Goal: Task Accomplishment & Management: Manage account settings

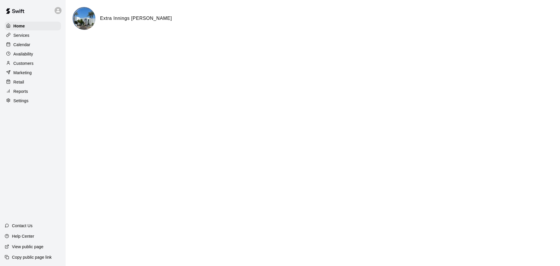
click at [32, 44] on div "Calendar" at bounding box center [33, 44] width 56 height 9
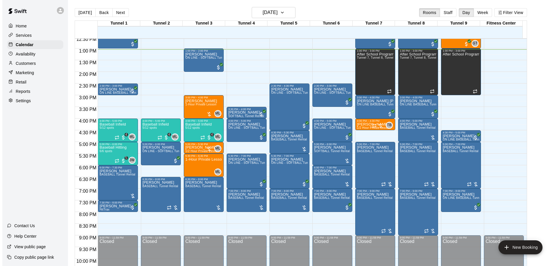
scroll to position [304, 0]
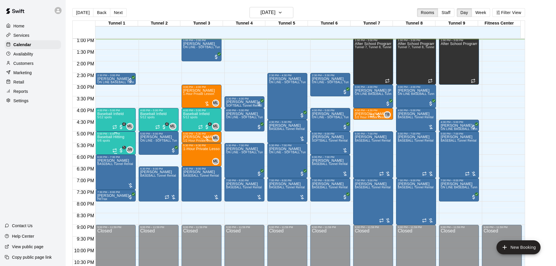
click at [115, 142] on div "Baseball Hitting 6/6 spots" at bounding box center [110, 268] width 27 height 266
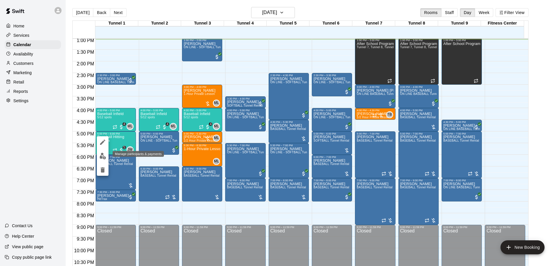
click at [101, 160] on button "edit" at bounding box center [103, 155] width 12 height 11
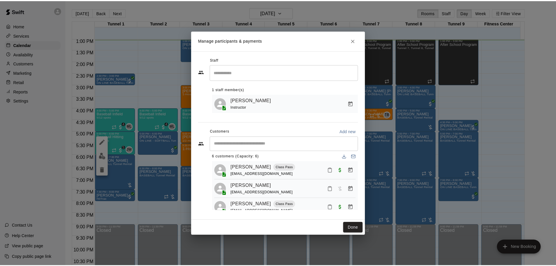
scroll to position [0, 0]
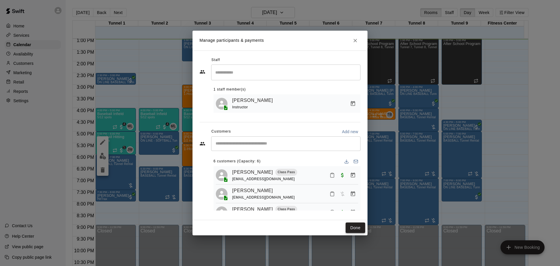
click at [348, 229] on button "Done" at bounding box center [356, 227] width 20 height 11
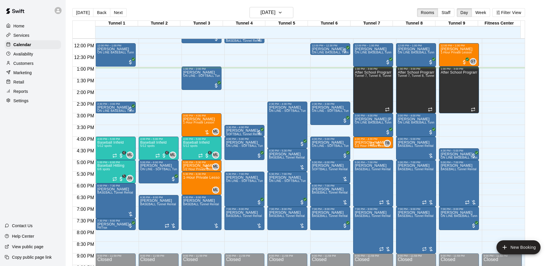
scroll to position [304, 0]
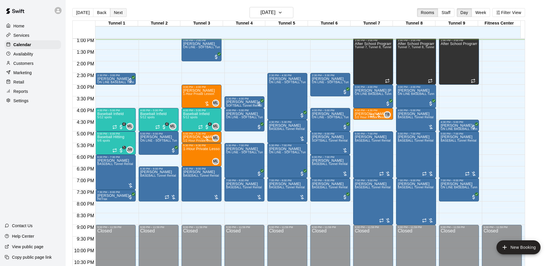
click at [116, 16] on button "Next" at bounding box center [118, 12] width 16 height 9
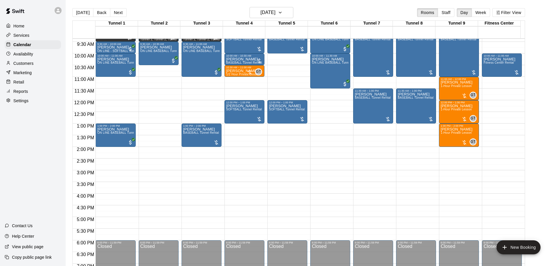
scroll to position [188, 0]
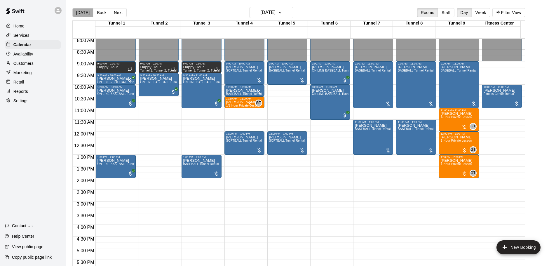
click at [83, 16] on button "[DATE]" at bounding box center [82, 12] width 21 height 9
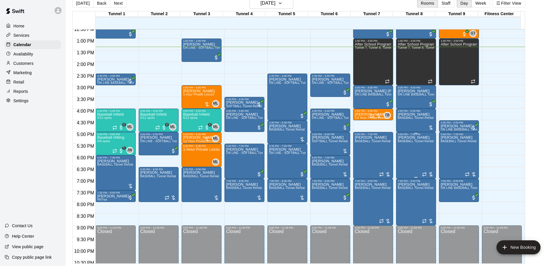
scroll to position [304, 0]
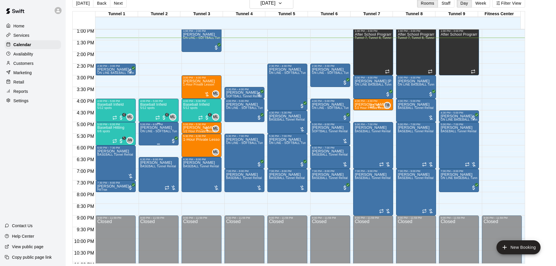
click at [156, 137] on div "Ryan Olver ON LINE - SOFTBALL Tunnel 1-6 Rental" at bounding box center [158, 259] width 36 height 266
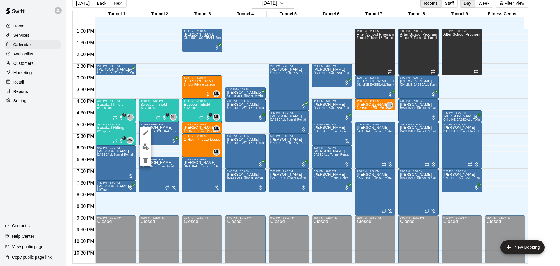
click at [161, 153] on div at bounding box center [280, 133] width 560 height 266
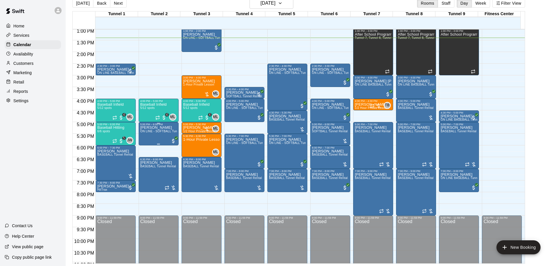
click at [160, 137] on div "Ryan Olver ON LINE - SOFTBALL Tunnel 1-6 Rental" at bounding box center [158, 259] width 36 height 266
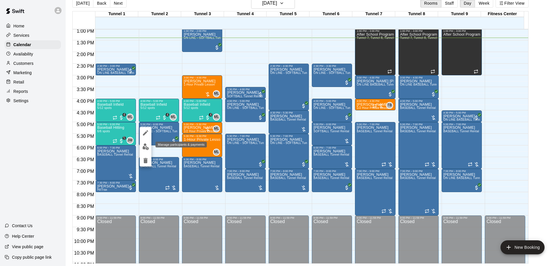
click at [147, 147] on img "edit" at bounding box center [145, 146] width 7 height 7
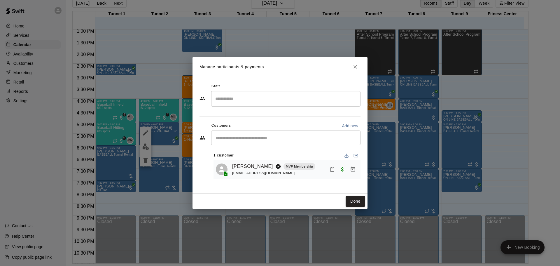
click at [354, 171] on icon "Manage bookings & payment" at bounding box center [353, 169] width 6 height 6
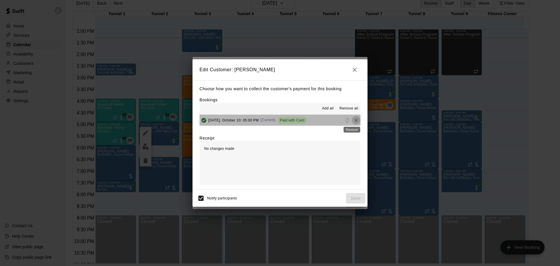
click at [353, 119] on icon "Remove" at bounding box center [356, 120] width 6 height 6
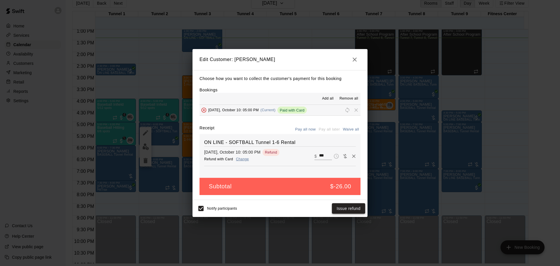
click at [352, 206] on button "Issue refund" at bounding box center [348, 208] width 33 height 11
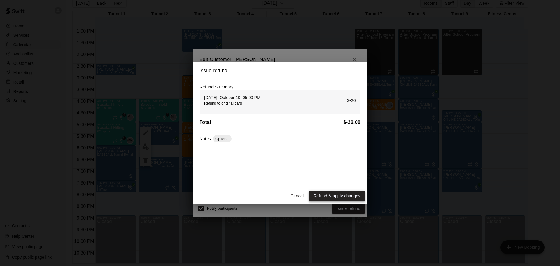
click at [341, 201] on button "Refund & apply changes" at bounding box center [337, 196] width 56 height 11
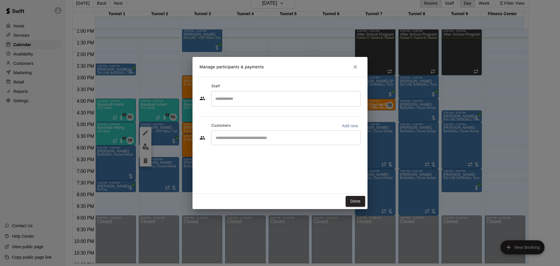
click at [353, 67] on icon "Close" at bounding box center [355, 67] width 6 height 6
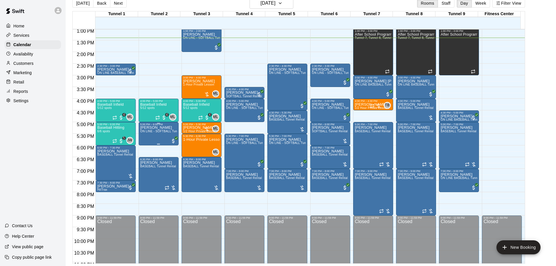
click at [167, 128] on div "Ryan Olver ON LINE - SOFTBALL Tunnel 1-6 Rental" at bounding box center [158, 259] width 36 height 266
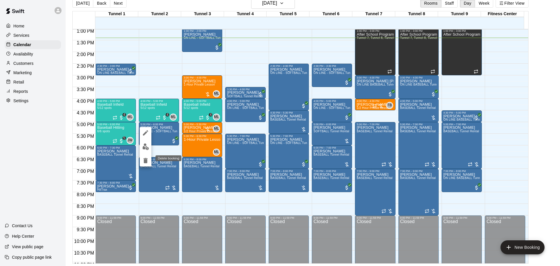
click at [148, 160] on icon "delete" at bounding box center [145, 160] width 7 height 7
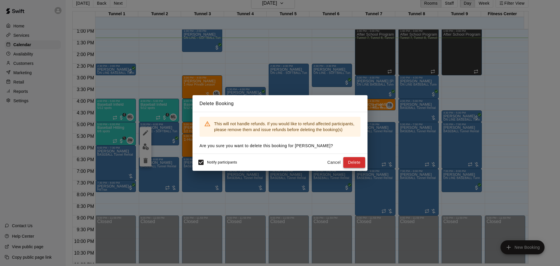
click at [360, 163] on button "Delete" at bounding box center [354, 162] width 22 height 11
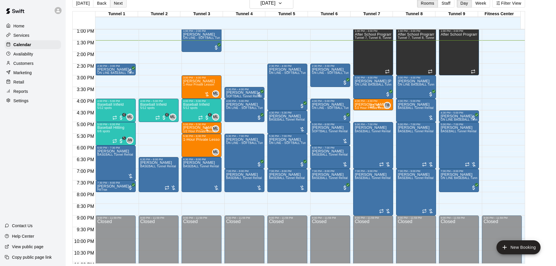
click at [117, 2] on button "Next" at bounding box center [118, 3] width 16 height 9
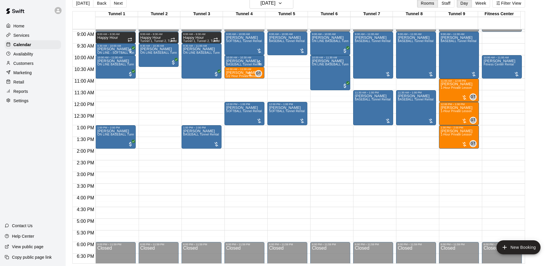
scroll to position [217, 0]
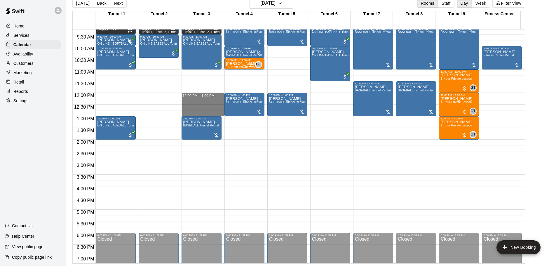
drag, startPoint x: 188, startPoint y: 95, endPoint x: 190, endPoint y: 115, distance: 20.8
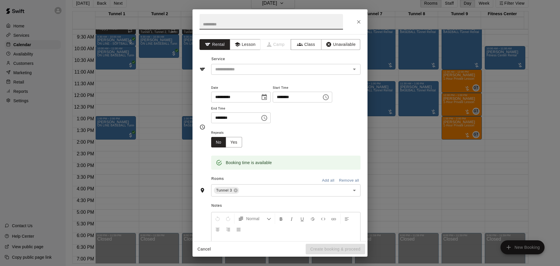
click at [352, 20] on div at bounding box center [280, 21] width 175 height 25
click at [356, 22] on icon "Close" at bounding box center [359, 22] width 6 height 6
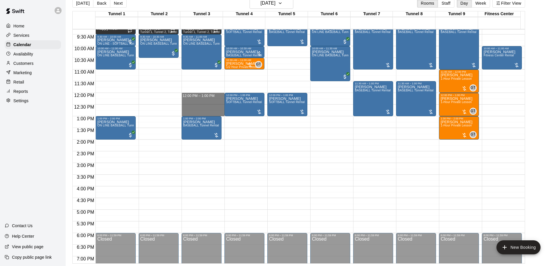
drag, startPoint x: 188, startPoint y: 95, endPoint x: 189, endPoint y: 113, distance: 17.2
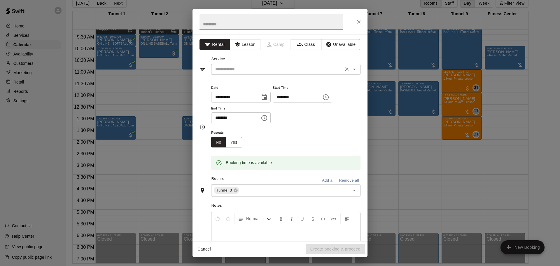
click at [249, 70] on input "text" at bounding box center [277, 69] width 129 height 7
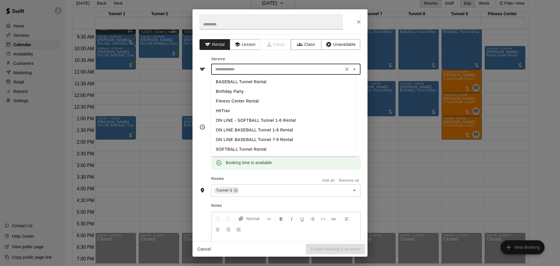
click at [246, 77] on li "BASEBALL Tunnel Rental" at bounding box center [283, 82] width 145 height 10
type input "**********"
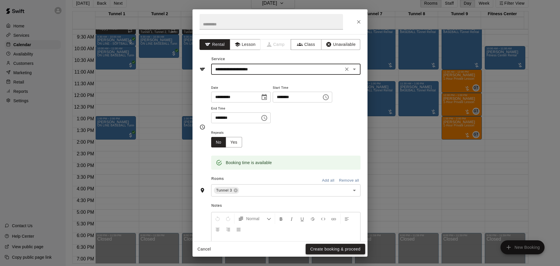
click at [332, 248] on button "Create booking & proceed" at bounding box center [336, 249] width 60 height 11
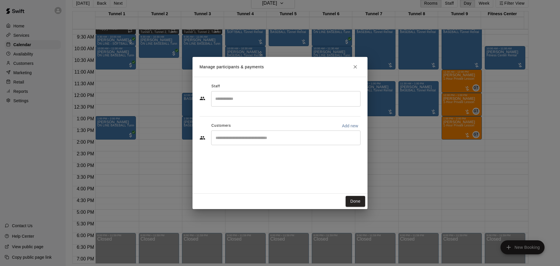
click at [258, 137] on input "Start typing to search customers..." at bounding box center [286, 138] width 144 height 6
click at [359, 68] on button "Close" at bounding box center [355, 67] width 11 height 11
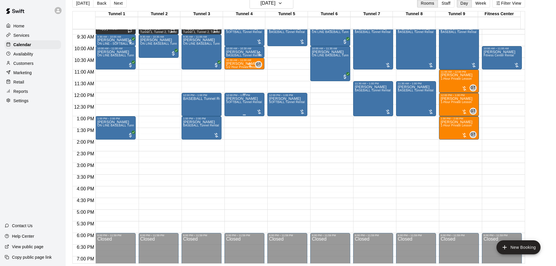
scroll to position [158, 0]
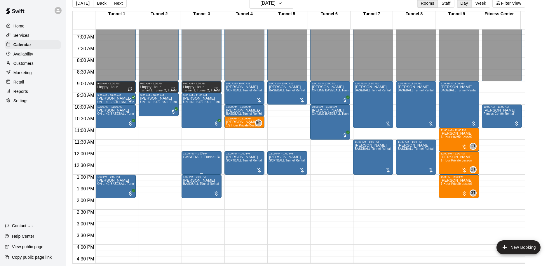
click at [185, 157] on p "BASEBALL Tunnel Rental" at bounding box center [201, 157] width 36 height 0
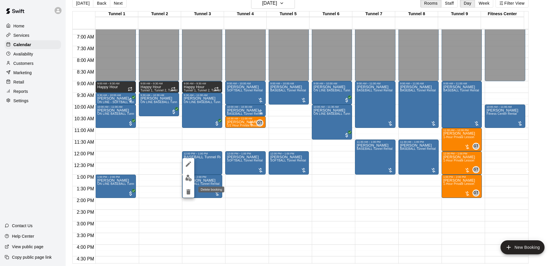
click at [191, 187] on button "delete" at bounding box center [189, 192] width 12 height 12
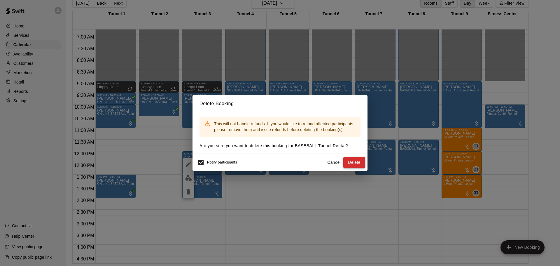
click at [360, 163] on button "Delete" at bounding box center [354, 162] width 22 height 11
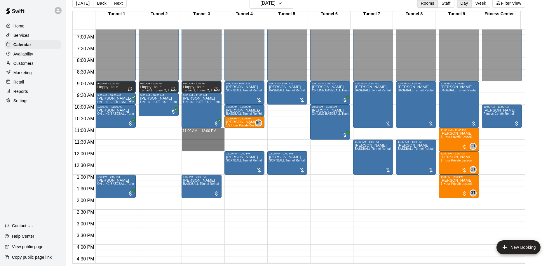
drag, startPoint x: 208, startPoint y: 130, endPoint x: 209, endPoint y: 147, distance: 17.3
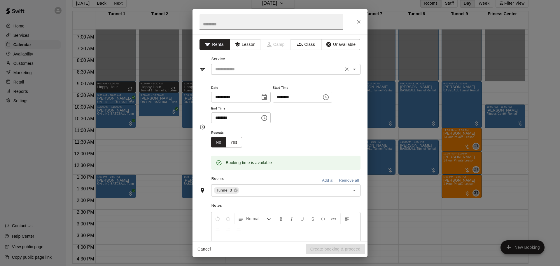
click at [291, 66] on input "text" at bounding box center [277, 69] width 129 height 7
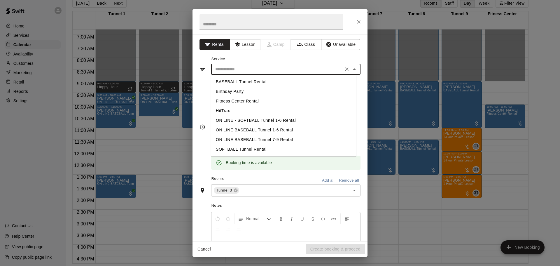
click at [257, 82] on li "BASEBALL Tunnel Rental" at bounding box center [283, 82] width 145 height 10
type input "**********"
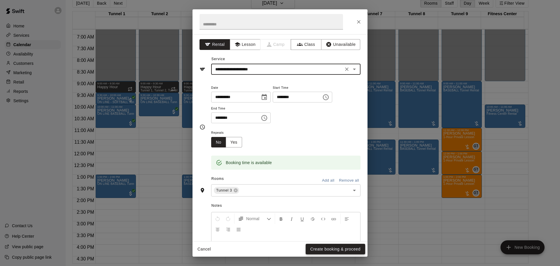
click at [343, 250] on button "Create booking & proceed" at bounding box center [336, 249] width 60 height 11
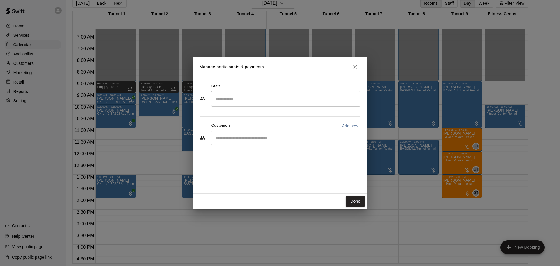
click at [266, 134] on div "​" at bounding box center [285, 137] width 149 height 15
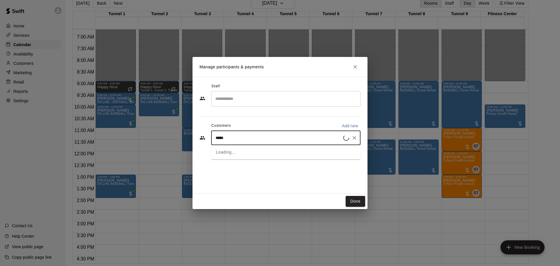
type input "******"
click at [310, 155] on div "AZ Rising GNR Annual MVP Membership eliginnis3@gmail.com" at bounding box center [292, 154] width 128 height 13
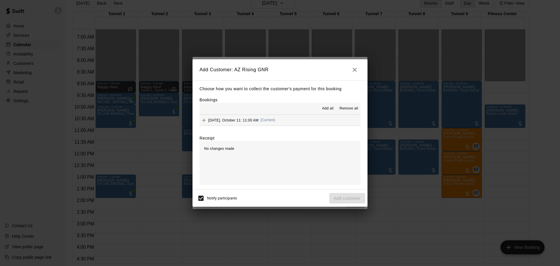
click at [259, 118] on span "Saturday, October 11: 11:00 AM" at bounding box center [233, 120] width 50 height 4
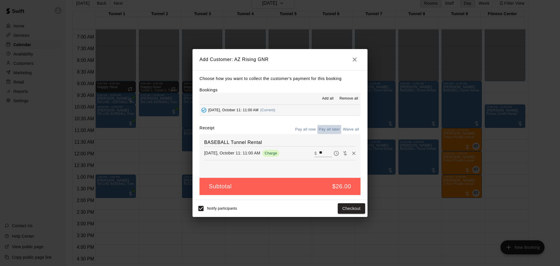
click at [331, 128] on button "Pay all later" at bounding box center [329, 129] width 24 height 9
click at [354, 209] on button "Add customer" at bounding box center [347, 208] width 36 height 11
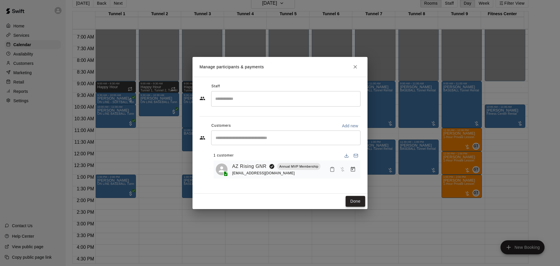
click at [363, 201] on button "Done" at bounding box center [356, 201] width 20 height 11
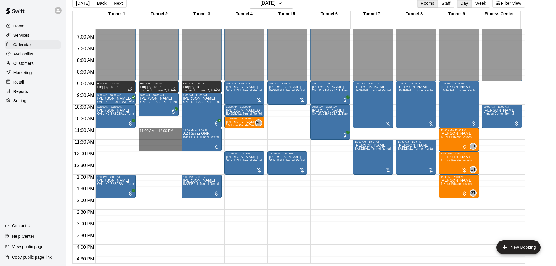
drag, startPoint x: 166, startPoint y: 131, endPoint x: 165, endPoint y: 149, distance: 17.9
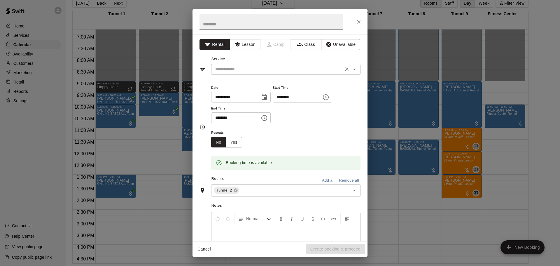
click at [284, 64] on div "​" at bounding box center [285, 69] width 149 height 11
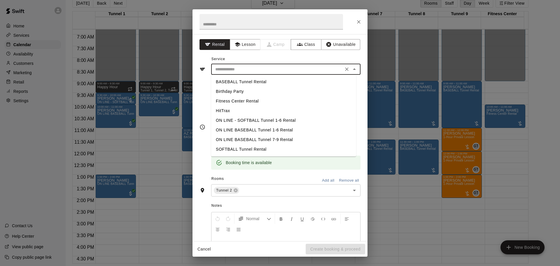
click at [259, 146] on li "SOFTBALL Tunnel Rental" at bounding box center [283, 149] width 145 height 10
type input "**********"
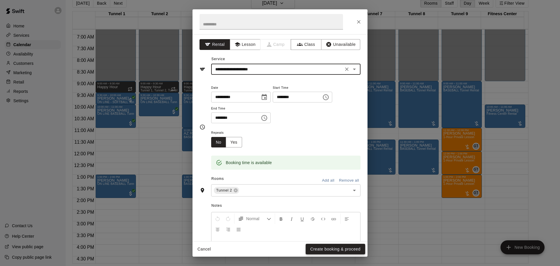
click at [343, 245] on button "Create booking & proceed" at bounding box center [336, 249] width 60 height 11
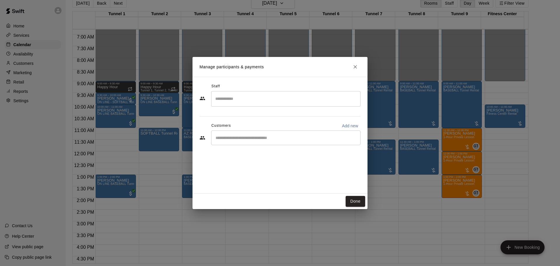
click at [290, 136] on input "Start typing to search customers..." at bounding box center [286, 138] width 144 height 6
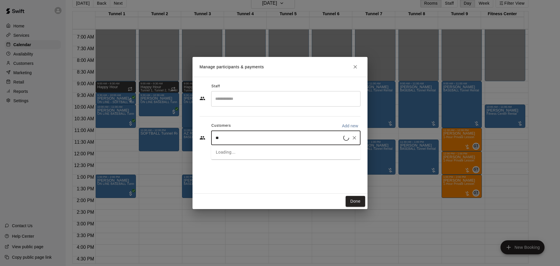
type input "***"
click at [245, 151] on p "AZ Rising GNR" at bounding box center [243, 151] width 30 height 6
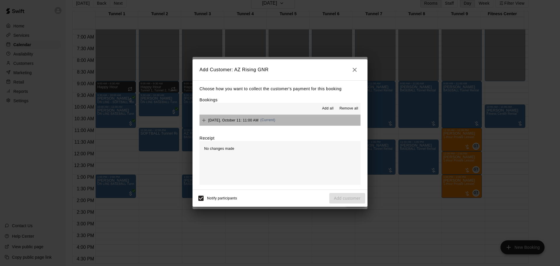
click at [282, 118] on button "Saturday, October 11: 11:00 AM (Current)" at bounding box center [280, 120] width 161 height 11
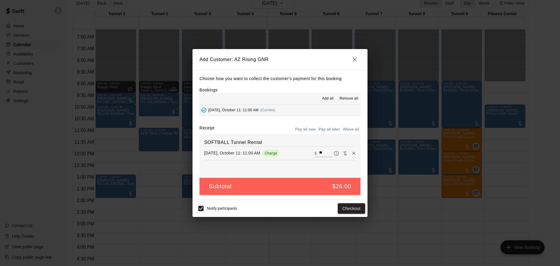
click at [329, 127] on button "Pay all later" at bounding box center [329, 129] width 24 height 9
click at [342, 205] on button "Add customer" at bounding box center [347, 208] width 36 height 11
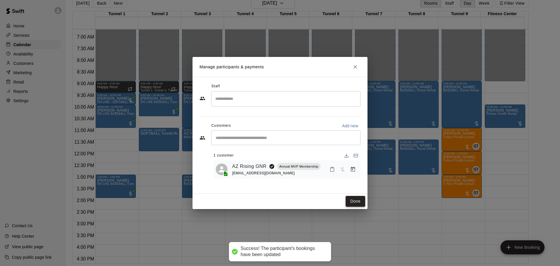
click at [354, 199] on button "Done" at bounding box center [356, 201] width 20 height 11
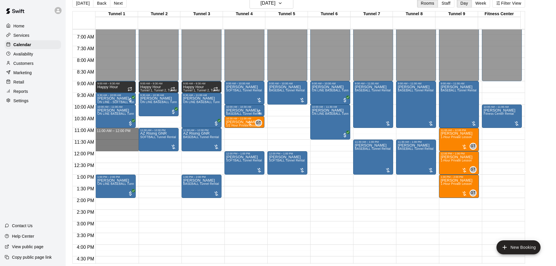
drag, startPoint x: 121, startPoint y: 130, endPoint x: 120, endPoint y: 150, distance: 19.9
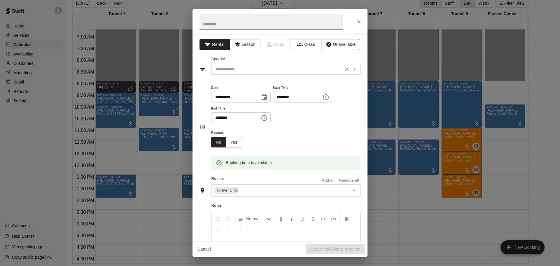
click at [263, 69] on input "text" at bounding box center [277, 69] width 129 height 7
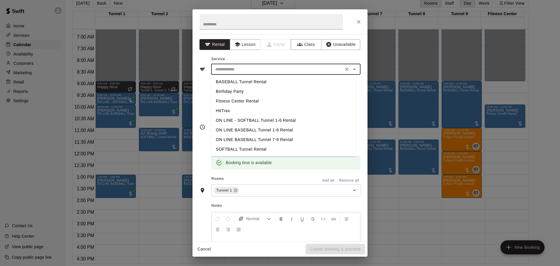
click at [252, 146] on li "SOFTBALL Tunnel Rental" at bounding box center [283, 149] width 145 height 10
type input "**********"
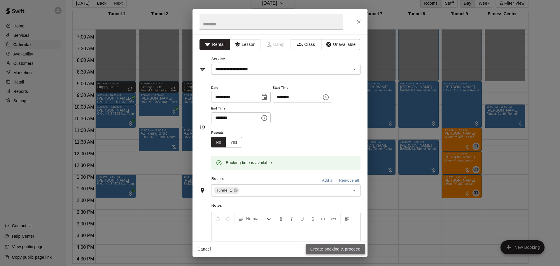
click at [323, 251] on button "Create booking & proceed" at bounding box center [336, 249] width 60 height 11
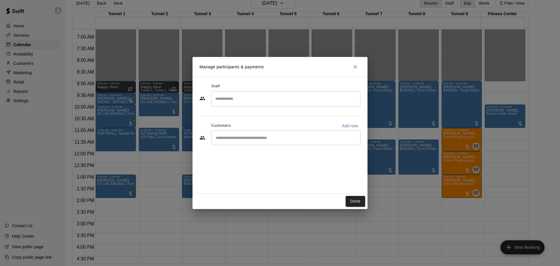
click at [294, 135] on input "Start typing to search customers..." at bounding box center [286, 138] width 144 height 6
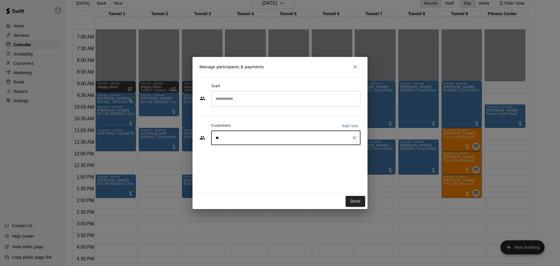
type input "***"
click at [286, 158] on div "AZ Rising GNR Annual MVP Membership eliginnis3@gmail.com" at bounding box center [266, 154] width 76 height 13
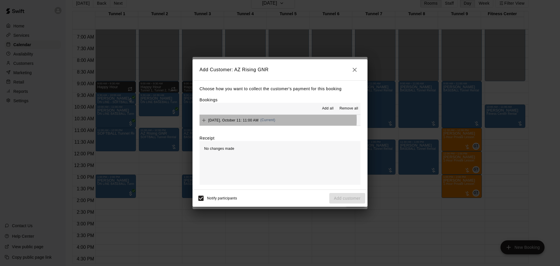
click at [268, 120] on span "(Current)" at bounding box center [267, 120] width 15 height 4
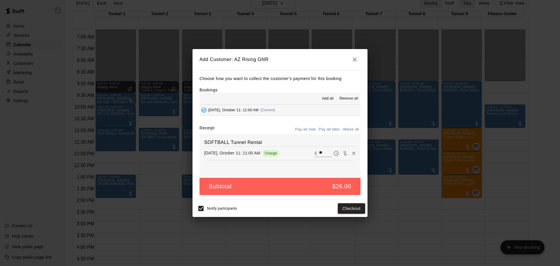
click at [326, 133] on button "Pay all later" at bounding box center [329, 129] width 24 height 9
click at [350, 205] on button "Add customer" at bounding box center [347, 208] width 36 height 11
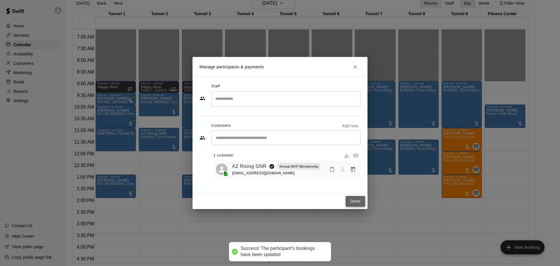
click at [347, 202] on button "Done" at bounding box center [356, 201] width 20 height 11
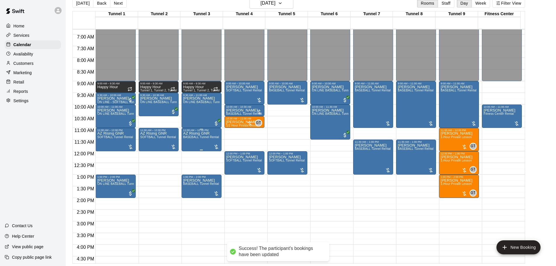
click at [203, 138] on span "BASEBALL Tunnel Rental" at bounding box center [201, 136] width 36 height 3
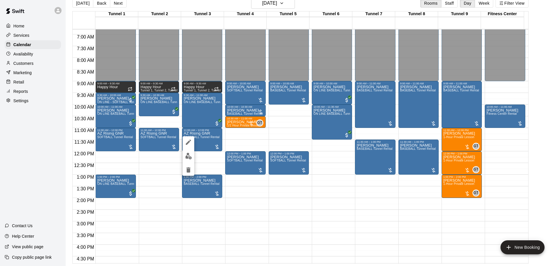
click at [153, 168] on div at bounding box center [280, 133] width 560 height 266
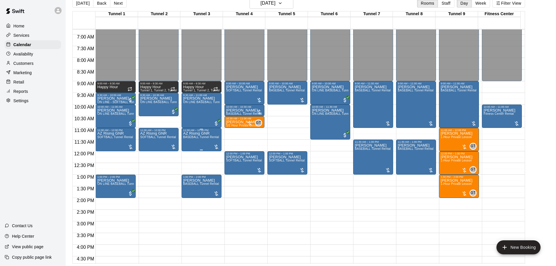
click at [193, 144] on div "AZ Rising GNR BASEBALL Tunnel Rental" at bounding box center [201, 265] width 36 height 266
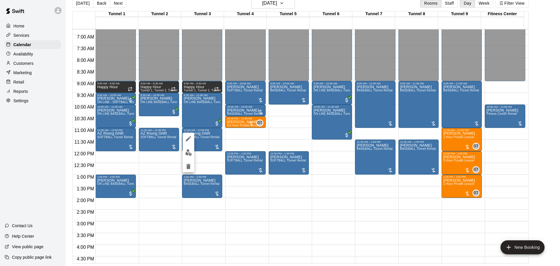
click at [161, 170] on div at bounding box center [280, 133] width 560 height 266
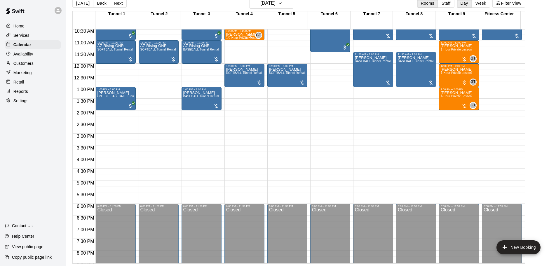
scroll to position [217, 0]
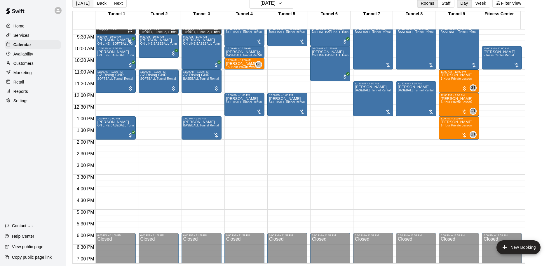
click at [79, 5] on button "[DATE]" at bounding box center [82, 3] width 21 height 9
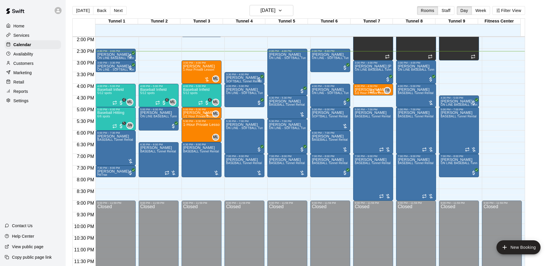
scroll to position [0, 0]
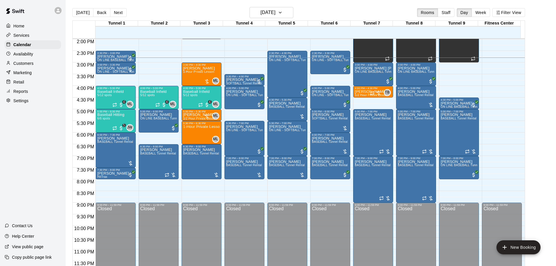
click at [25, 66] on p "Customers" at bounding box center [23, 63] width 20 height 6
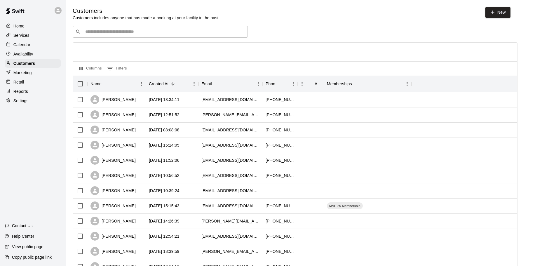
click at [123, 27] on div "​ ​" at bounding box center [160, 32] width 175 height 12
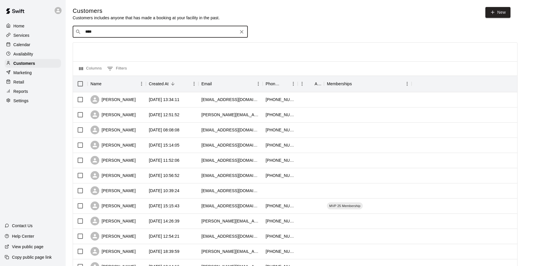
type input "*****"
click at [94, 49] on span "mlpinckard@msn.com" at bounding box center [120, 51] width 63 height 4
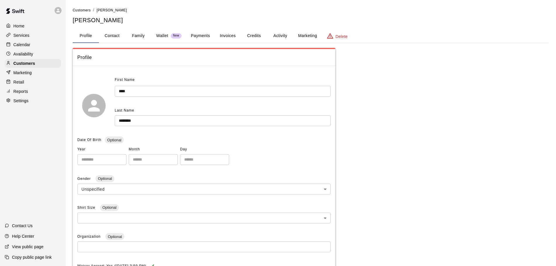
click at [280, 33] on button "Activity" at bounding box center [280, 36] width 26 height 14
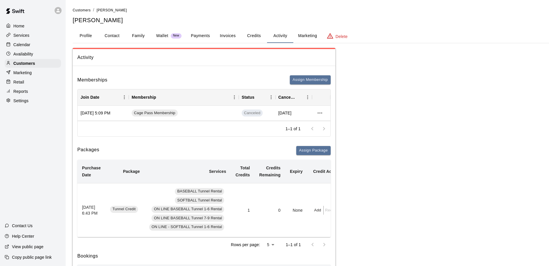
click at [199, 35] on button "Payments" at bounding box center [200, 36] width 28 height 14
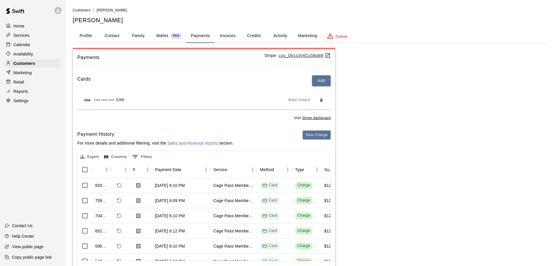
click at [38, 46] on div "Calendar" at bounding box center [33, 44] width 56 height 9
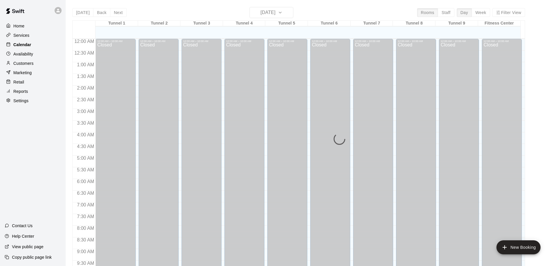
scroll to position [309, 0]
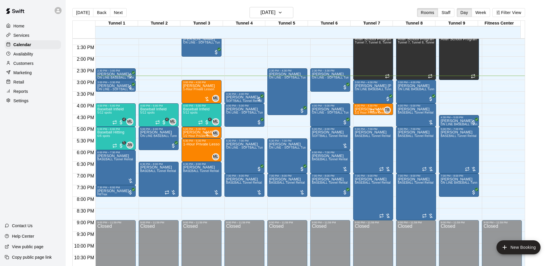
click at [60, 168] on div "Home Services Calendar Availability Customers Marketing Retail Reports Settings…" at bounding box center [33, 133] width 66 height 266
click at [200, 91] on span "1-Hour Private Lesson" at bounding box center [198, 89] width 31 height 3
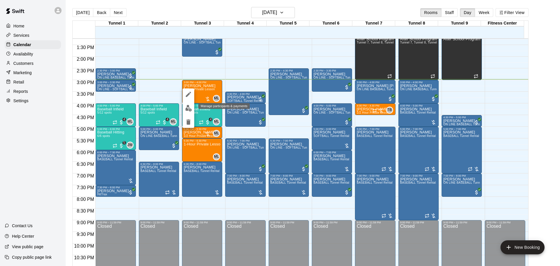
click at [192, 105] on button "edit" at bounding box center [189, 107] width 12 height 11
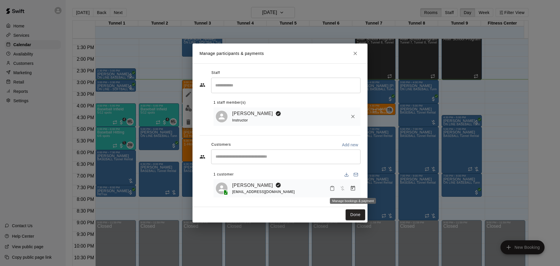
click at [349, 189] on button "Manage bookings & payment" at bounding box center [353, 188] width 11 height 11
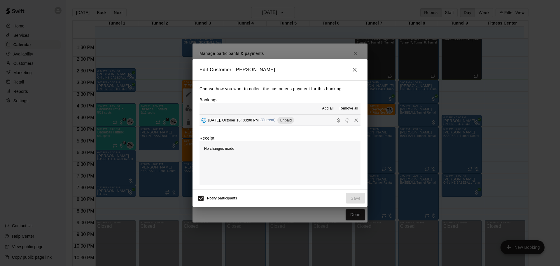
click at [261, 117] on div "Friday, October 10: 03:00 PM (Current) Unpaid" at bounding box center [247, 120] width 95 height 9
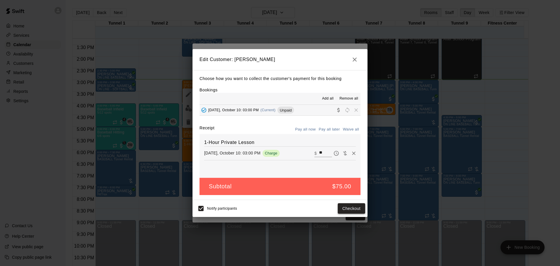
click at [355, 211] on button "Checkout" at bounding box center [351, 208] width 27 height 11
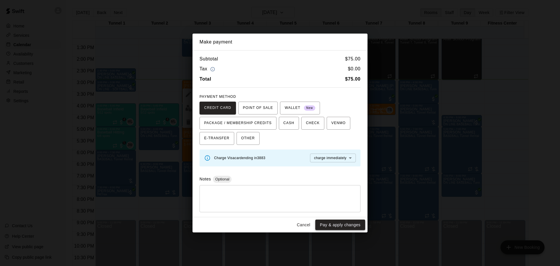
click at [334, 223] on button "Pay & apply changes" at bounding box center [340, 224] width 50 height 11
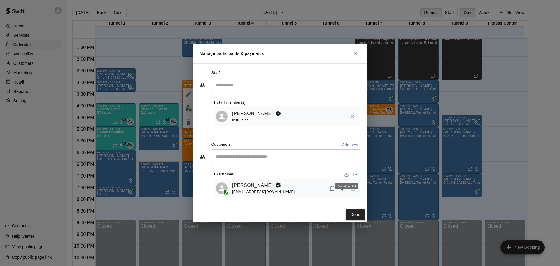
click at [346, 176] on icon "Download list" at bounding box center [347, 175] width 4 height 1
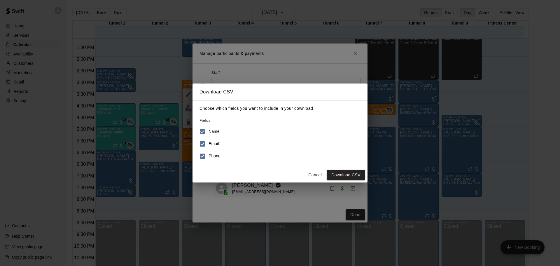
click at [320, 174] on button "Cancel" at bounding box center [315, 175] width 19 height 11
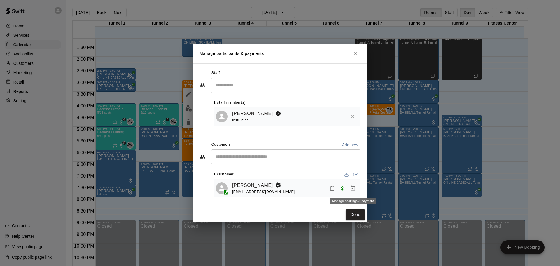
click at [352, 188] on icon "Manage bookings & payment" at bounding box center [353, 188] width 4 height 5
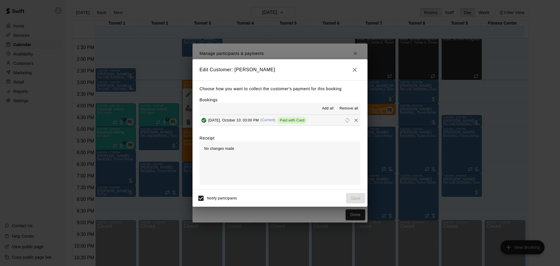
click at [353, 72] on icon "button" at bounding box center [354, 69] width 7 height 7
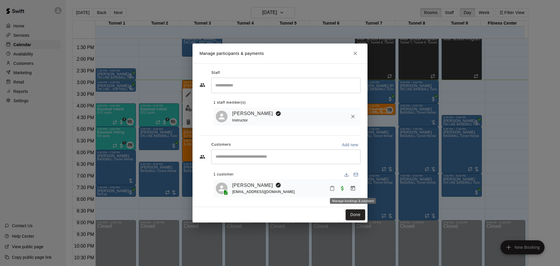
click at [353, 191] on icon "Manage bookings & payment" at bounding box center [353, 188] width 4 height 5
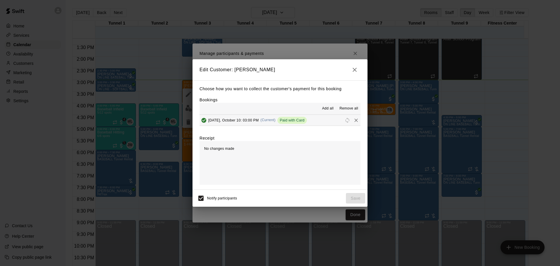
click at [352, 66] on icon "button" at bounding box center [354, 69] width 7 height 7
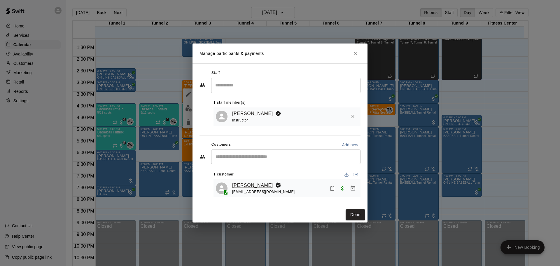
click at [257, 184] on link "[PERSON_NAME]" at bounding box center [252, 185] width 41 height 8
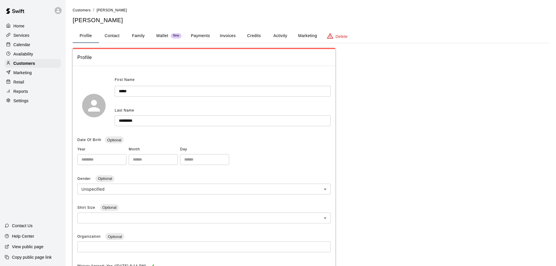
click at [197, 36] on button "Payments" at bounding box center [200, 36] width 28 height 14
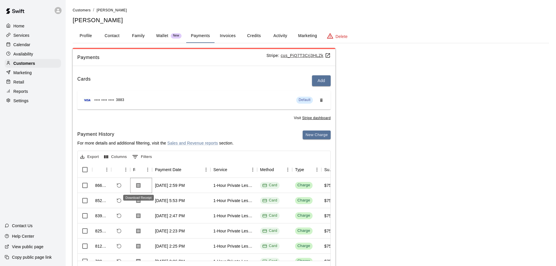
click at [138, 186] on icon "Download Receipt" at bounding box center [138, 185] width 6 height 6
click at [109, 35] on button "Contact" at bounding box center [112, 36] width 26 height 14
select select "**"
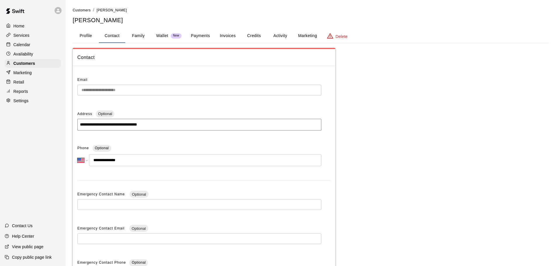
click at [69, 89] on div "**********" at bounding box center [311, 164] width 486 height 315
click at [278, 57] on span "Contact" at bounding box center [203, 58] width 253 height 8
click at [26, 46] on p "Calendar" at bounding box center [21, 45] width 17 height 6
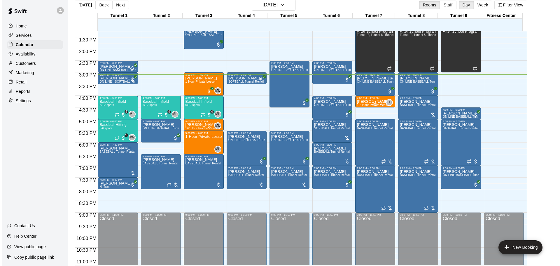
scroll to position [9, 0]
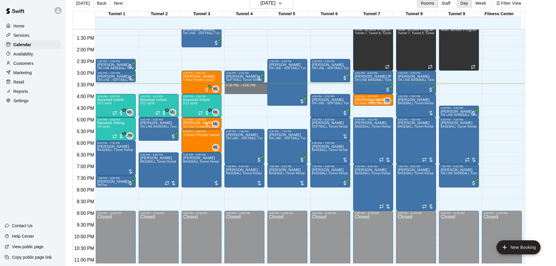
drag, startPoint x: 231, startPoint y: 85, endPoint x: 230, endPoint y: 89, distance: 3.5
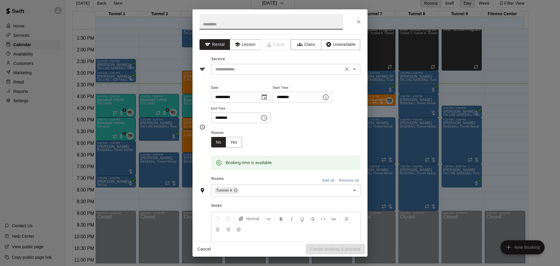
click at [226, 74] on div "​" at bounding box center [285, 69] width 149 height 11
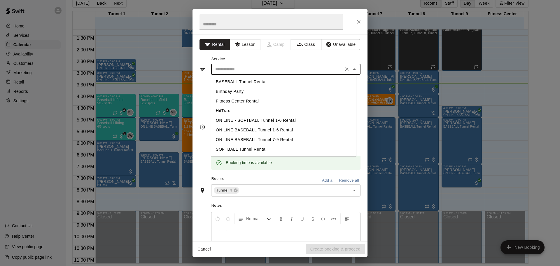
click at [229, 81] on li "BASEBALL Tunnel Rental" at bounding box center [283, 82] width 145 height 10
type input "**********"
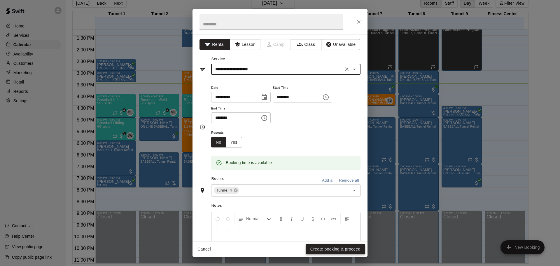
click at [316, 245] on button "Create booking & proceed" at bounding box center [336, 249] width 60 height 11
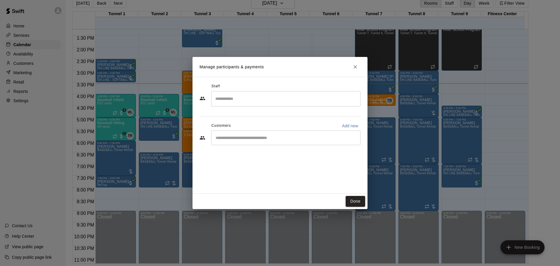
click at [244, 137] on input "Start typing to search customers..." at bounding box center [286, 138] width 144 height 6
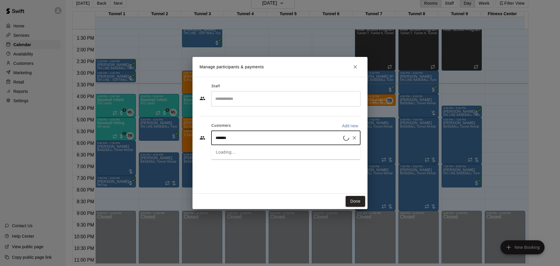
type input "********"
click at [246, 150] on div "[PERSON_NAME]" at bounding box center [259, 151] width 63 height 6
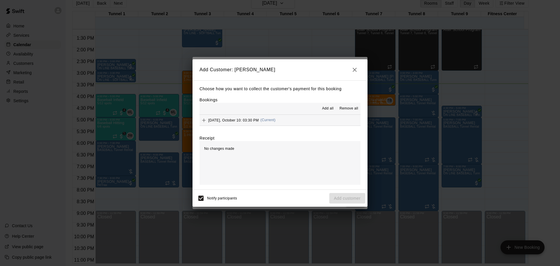
click at [252, 117] on div "Friday, October 10: 03:30 PM (Current)" at bounding box center [238, 120] width 76 height 9
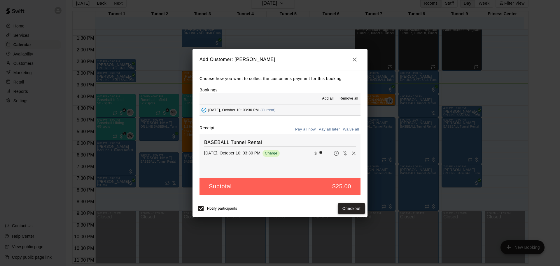
click at [353, 212] on button "Checkout" at bounding box center [351, 208] width 27 height 11
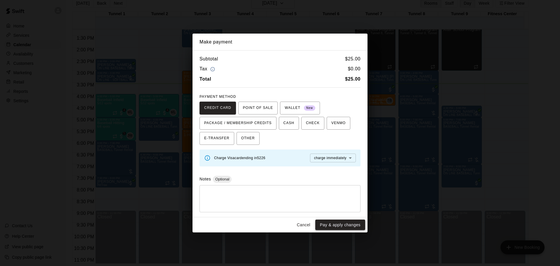
click at [326, 220] on button "Pay & apply changes" at bounding box center [340, 224] width 50 height 11
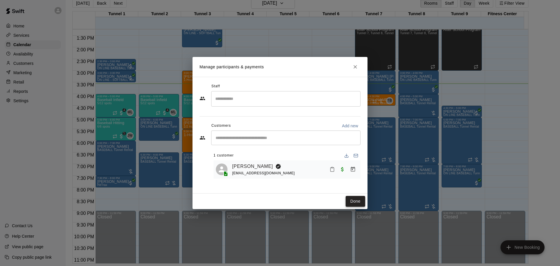
click at [347, 201] on button "Done" at bounding box center [356, 201] width 20 height 11
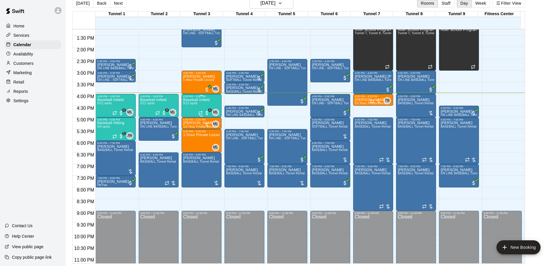
click at [188, 97] on div "4:00 PM – 5:00 PM" at bounding box center [201, 96] width 36 height 3
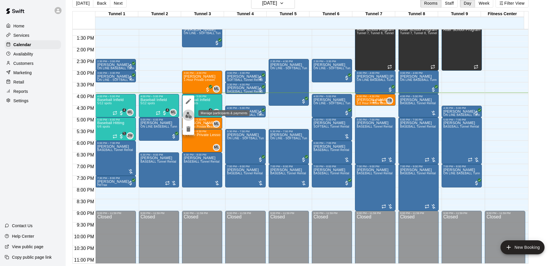
click at [189, 117] on img "edit" at bounding box center [188, 115] width 7 height 7
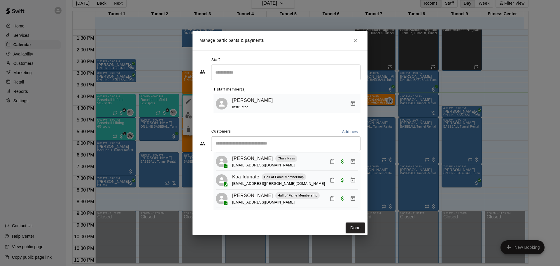
scroll to position [55, 0]
click at [329, 195] on button "Mark attendance" at bounding box center [332, 198] width 10 height 10
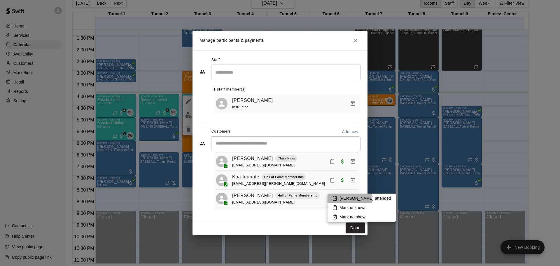
click at [345, 197] on p "[PERSON_NAME] attended" at bounding box center [366, 198] width 52 height 6
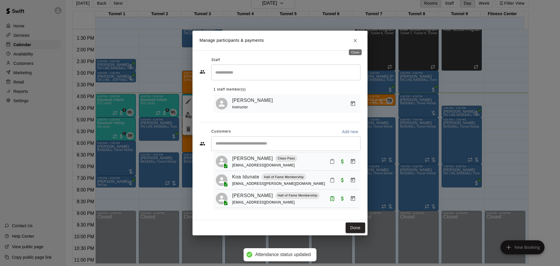
click at [350, 39] on button "Close" at bounding box center [355, 40] width 11 height 11
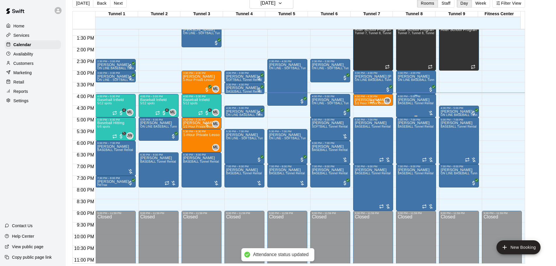
click at [423, 108] on div "David Walden BASEBALL Tunnel Rental" at bounding box center [416, 231] width 36 height 266
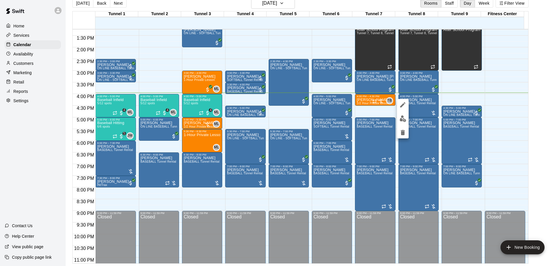
click at [408, 119] on button "edit" at bounding box center [403, 118] width 12 height 11
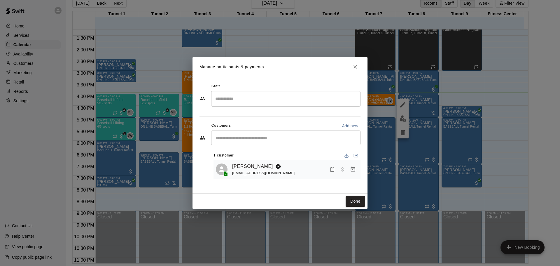
click at [351, 167] on icon "Manage bookings & payment" at bounding box center [353, 169] width 6 height 6
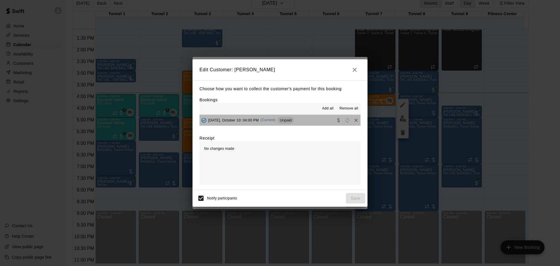
click at [304, 121] on button "Friday, October 10: 04:00 PM (Current) Unpaid" at bounding box center [280, 120] width 161 height 11
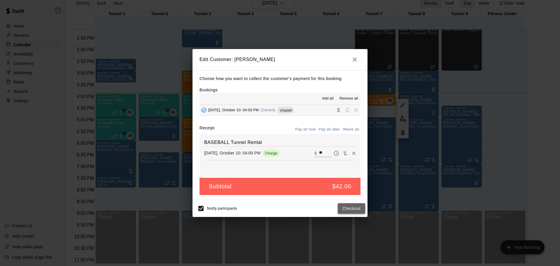
click at [350, 205] on button "Checkout" at bounding box center [351, 208] width 27 height 11
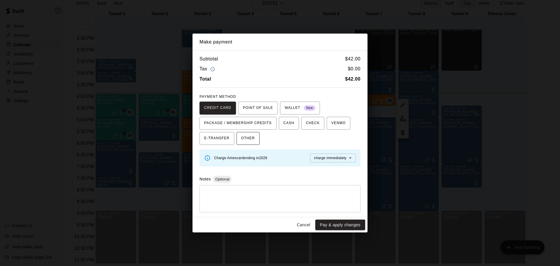
click at [247, 139] on span "OTHER" at bounding box center [248, 138] width 14 height 9
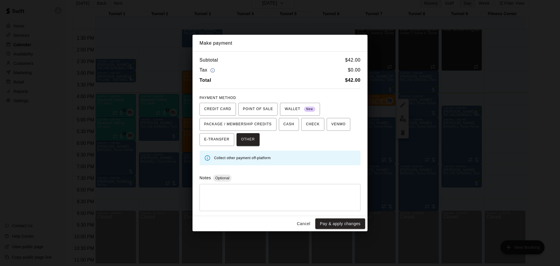
click at [348, 225] on button "Pay & apply changes" at bounding box center [340, 223] width 50 height 11
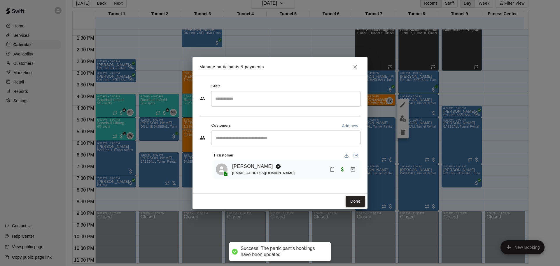
click at [358, 201] on button "Done" at bounding box center [356, 201] width 20 height 11
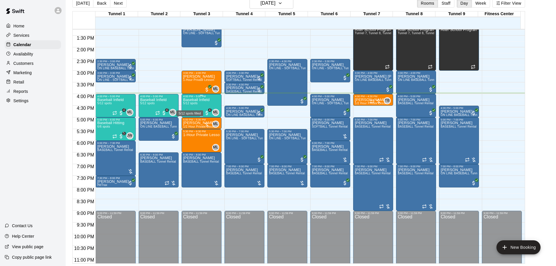
click at [193, 103] on span "5/12 spots" at bounding box center [190, 103] width 14 height 3
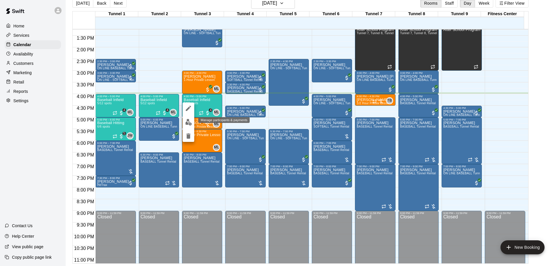
click at [186, 123] on img "edit" at bounding box center [188, 122] width 7 height 7
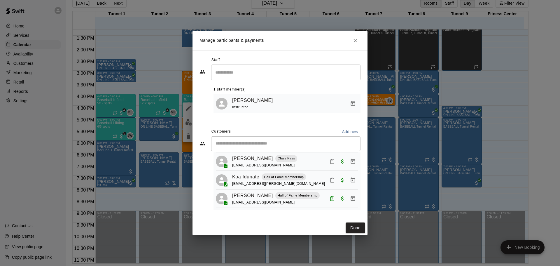
scroll to position [26, 0]
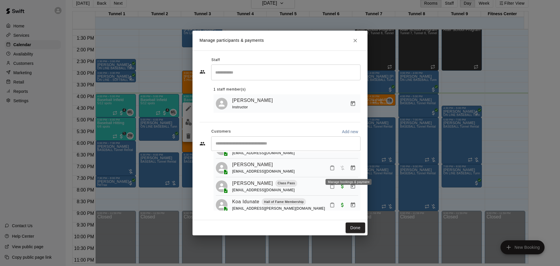
click at [350, 171] on icon "Manage bookings & payment" at bounding box center [353, 168] width 6 height 6
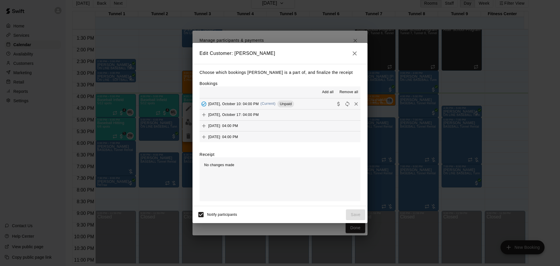
click at [288, 104] on span "Unpaid" at bounding box center [285, 104] width 17 height 4
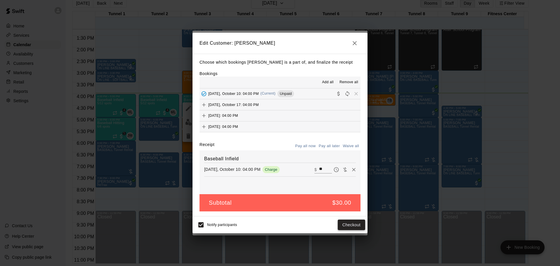
click at [345, 226] on button "Checkout" at bounding box center [351, 224] width 27 height 11
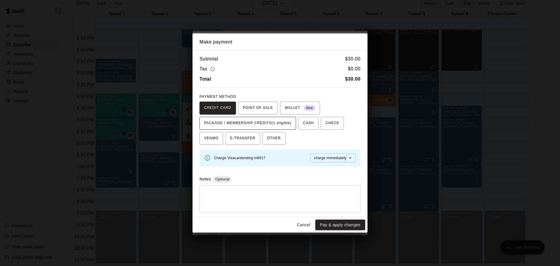
click at [278, 126] on span "PACKAGE / MEMBERSHIP CREDITS (1 eligible)" at bounding box center [247, 122] width 87 height 9
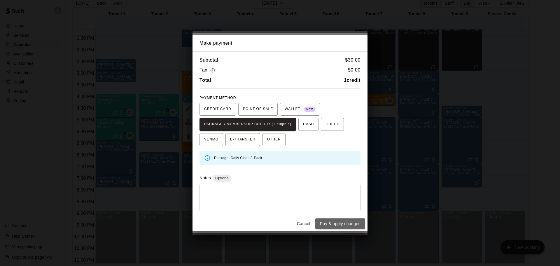
click at [344, 219] on button "Pay & apply changes" at bounding box center [340, 223] width 50 height 11
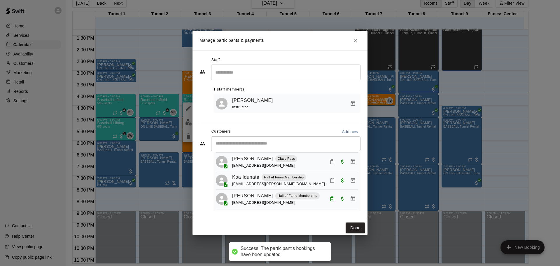
scroll to position [55, 0]
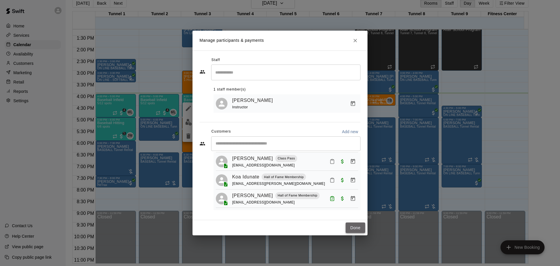
click at [351, 224] on button "Done" at bounding box center [356, 227] width 20 height 11
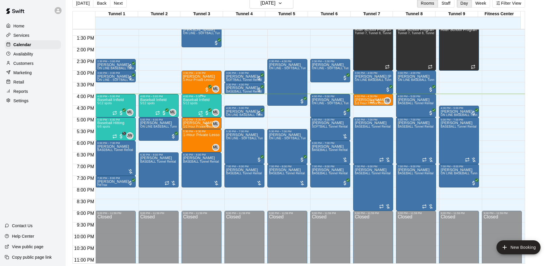
click at [208, 100] on p "Baseball Infield" at bounding box center [196, 100] width 26 height 0
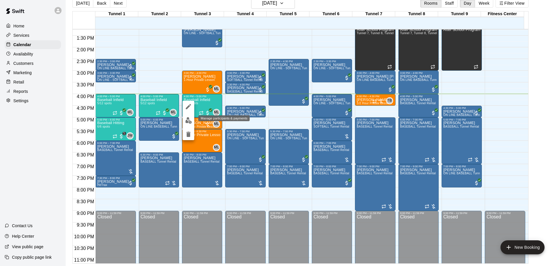
click at [188, 124] on button "edit" at bounding box center [189, 120] width 12 height 11
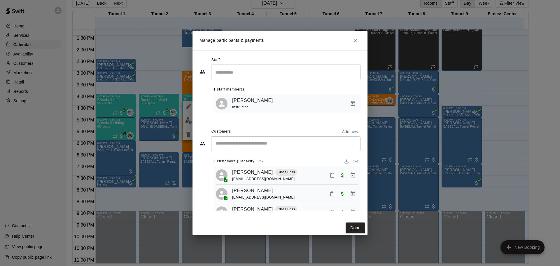
scroll to position [29, 0]
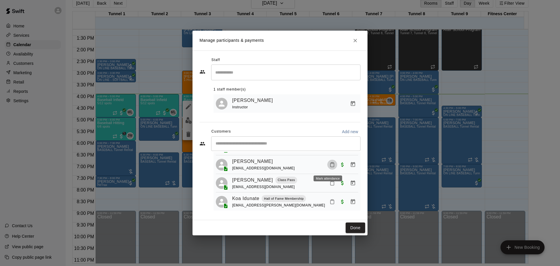
click at [330, 165] on icon "Mark attendance" at bounding box center [332, 164] width 5 height 5
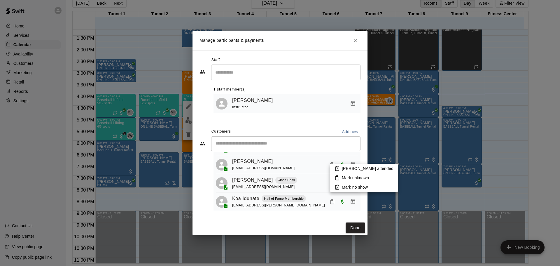
click at [337, 165] on li "[PERSON_NAME] attended" at bounding box center [364, 168] width 68 height 9
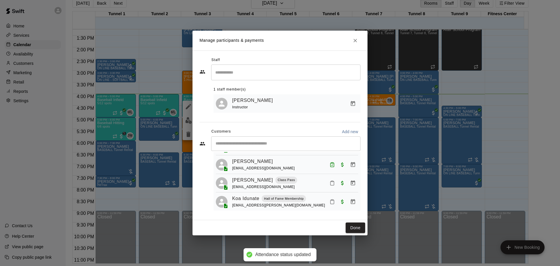
scroll to position [0, 0]
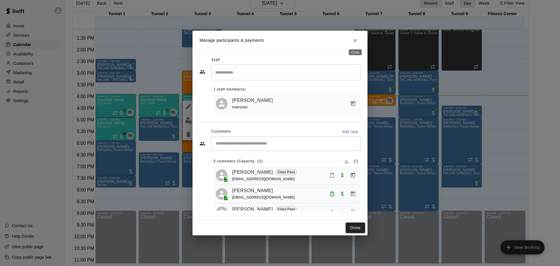
click at [356, 39] on icon "Close" at bounding box center [356, 41] width 4 height 4
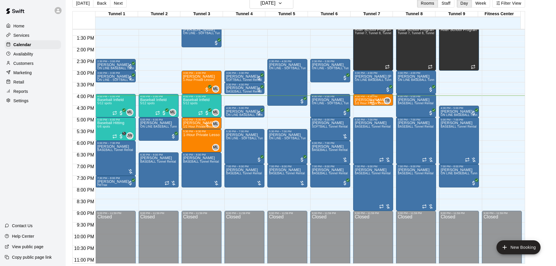
click at [379, 99] on div at bounding box center [376, 101] width 12 height 6
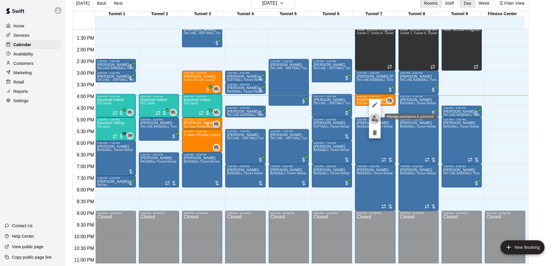
click at [375, 122] on img "edit" at bounding box center [375, 118] width 7 height 7
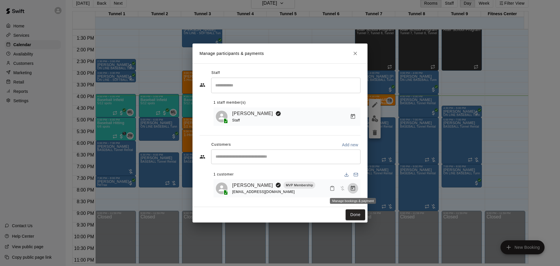
click at [358, 191] on button "Manage bookings & payment" at bounding box center [353, 188] width 11 height 11
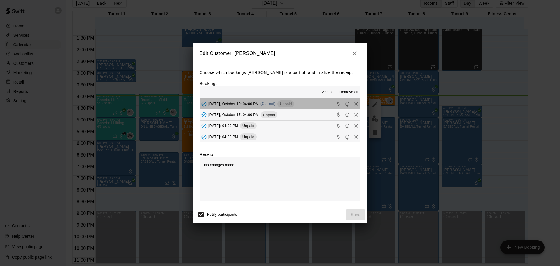
click at [289, 105] on span "Unpaid" at bounding box center [285, 104] width 17 height 4
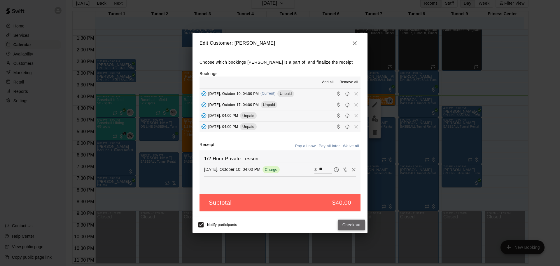
click at [355, 227] on button "Checkout" at bounding box center [351, 224] width 27 height 11
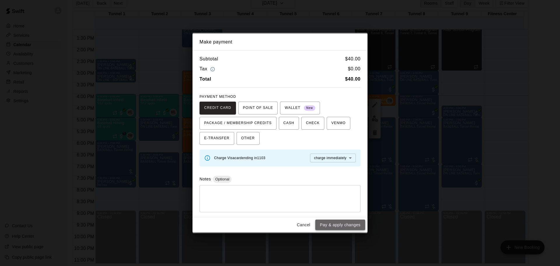
click at [350, 227] on button "Pay & apply changes" at bounding box center [340, 224] width 50 height 11
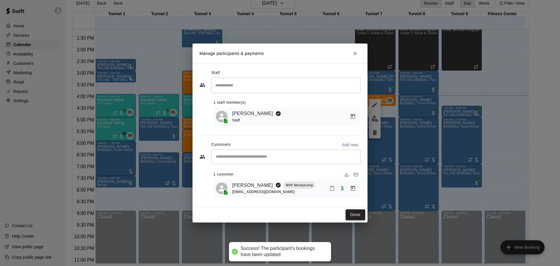
click at [354, 216] on button "Done" at bounding box center [356, 214] width 20 height 11
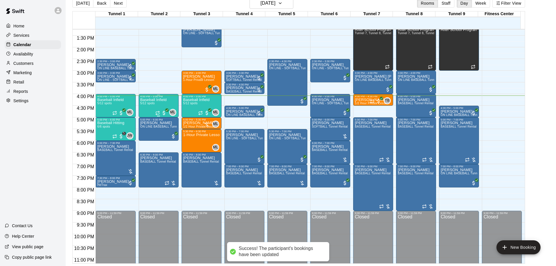
click at [152, 109] on div "Baseball Infield 5/12 spots" at bounding box center [153, 231] width 26 height 266
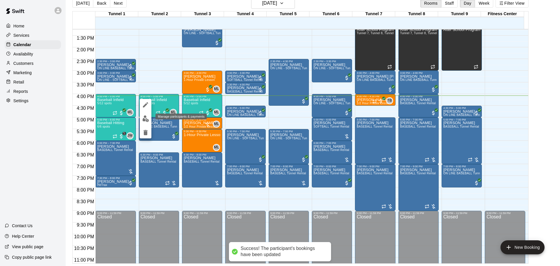
click at [148, 120] on img "edit" at bounding box center [145, 118] width 7 height 7
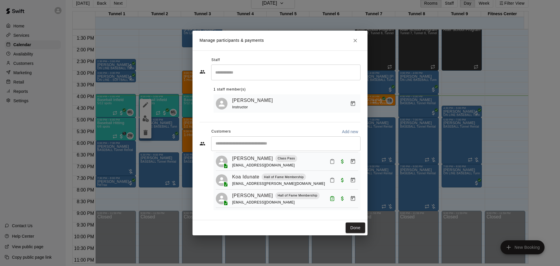
scroll to position [26, 0]
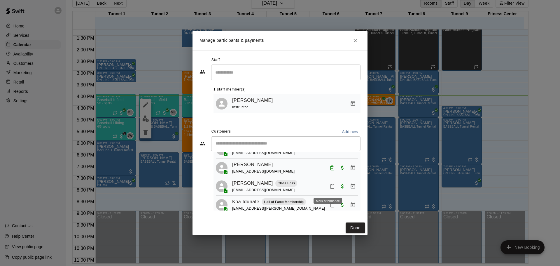
click at [329, 191] on button "Mark attendance" at bounding box center [332, 186] width 10 height 10
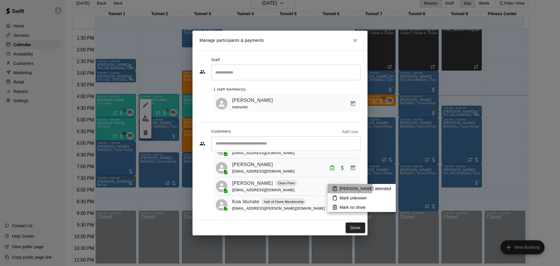
click at [331, 186] on li "[PERSON_NAME] attended" at bounding box center [362, 188] width 68 height 9
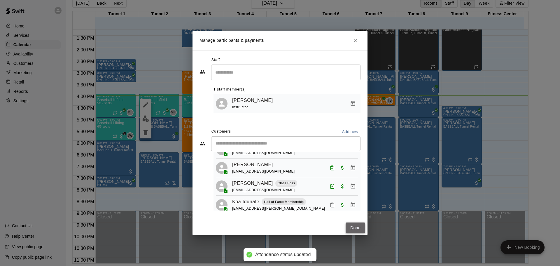
click at [359, 230] on button "Done" at bounding box center [356, 227] width 20 height 11
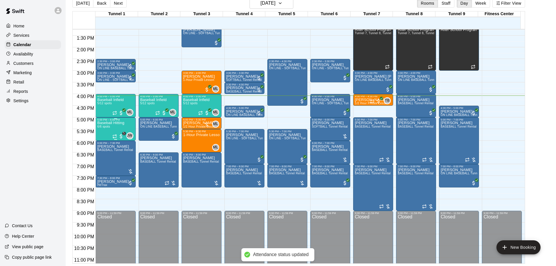
click at [101, 123] on p "Baseball Hitting" at bounding box center [110, 123] width 27 height 0
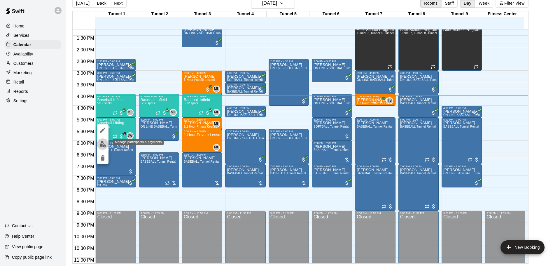
click at [103, 140] on button "edit" at bounding box center [103, 143] width 12 height 11
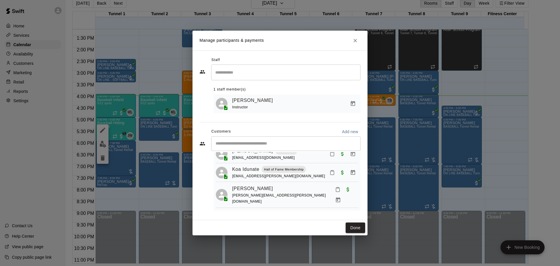
scroll to position [74, 0]
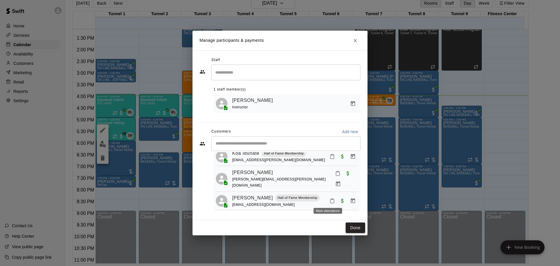
click at [327, 202] on button "Mark attendance" at bounding box center [332, 201] width 10 height 10
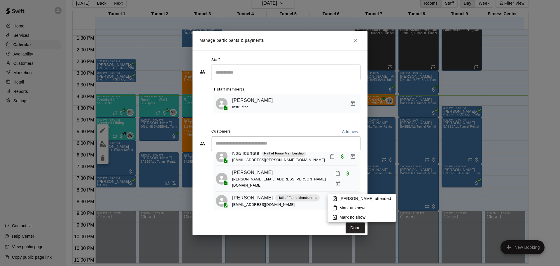
click at [338, 201] on li "[PERSON_NAME] attended" at bounding box center [362, 198] width 68 height 9
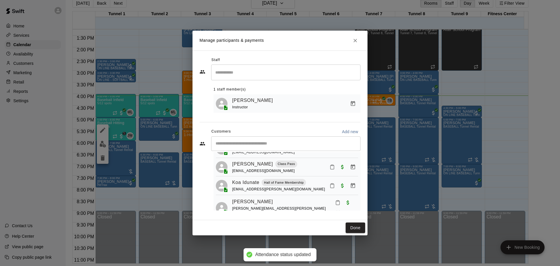
scroll to position [16, 0]
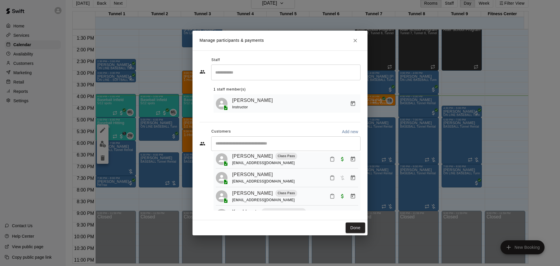
click at [354, 44] on button "Close" at bounding box center [355, 40] width 11 height 11
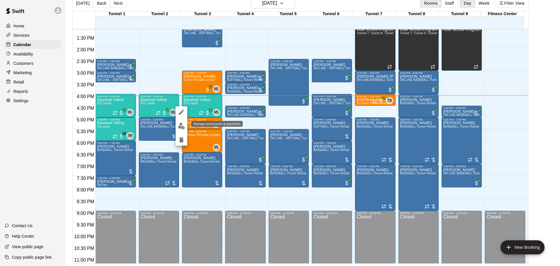
click at [184, 123] on img "edit" at bounding box center [181, 126] width 7 height 7
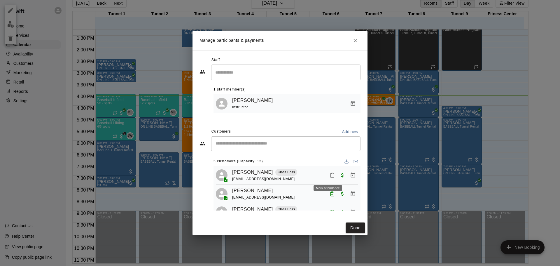
click at [327, 175] on button "Mark attendance" at bounding box center [332, 175] width 10 height 10
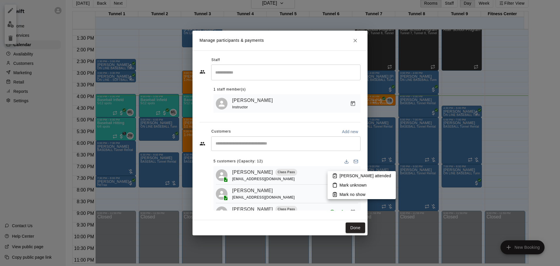
click at [336, 176] on icon at bounding box center [334, 175] width 5 height 5
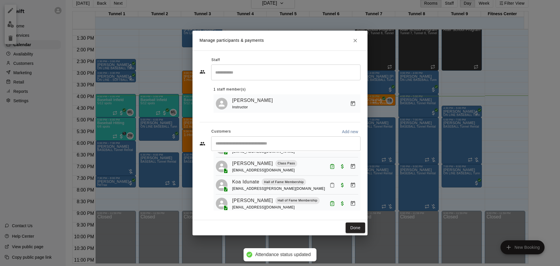
scroll to position [55, 0]
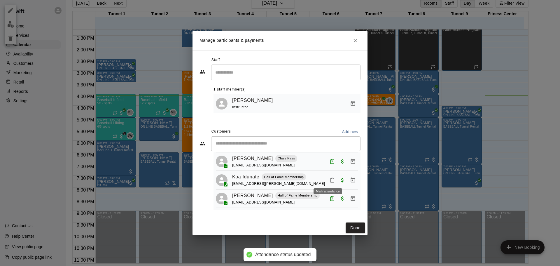
click at [328, 182] on button "Mark attendance" at bounding box center [332, 180] width 10 height 10
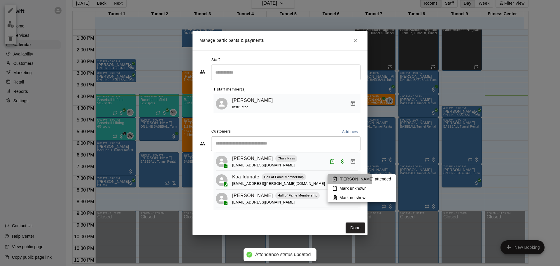
click at [332, 180] on li "[PERSON_NAME] attended" at bounding box center [362, 178] width 68 height 9
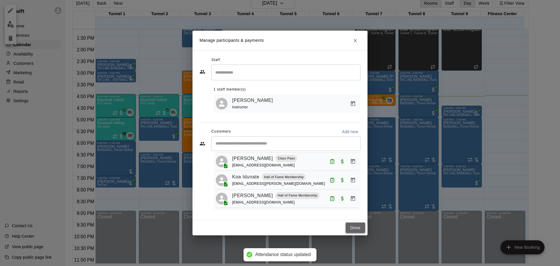
click at [355, 224] on button "Done" at bounding box center [356, 227] width 20 height 11
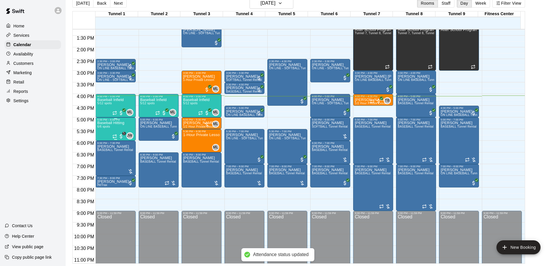
click at [108, 130] on div "Baseball Hitting 6/6 spots" at bounding box center [110, 254] width 27 height 266
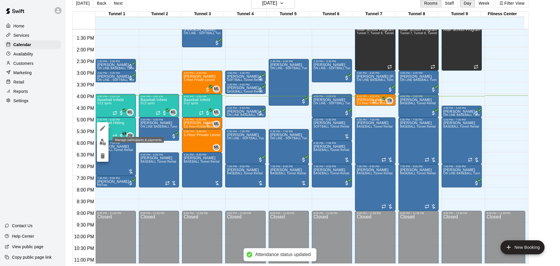
click at [105, 140] on img "edit" at bounding box center [102, 142] width 7 height 7
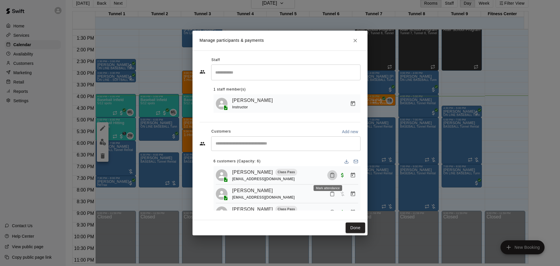
click at [329, 172] on button "Mark attendance" at bounding box center [332, 175] width 10 height 10
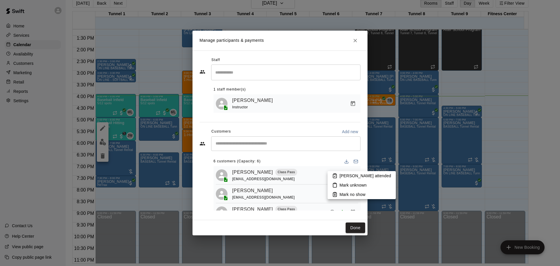
click at [333, 173] on li "[PERSON_NAME] attended" at bounding box center [362, 175] width 68 height 9
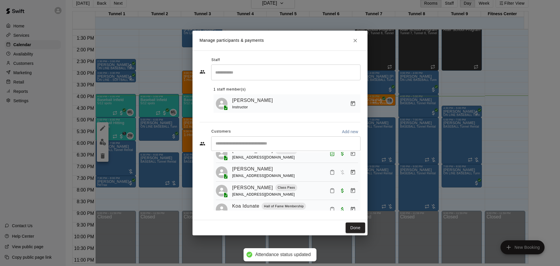
scroll to position [58, 0]
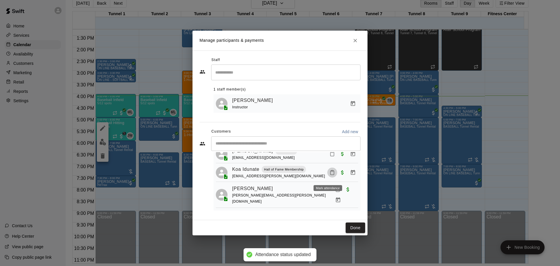
click at [331, 175] on button "Mark attendance" at bounding box center [332, 172] width 10 height 10
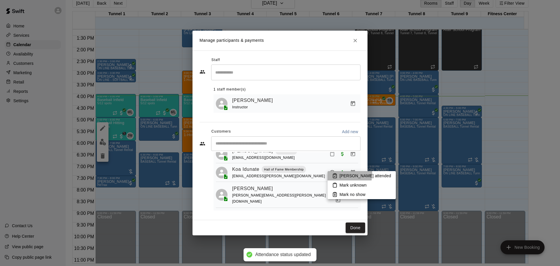
click at [337, 174] on icon at bounding box center [334, 175] width 5 height 5
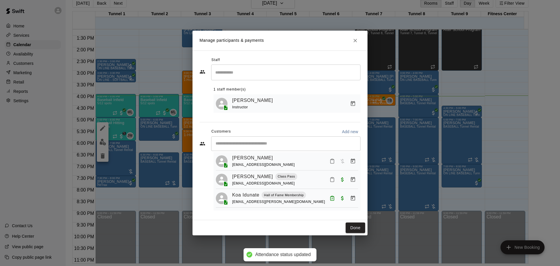
scroll to position [0, 0]
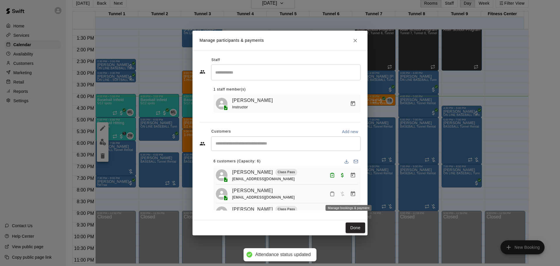
click at [351, 194] on icon "Manage bookings & payment" at bounding box center [353, 193] width 4 height 5
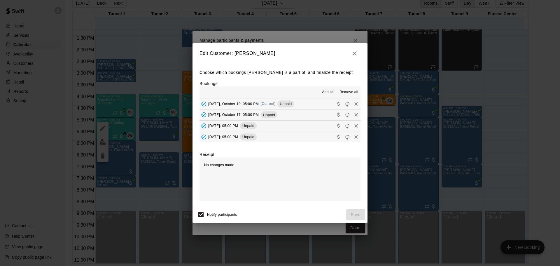
click at [261, 103] on span "(Current)" at bounding box center [268, 104] width 15 height 4
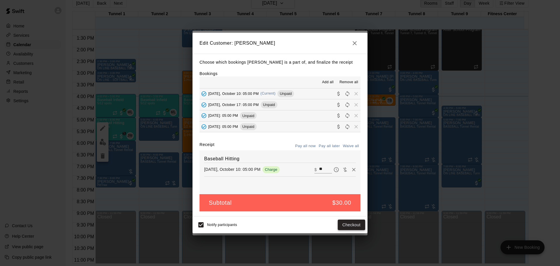
click at [350, 220] on button "Checkout" at bounding box center [351, 224] width 27 height 11
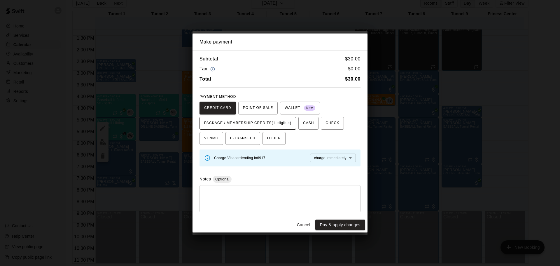
click at [242, 123] on span "PACKAGE / MEMBERSHIP CREDITS (1 eligible)" at bounding box center [247, 122] width 87 height 9
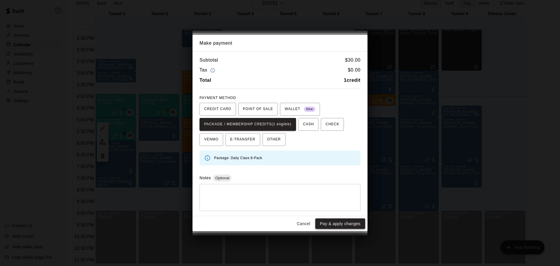
click at [347, 223] on button "Pay & apply changes" at bounding box center [340, 223] width 50 height 11
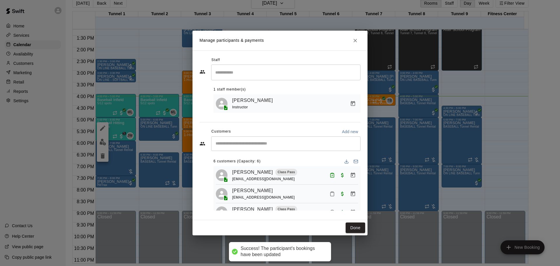
click at [322, 195] on div "Atanu Khamaru khamarufamily@gmail.com" at bounding box center [295, 194] width 126 height 14
click at [330, 195] on icon "Mark attendance" at bounding box center [332, 193] width 5 height 5
click at [338, 197] on icon at bounding box center [337, 197] width 5 height 5
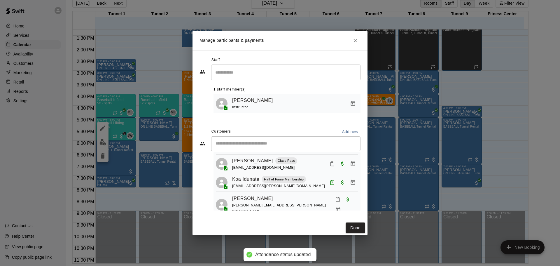
scroll to position [58, 0]
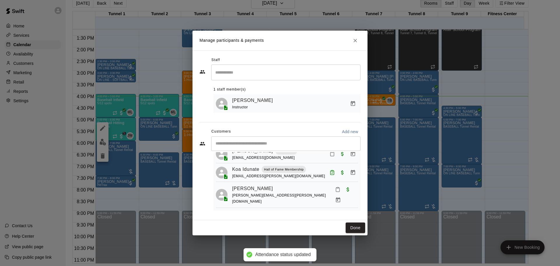
click at [327, 159] on button "Mark attendance" at bounding box center [332, 154] width 10 height 10
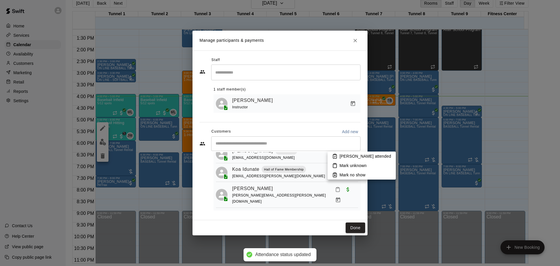
click at [333, 156] on icon at bounding box center [335, 156] width 4 height 4
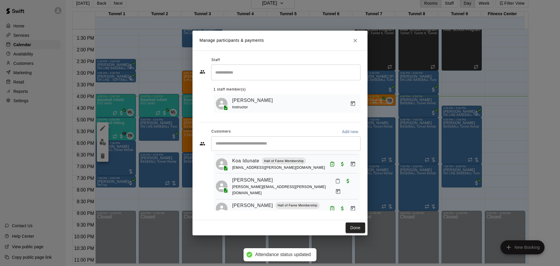
scroll to position [74, 0]
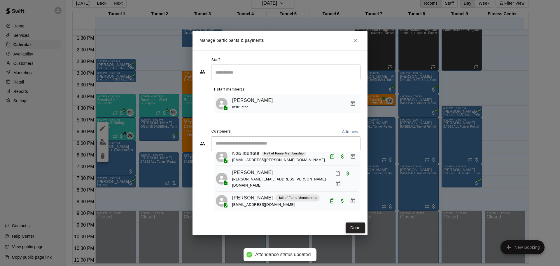
click at [352, 225] on button "Done" at bounding box center [356, 227] width 20 height 11
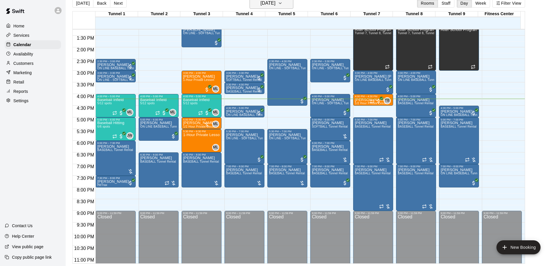
click at [283, 8] on button "[DATE]" at bounding box center [271, 3] width 44 height 11
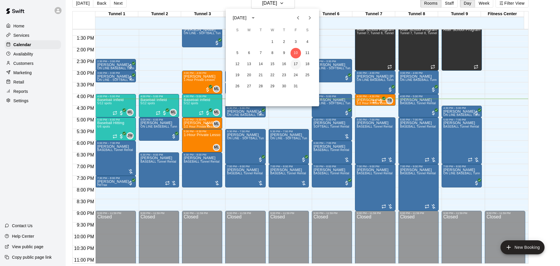
click at [295, 63] on button "17" at bounding box center [296, 64] width 11 height 11
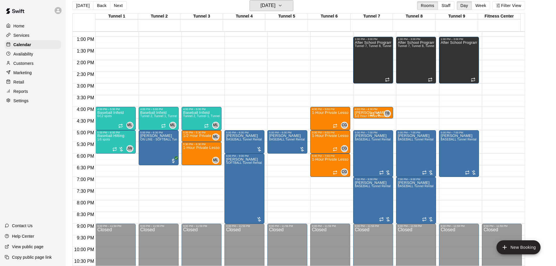
scroll to position [309, 0]
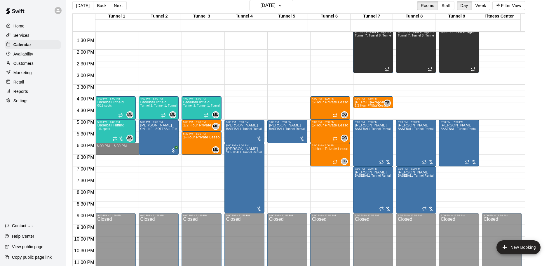
drag, startPoint x: 102, startPoint y: 145, endPoint x: 102, endPoint y: 152, distance: 7.0
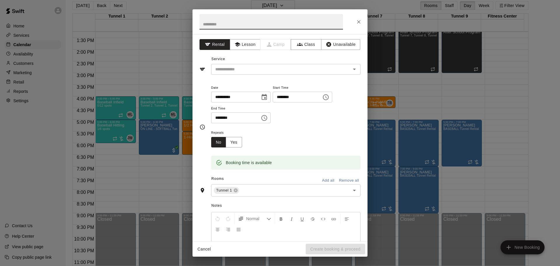
click at [354, 20] on button "Close" at bounding box center [359, 22] width 11 height 11
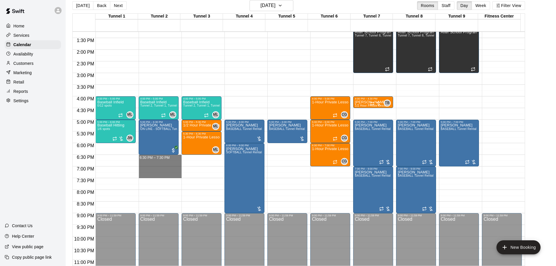
drag, startPoint x: 158, startPoint y: 156, endPoint x: 164, endPoint y: 174, distance: 19.4
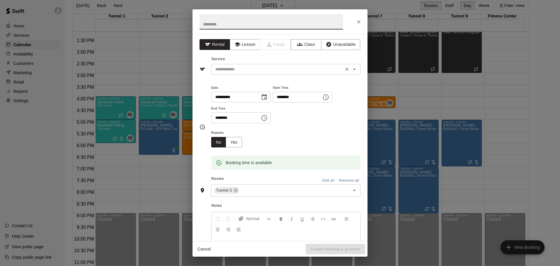
click at [268, 65] on div "​" at bounding box center [285, 69] width 149 height 11
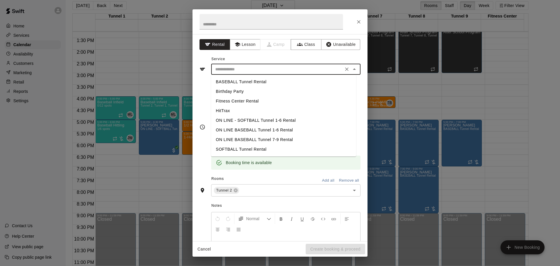
click at [256, 79] on li "BASEBALL Tunnel Rental" at bounding box center [283, 82] width 145 height 10
type input "**********"
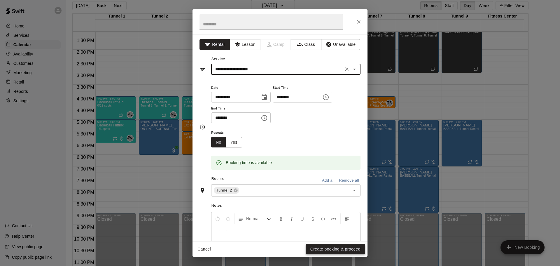
click at [333, 251] on button "Create booking & proceed" at bounding box center [336, 249] width 60 height 11
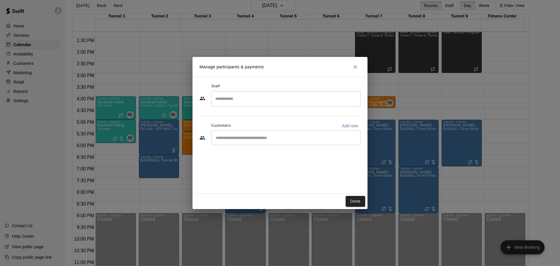
click at [238, 136] on input "Start typing to search customers..." at bounding box center [286, 138] width 144 height 6
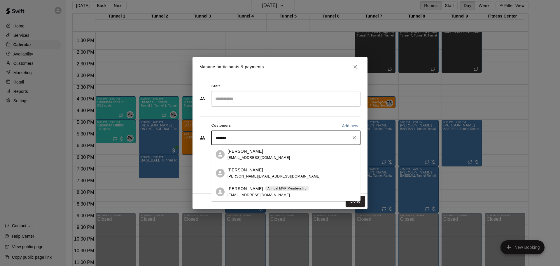
type input "********"
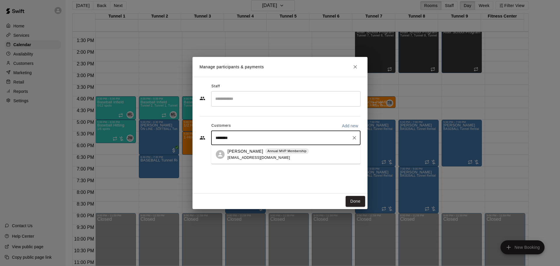
click at [268, 158] on div "Aaron Fleck Annual MVP Membership afsundevil@yahoo.com" at bounding box center [268, 154] width 81 height 13
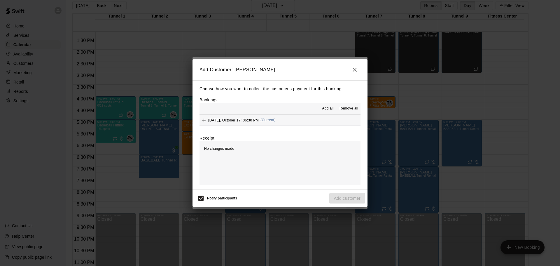
click at [261, 120] on span "(Current)" at bounding box center [268, 120] width 15 height 4
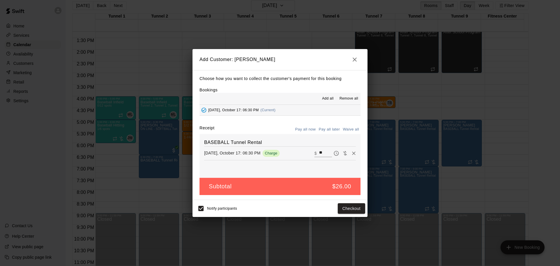
click at [328, 126] on button "Pay all later" at bounding box center [329, 129] width 24 height 9
click at [342, 205] on button "Add customer" at bounding box center [347, 208] width 36 height 11
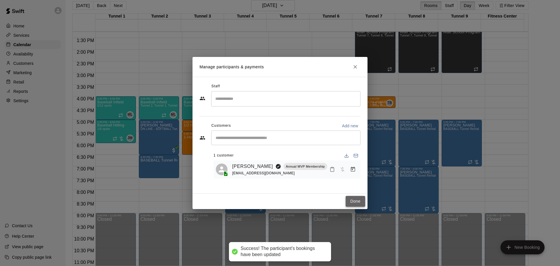
click at [352, 199] on button "Done" at bounding box center [356, 201] width 20 height 11
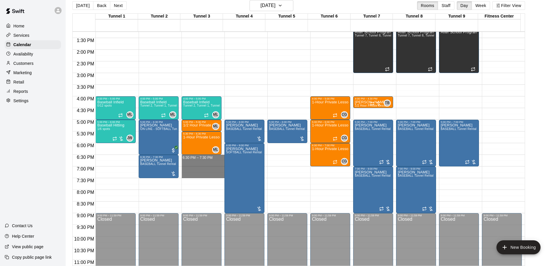
drag, startPoint x: 199, startPoint y: 156, endPoint x: 200, endPoint y: 177, distance: 21.6
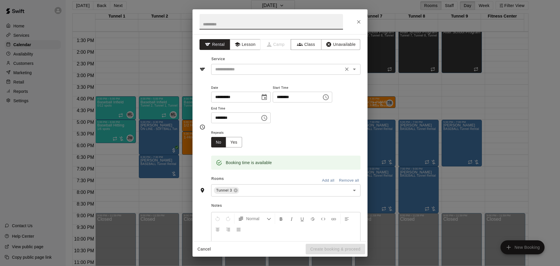
click at [274, 69] on input "text" at bounding box center [277, 69] width 129 height 7
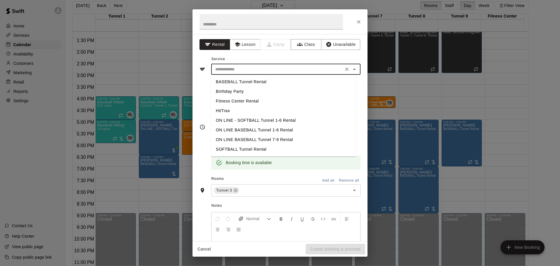
click at [270, 79] on li "BASEBALL Tunnel Rental" at bounding box center [283, 82] width 145 height 10
type input "**********"
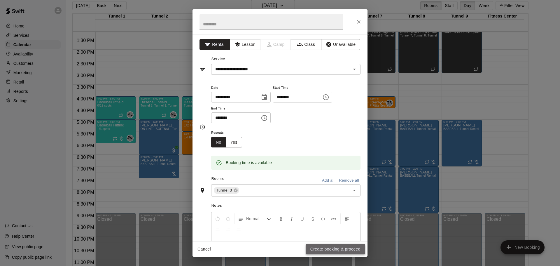
click at [335, 247] on button "Create booking & proceed" at bounding box center [336, 249] width 60 height 11
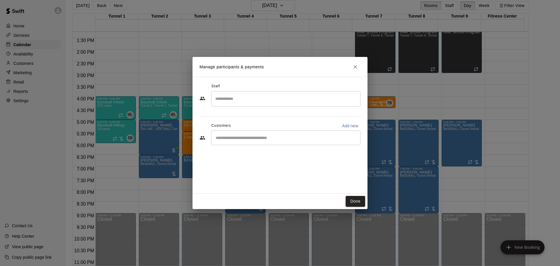
click at [275, 140] on input "Start typing to search customers..." at bounding box center [286, 138] width 144 height 6
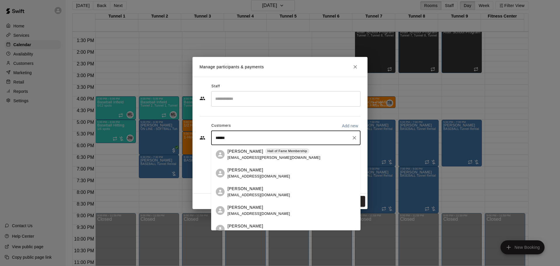
type input "*******"
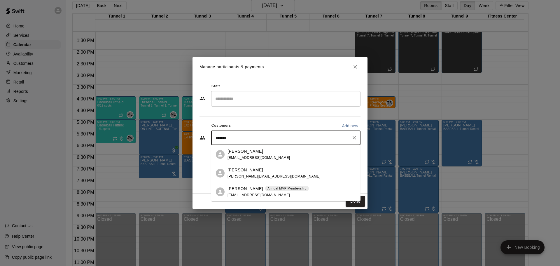
click at [268, 189] on p "Annual MVP Membership" at bounding box center [287, 188] width 39 height 5
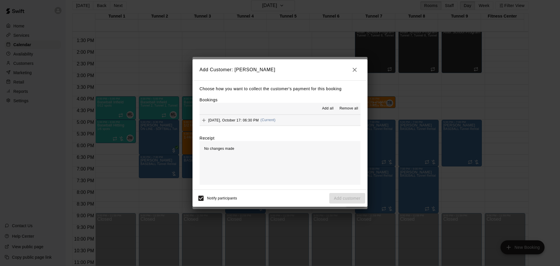
click at [282, 124] on button "Friday, October 17: 06:30 PM (Current)" at bounding box center [280, 120] width 161 height 11
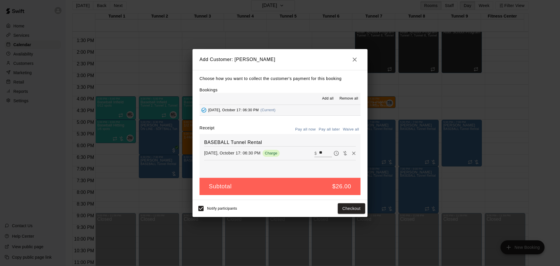
click at [328, 133] on button "Pay all later" at bounding box center [329, 129] width 24 height 9
click at [350, 206] on button "Add customer" at bounding box center [347, 208] width 36 height 11
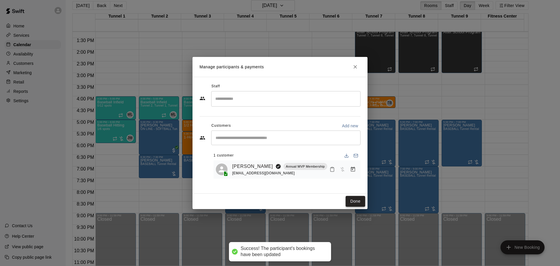
click at [349, 203] on button "Done" at bounding box center [356, 201] width 20 height 11
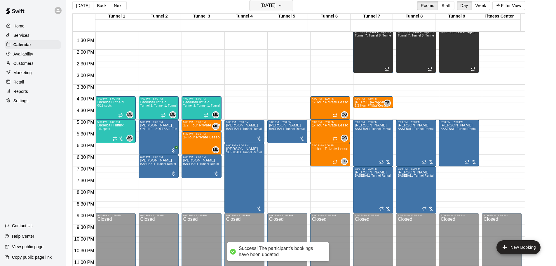
click at [268, 10] on button "Friday Oct 17" at bounding box center [271, 5] width 44 height 11
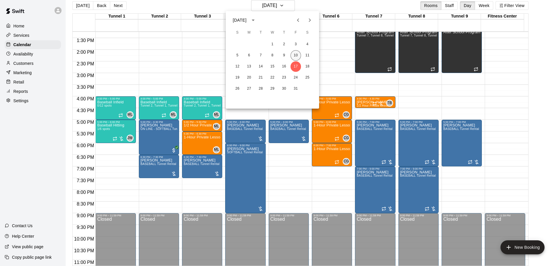
click at [293, 55] on button "10" at bounding box center [296, 55] width 11 height 11
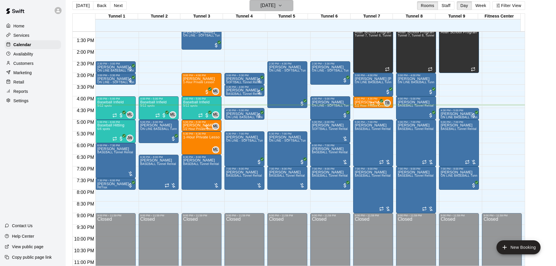
click at [270, 6] on h6 "[DATE]" at bounding box center [268, 5] width 15 height 8
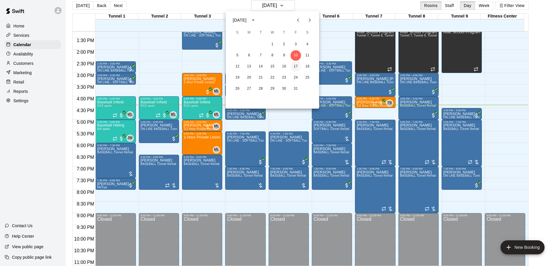
click at [297, 65] on button "17" at bounding box center [296, 66] width 11 height 11
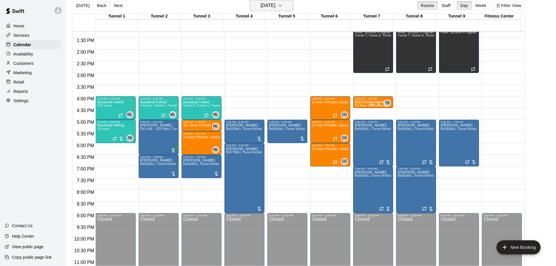
click at [275, 2] on h6 "Friday Oct 17" at bounding box center [268, 5] width 15 height 8
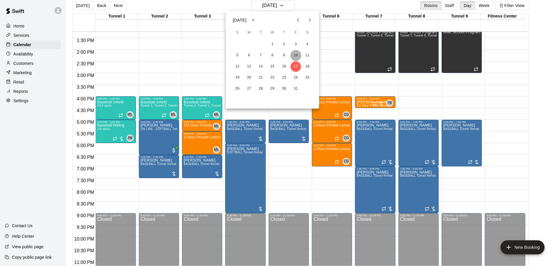
click at [300, 53] on button "10" at bounding box center [296, 55] width 11 height 11
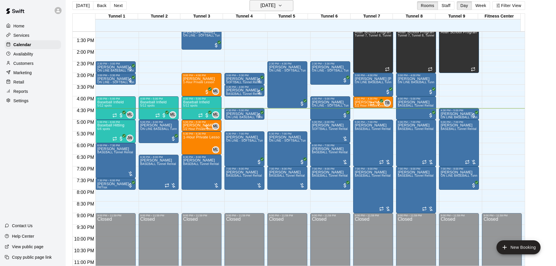
click at [261, 7] on h6 "[DATE]" at bounding box center [268, 5] width 15 height 8
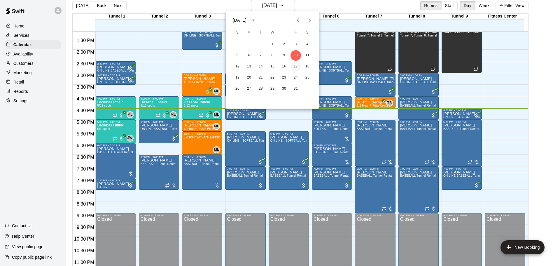
click at [292, 69] on button "17" at bounding box center [296, 66] width 11 height 11
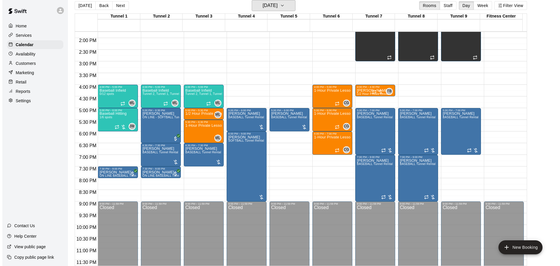
scroll to position [327, 0]
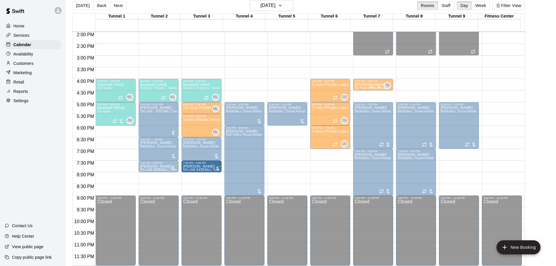
drag, startPoint x: 115, startPoint y: 168, endPoint x: 187, endPoint y: 170, distance: 72.1
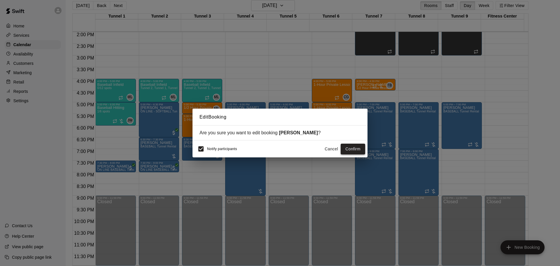
click at [360, 148] on button "Confirm" at bounding box center [353, 149] width 25 height 11
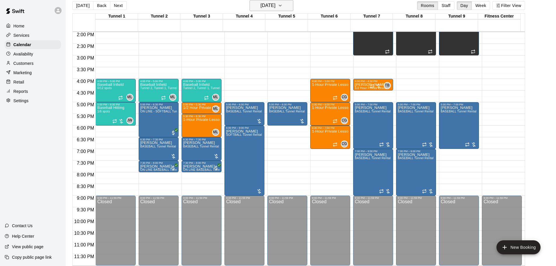
click at [262, 10] on button "Friday Oct 17" at bounding box center [271, 5] width 44 height 11
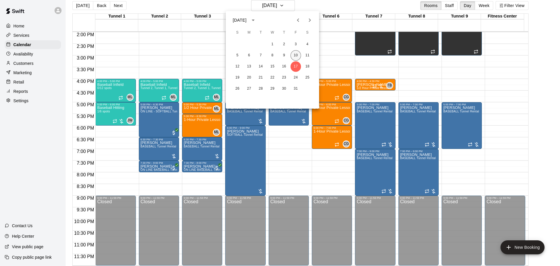
click at [296, 54] on button "10" at bounding box center [296, 55] width 11 height 11
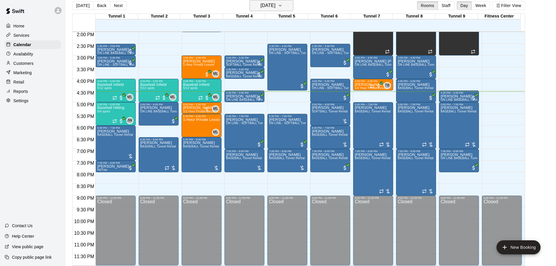
click at [283, 6] on button "[DATE]" at bounding box center [271, 5] width 44 height 11
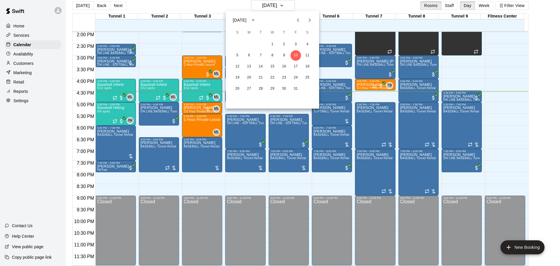
click at [333, 35] on div at bounding box center [280, 133] width 560 height 266
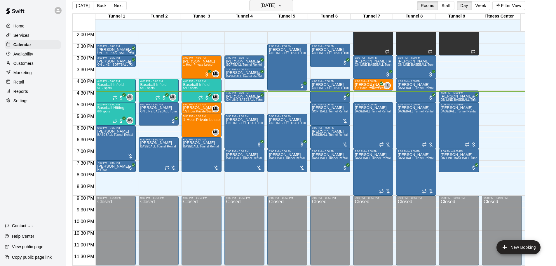
click at [271, 8] on h6 "[DATE]" at bounding box center [268, 5] width 15 height 8
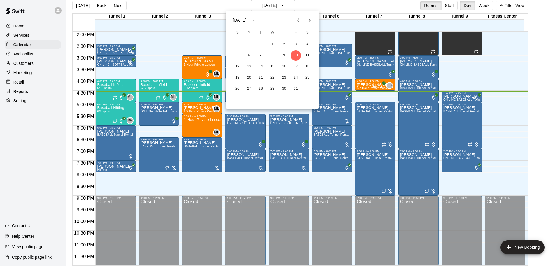
click at [332, 11] on div at bounding box center [280, 133] width 560 height 266
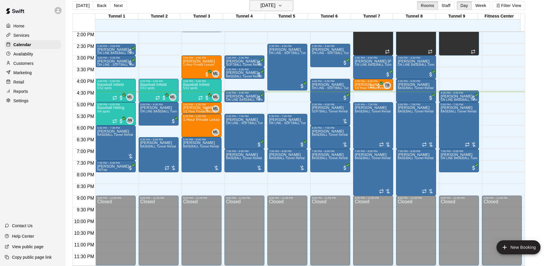
click at [272, 8] on h6 "[DATE]" at bounding box center [268, 5] width 15 height 8
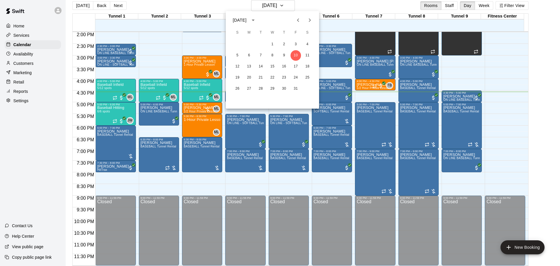
click at [330, 32] on div at bounding box center [280, 133] width 560 height 266
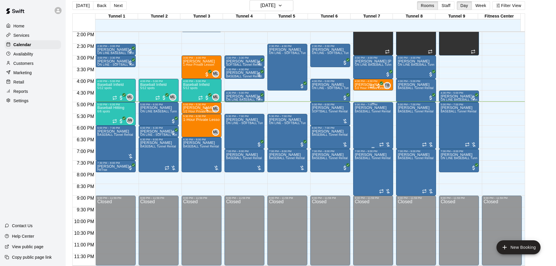
click at [372, 120] on div "Tanya Heffelfinger BASEBALL Tunnel Rental" at bounding box center [373, 239] width 36 height 266
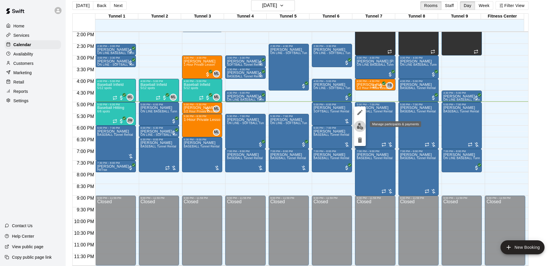
click at [359, 128] on img "edit" at bounding box center [360, 126] width 7 height 7
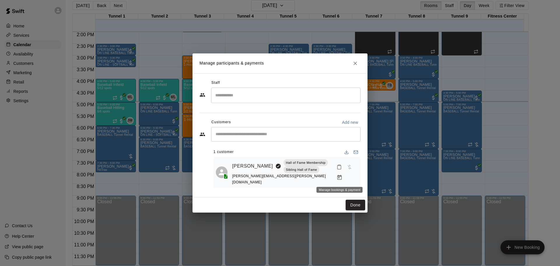
click at [340, 180] on icon "Manage bookings & payment" at bounding box center [340, 177] width 6 height 6
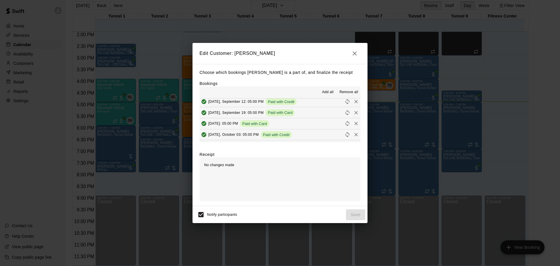
scroll to position [117, 0]
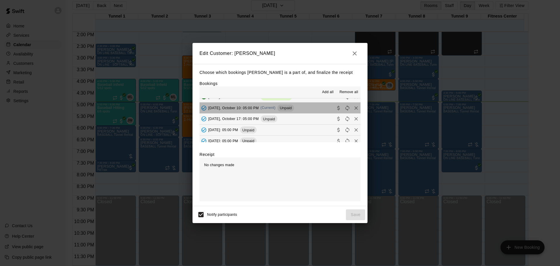
click at [283, 110] on span "Unpaid" at bounding box center [285, 108] width 17 height 4
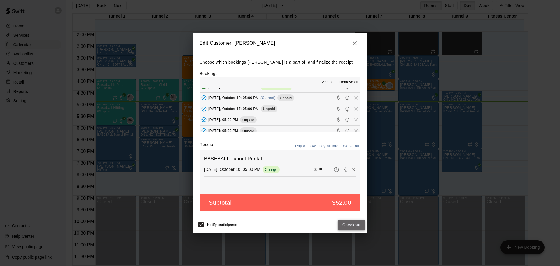
click at [350, 223] on button "Checkout" at bounding box center [351, 224] width 27 height 11
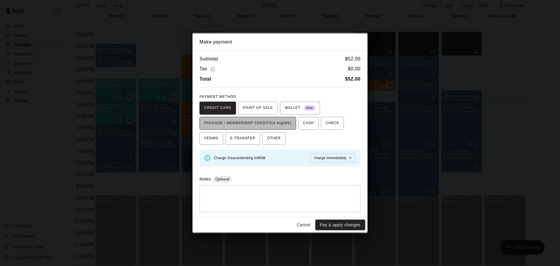
drag, startPoint x: 283, startPoint y: 124, endPoint x: 282, endPoint y: 129, distance: 4.7
click at [283, 126] on span "PACKAGE / MEMBERSHIP CREDITS (4 eligible)" at bounding box center [247, 122] width 87 height 9
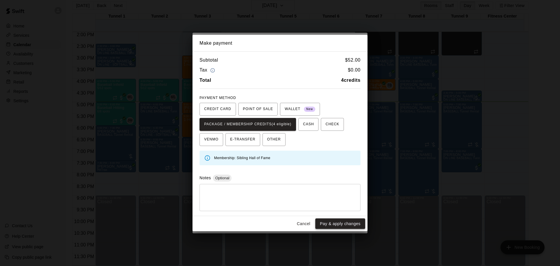
click at [342, 223] on button "Pay & apply changes" at bounding box center [340, 223] width 50 height 11
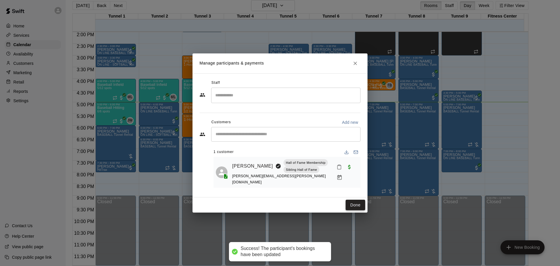
click at [353, 200] on button "Done" at bounding box center [356, 205] width 20 height 11
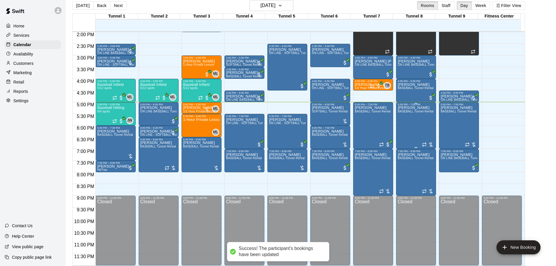
click at [409, 119] on div "Tanya Heffelfinger BASEBALL Tunnel Rental" at bounding box center [416, 239] width 36 height 266
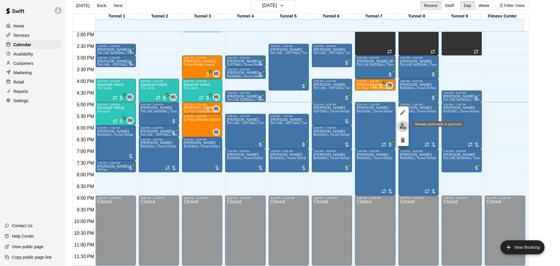
click at [403, 125] on img "edit" at bounding box center [403, 126] width 7 height 7
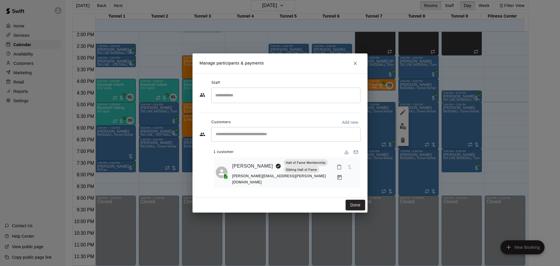
click at [345, 175] on div at bounding box center [346, 172] width 24 height 21
click at [338, 181] on button "Manage bookings & payment" at bounding box center [339, 177] width 11 height 11
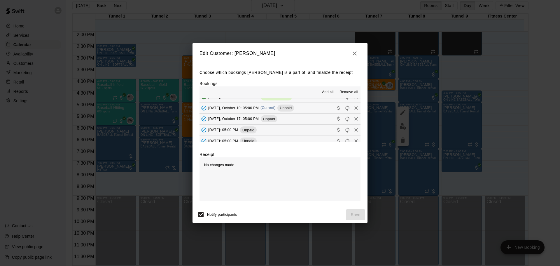
click at [278, 112] on div "[DATE], October 10: 05:00 PM (Current) Unpaid" at bounding box center [247, 108] width 95 height 9
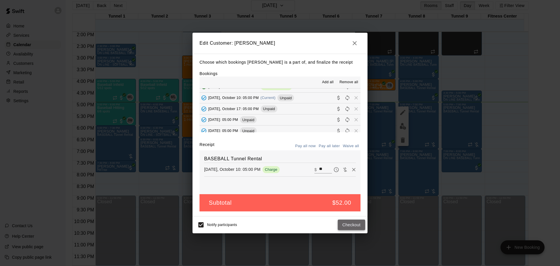
click at [354, 226] on button "Checkout" at bounding box center [351, 224] width 27 height 11
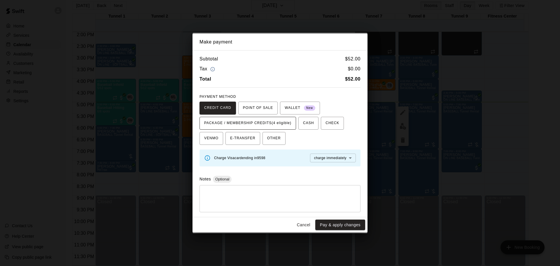
click at [261, 128] on span "PACKAGE / MEMBERSHIP CREDITS (4 eligible)" at bounding box center [247, 122] width 87 height 9
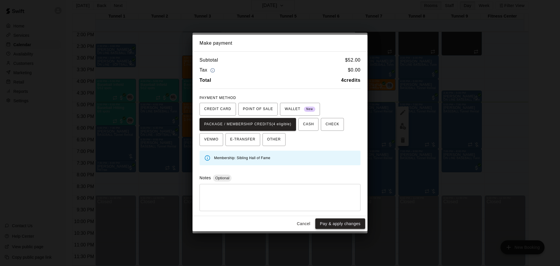
click at [343, 220] on button "Pay & apply changes" at bounding box center [340, 223] width 50 height 11
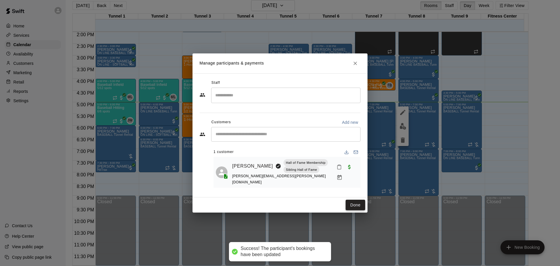
click at [350, 203] on button "Done" at bounding box center [356, 205] width 20 height 11
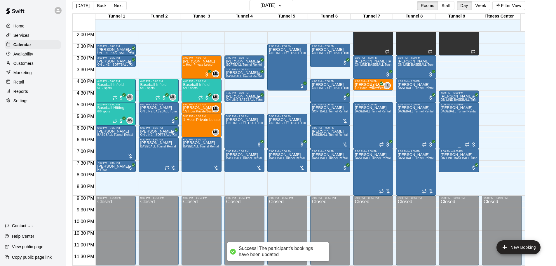
click at [456, 120] on div "Tanya Heffelfinger BASEBALL Tunnel Rental" at bounding box center [459, 239] width 36 height 266
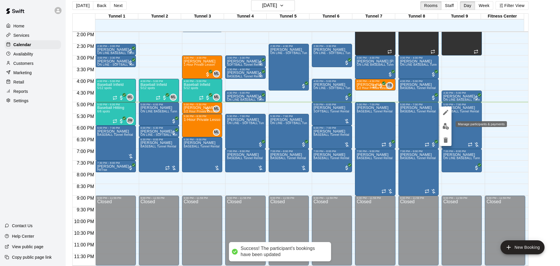
click at [444, 126] on img "edit" at bounding box center [446, 126] width 7 height 7
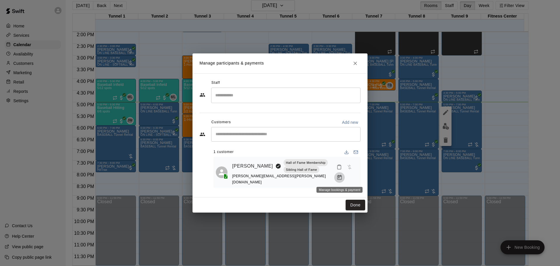
click at [336, 179] on button "Manage bookings & payment" at bounding box center [339, 177] width 11 height 11
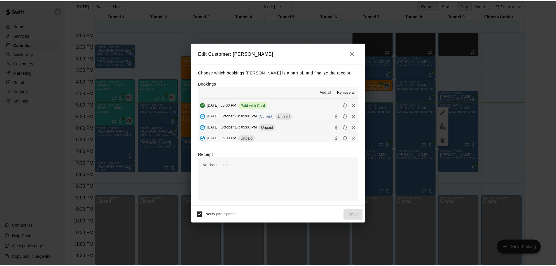
scroll to position [88, 0]
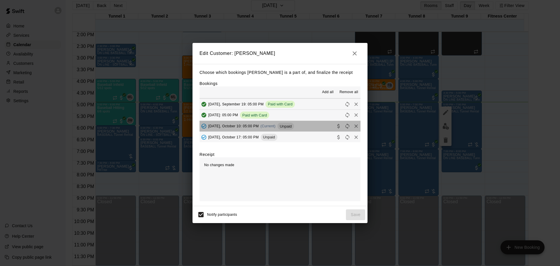
click at [288, 123] on div "Unpaid" at bounding box center [285, 126] width 17 height 7
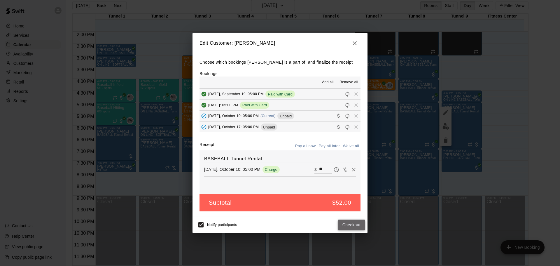
click at [354, 226] on button "Checkout" at bounding box center [351, 224] width 27 height 11
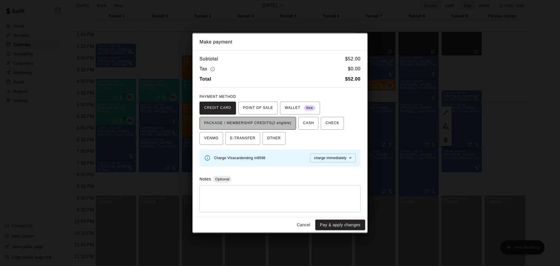
click at [281, 125] on span "PACKAGE / MEMBERSHIP CREDITS (2 eligible)" at bounding box center [247, 122] width 87 height 9
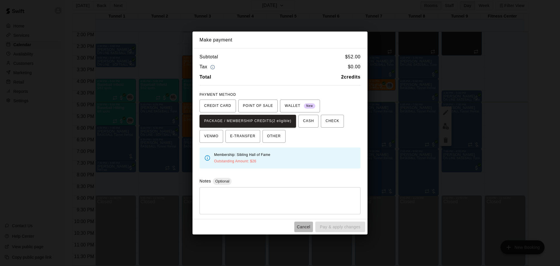
click at [298, 229] on button "Cancel" at bounding box center [303, 226] width 19 height 11
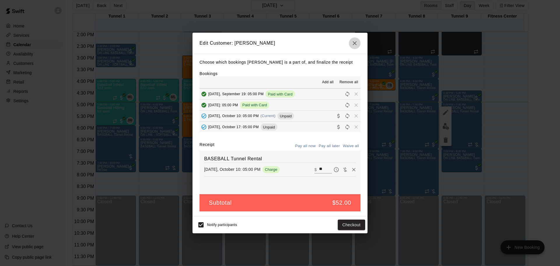
click at [357, 42] on icon "button" at bounding box center [354, 43] width 7 height 7
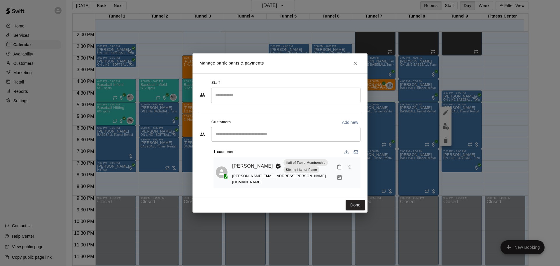
click at [447, 141] on div "Manage participants & payments Staff ​ Customers Add new ​ 1 customer Tanya Hef…" at bounding box center [280, 133] width 560 height 266
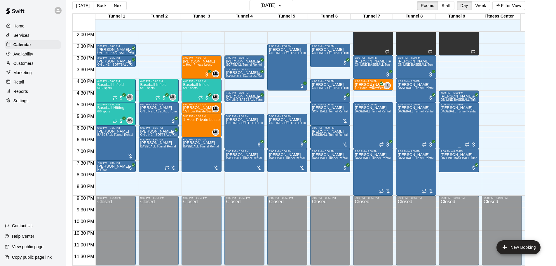
click at [450, 132] on div "Tanya Heffelfinger BASEBALL Tunnel Rental" at bounding box center [459, 239] width 36 height 266
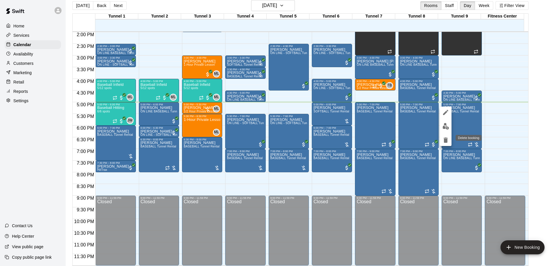
click at [446, 141] on icon "delete" at bounding box center [446, 139] width 4 height 5
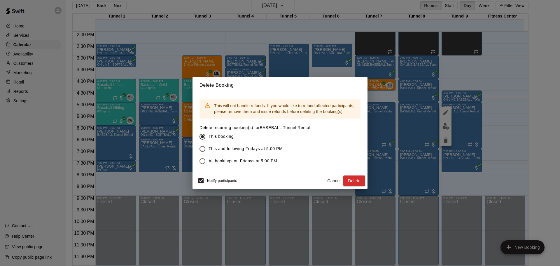
click at [207, 175] on div "Notify participants" at bounding box center [216, 180] width 42 height 12
click at [351, 180] on button "Delete" at bounding box center [354, 180] width 22 height 11
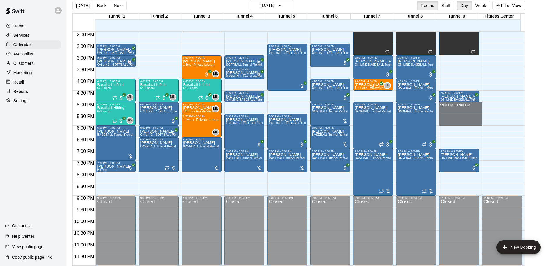
drag, startPoint x: 456, startPoint y: 103, endPoint x: 454, endPoint y: 120, distance: 16.7
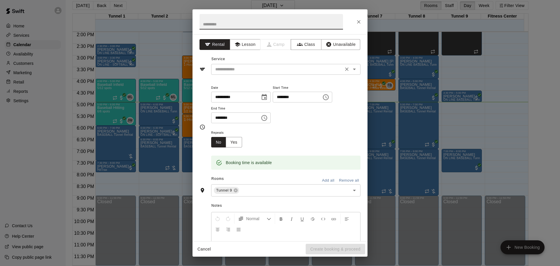
click at [266, 68] on input "text" at bounding box center [277, 69] width 129 height 7
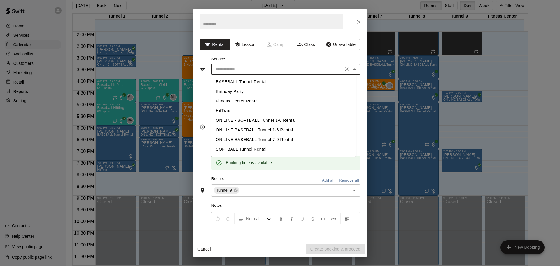
click at [263, 77] on li "BASEBALL Tunnel Rental" at bounding box center [283, 82] width 145 height 10
type input "**********"
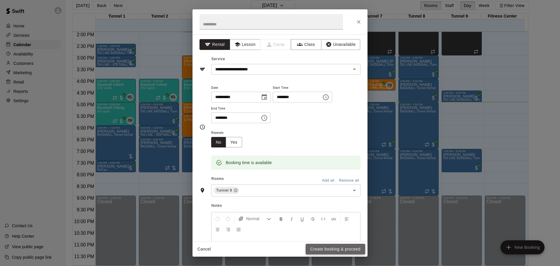
click at [358, 251] on button "Create booking & proceed" at bounding box center [336, 249] width 60 height 11
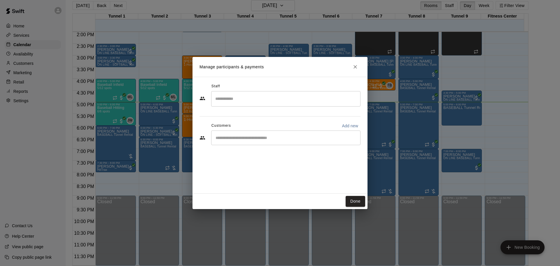
click at [254, 139] on input "Start typing to search customers..." at bounding box center [286, 138] width 144 height 6
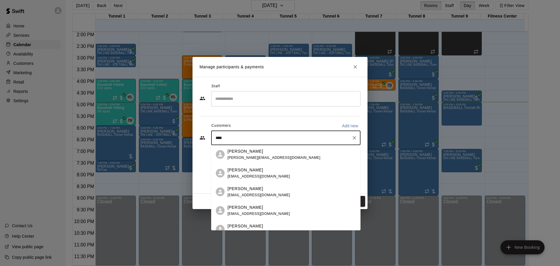
type input "*****"
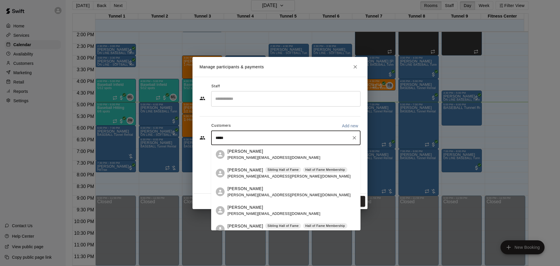
click at [255, 167] on p "[PERSON_NAME]" at bounding box center [246, 170] width 36 height 6
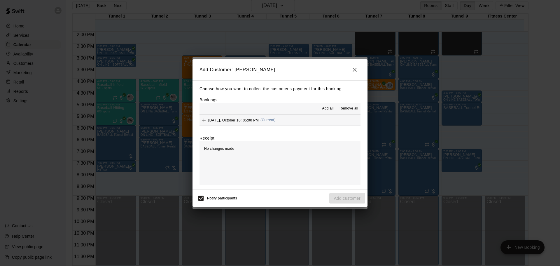
click at [315, 112] on div "Add all Remove all" at bounding box center [280, 109] width 161 height 12
click at [301, 122] on button "Friday, October 10: 05:00 PM (Current)" at bounding box center [280, 120] width 161 height 11
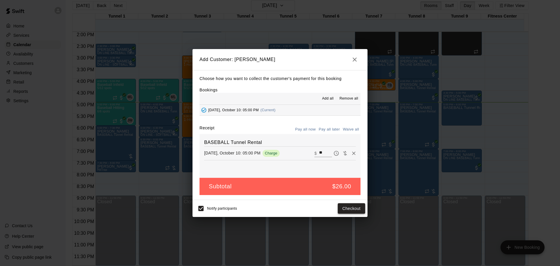
click at [348, 212] on button "Checkout" at bounding box center [351, 208] width 27 height 11
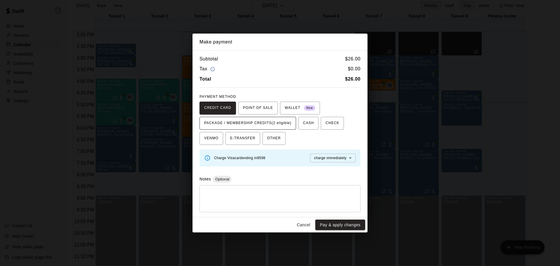
click at [266, 126] on span "PACKAGE / MEMBERSHIP CREDITS (2 eligible)" at bounding box center [247, 122] width 87 height 9
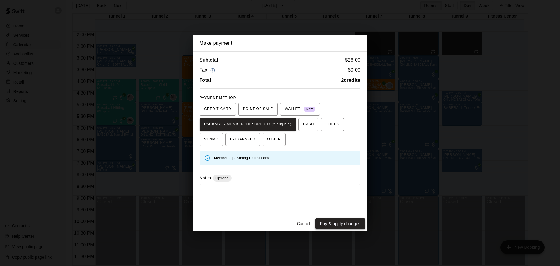
click at [335, 226] on button "Pay & apply changes" at bounding box center [340, 223] width 50 height 11
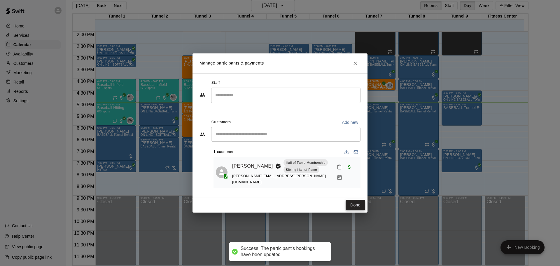
click at [355, 204] on button "Done" at bounding box center [356, 205] width 20 height 11
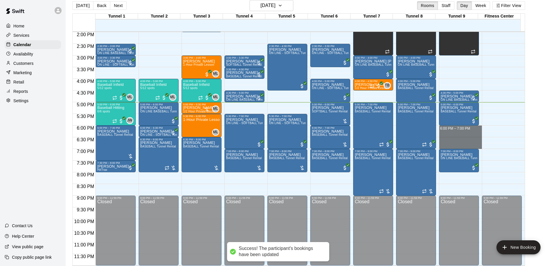
drag, startPoint x: 459, startPoint y: 127, endPoint x: 458, endPoint y: 148, distance: 20.7
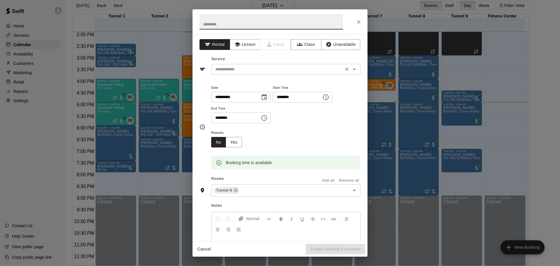
click at [264, 73] on div "​" at bounding box center [285, 69] width 149 height 11
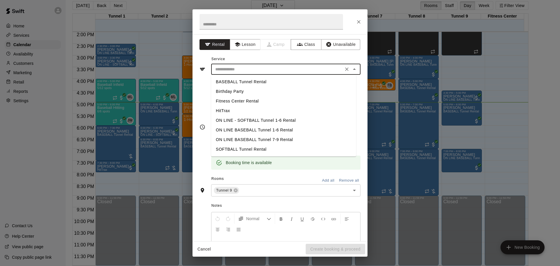
click at [264, 83] on li "BASEBALL Tunnel Rental" at bounding box center [283, 82] width 145 height 10
type input "**********"
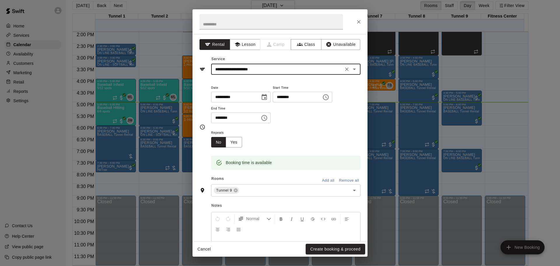
click at [343, 244] on button "Create booking & proceed" at bounding box center [336, 249] width 60 height 11
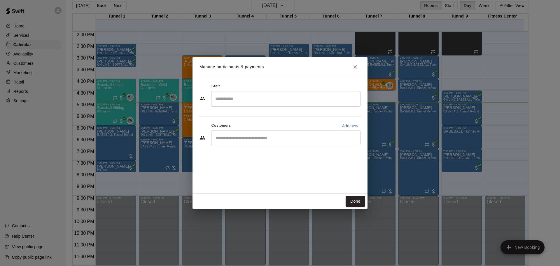
click at [249, 136] on input "Start typing to search customers..." at bounding box center [286, 138] width 144 height 6
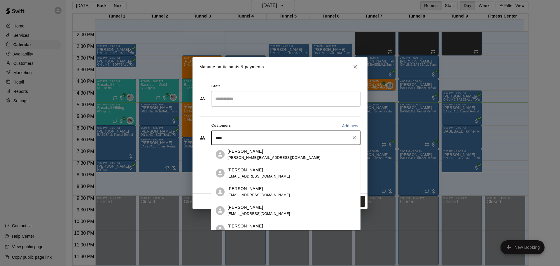
type input "*****"
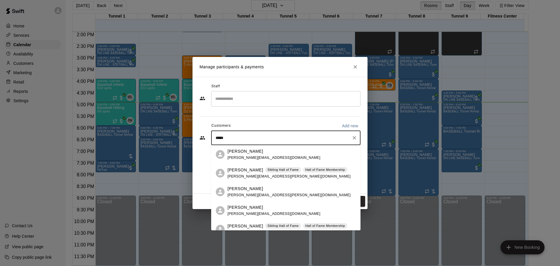
click at [252, 171] on p "[PERSON_NAME]" at bounding box center [246, 170] width 36 height 6
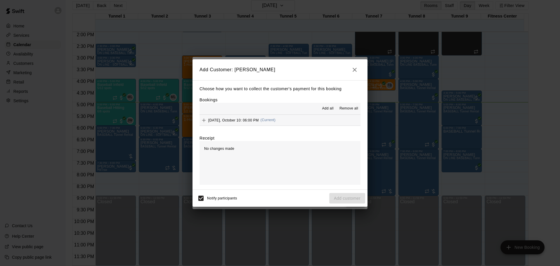
click at [270, 126] on hr at bounding box center [280, 125] width 161 height 0
click at [282, 124] on button "Friday, October 10: 06:00 PM (Current)" at bounding box center [280, 120] width 161 height 11
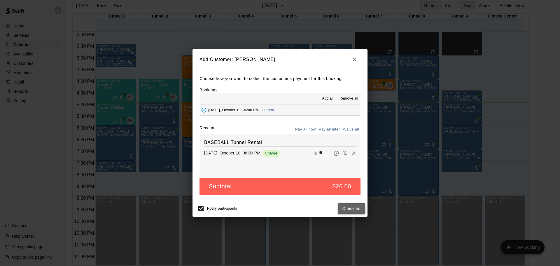
click at [345, 205] on button "Checkout" at bounding box center [351, 208] width 27 height 11
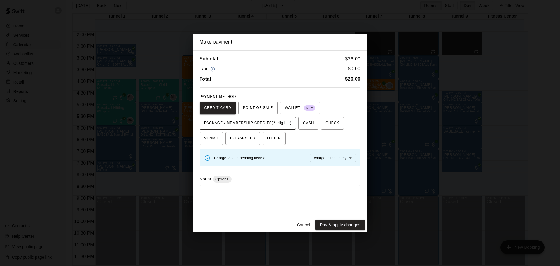
click at [283, 125] on span "PACKAGE / MEMBERSHIP CREDITS (2 eligible)" at bounding box center [247, 122] width 87 height 9
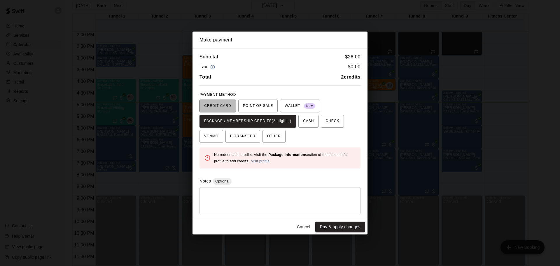
click at [219, 107] on span "CREDIT CARD" at bounding box center [217, 105] width 27 height 9
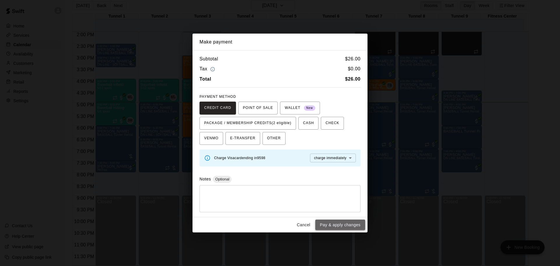
click at [349, 225] on button "Pay & apply changes" at bounding box center [340, 224] width 50 height 11
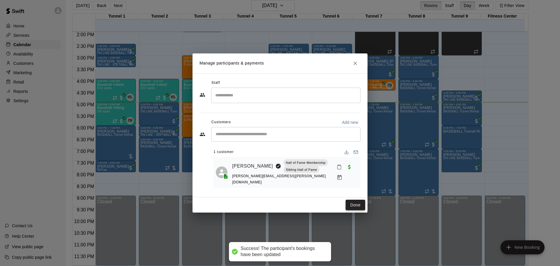
click at [361, 204] on button "Done" at bounding box center [356, 205] width 20 height 11
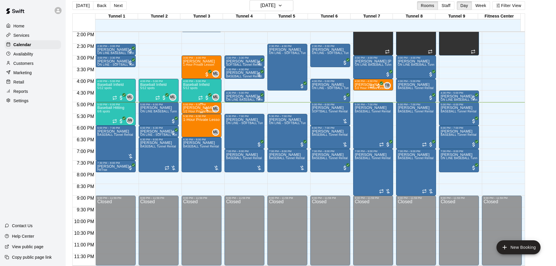
click at [197, 108] on p "[PERSON_NAME]" at bounding box center [200, 108] width 34 height 0
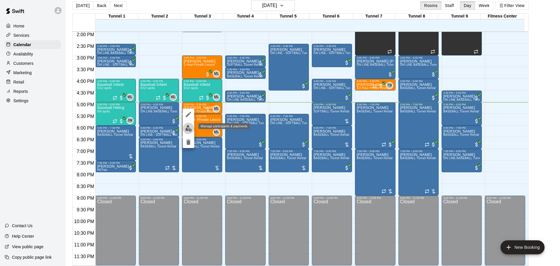
click at [187, 124] on button "edit" at bounding box center [189, 128] width 12 height 11
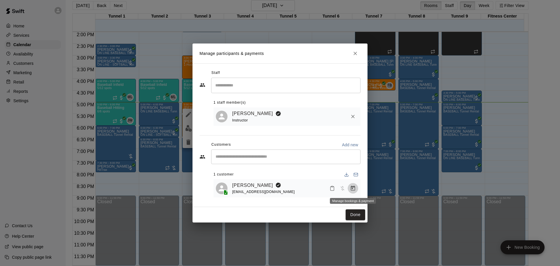
click at [350, 186] on button "Manage bookings & payment" at bounding box center [353, 188] width 11 height 11
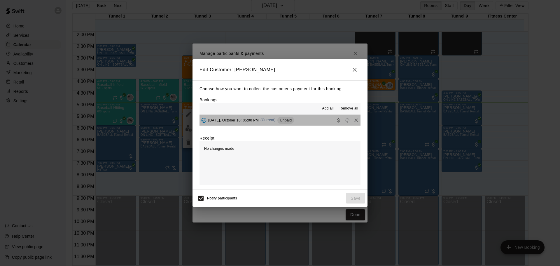
click at [304, 120] on button "[DATE], October 10: 05:00 PM (Current) Unpaid" at bounding box center [280, 120] width 161 height 11
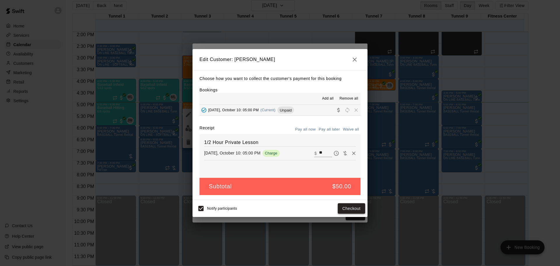
click at [355, 210] on button "Checkout" at bounding box center [351, 208] width 27 height 11
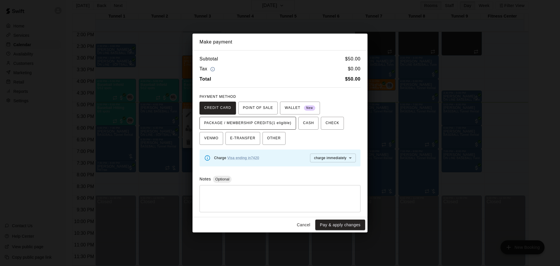
click at [262, 122] on span "PACKAGE / MEMBERSHIP CREDITS (1 eligible)" at bounding box center [247, 122] width 87 height 9
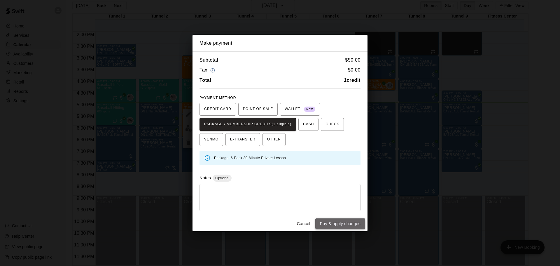
click at [344, 220] on button "Pay & apply changes" at bounding box center [340, 223] width 50 height 11
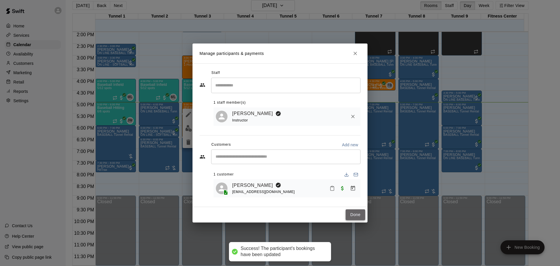
click at [356, 216] on button "Done" at bounding box center [356, 214] width 20 height 11
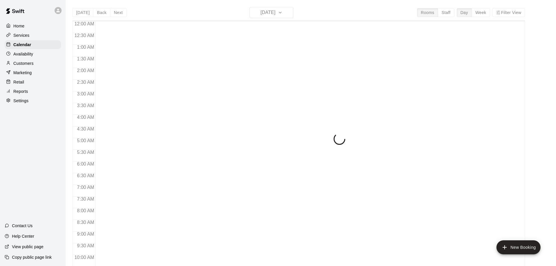
scroll to position [309, 0]
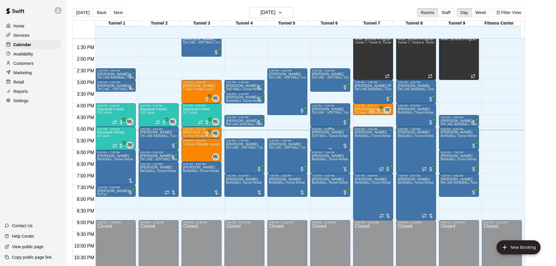
click at [317, 136] on span "SOFTBALL Tunnel Rental" at bounding box center [330, 135] width 36 height 3
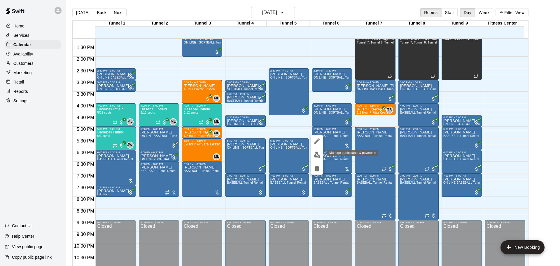
click at [317, 152] on img "edit" at bounding box center [317, 154] width 7 height 7
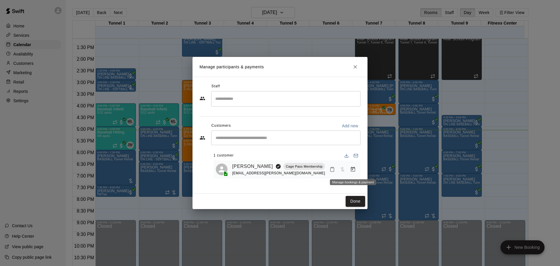
click at [350, 167] on button "Manage bookings & payment" at bounding box center [353, 169] width 11 height 11
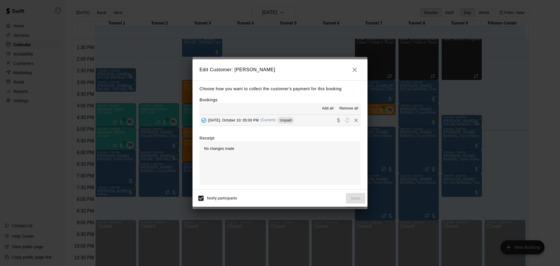
click at [277, 121] on span "Unpaid" at bounding box center [285, 120] width 17 height 4
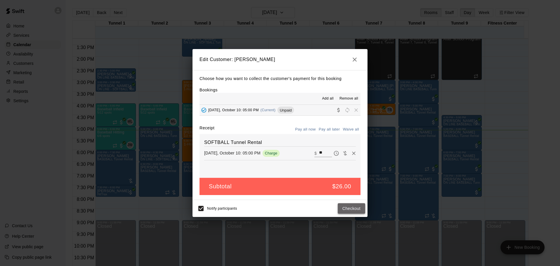
click at [346, 205] on button "Checkout" at bounding box center [351, 208] width 27 height 11
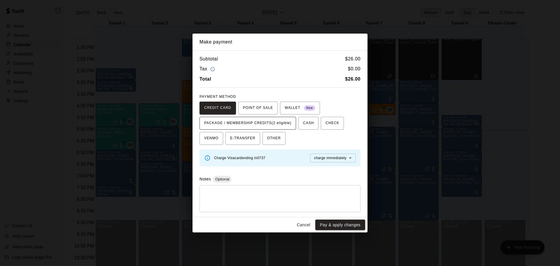
click at [277, 125] on span "PACKAGE / MEMBERSHIP CREDITS (2 eligible)" at bounding box center [247, 122] width 87 height 9
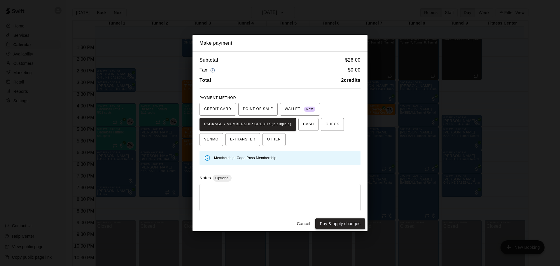
click at [351, 225] on button "Pay & apply changes" at bounding box center [340, 223] width 50 height 11
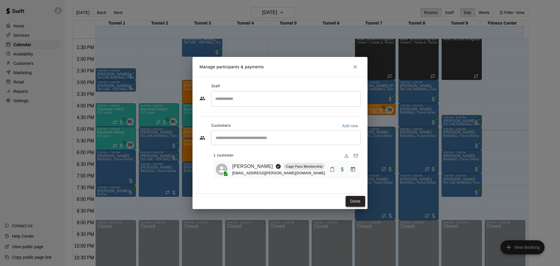
click at [359, 202] on button "Done" at bounding box center [356, 201] width 20 height 11
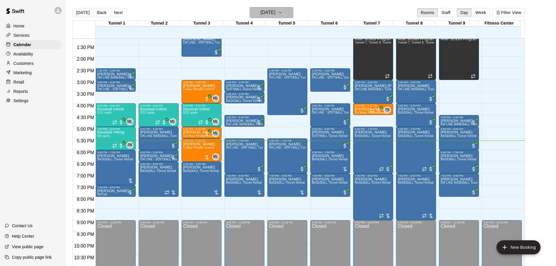
click at [263, 17] on button "[DATE]" at bounding box center [271, 12] width 44 height 11
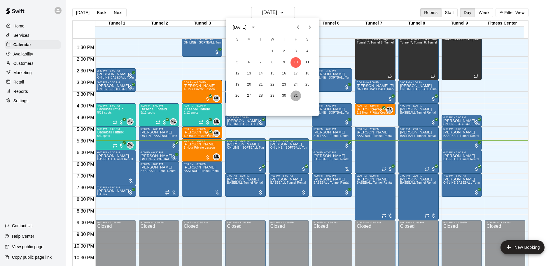
click at [296, 97] on button "31" at bounding box center [296, 95] width 11 height 11
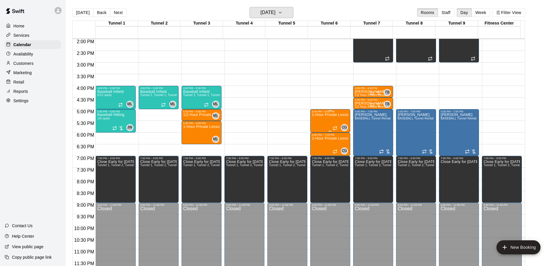
scroll to position [298, 0]
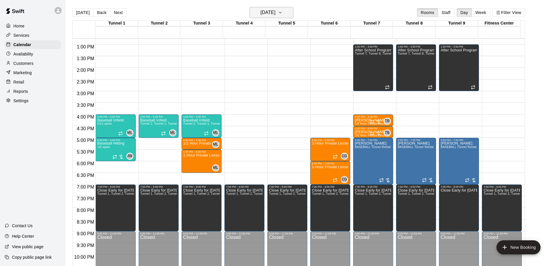
click at [261, 12] on h6 "[DATE]" at bounding box center [268, 12] width 15 height 8
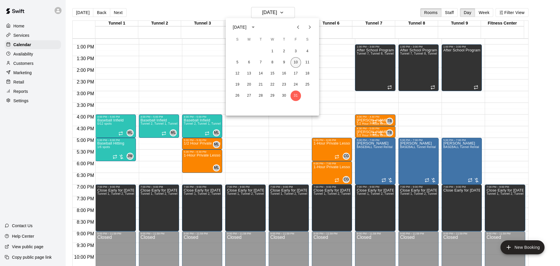
click at [296, 58] on button "10" at bounding box center [296, 62] width 11 height 11
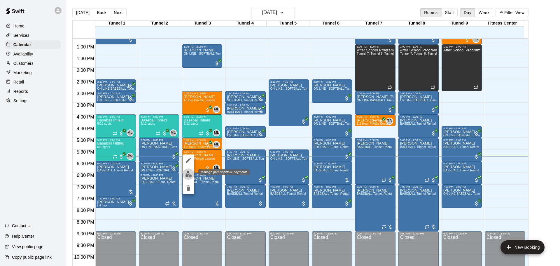
click at [192, 173] on button "edit" at bounding box center [189, 173] width 12 height 11
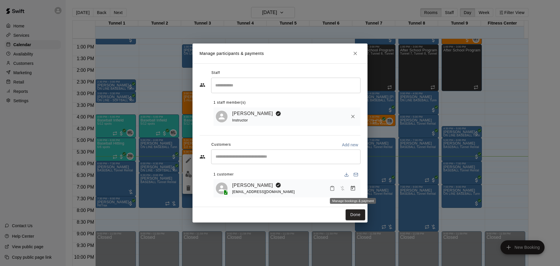
click at [356, 187] on button "Manage bookings & payment" at bounding box center [353, 188] width 11 height 11
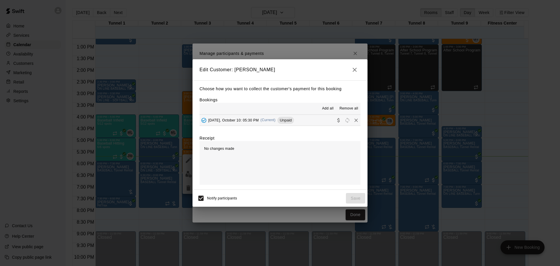
click at [306, 122] on button "[DATE], October 10: 05:30 PM (Current) Unpaid" at bounding box center [280, 120] width 161 height 11
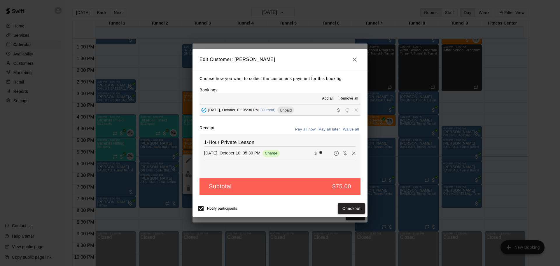
click at [357, 206] on button "Checkout" at bounding box center [351, 208] width 27 height 11
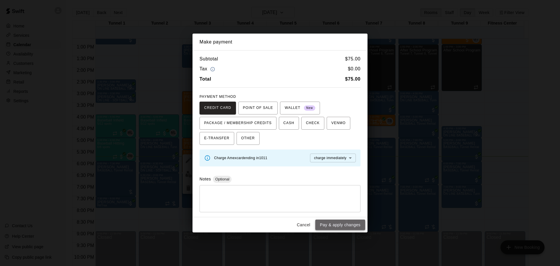
click at [346, 221] on button "Pay & apply changes" at bounding box center [340, 224] width 50 height 11
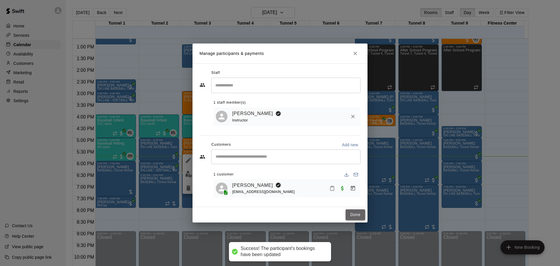
click at [350, 215] on button "Done" at bounding box center [356, 214] width 20 height 11
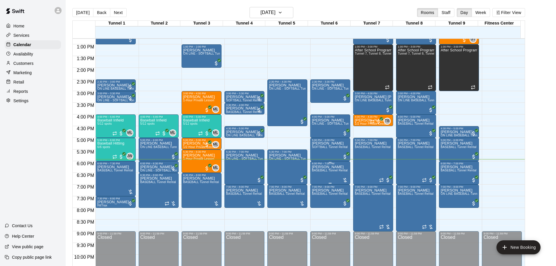
click at [317, 170] on span "BASEBALL Tunnel Rental" at bounding box center [330, 170] width 36 height 3
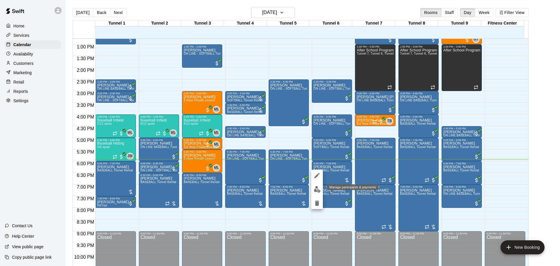
click at [316, 188] on img "edit" at bounding box center [317, 189] width 7 height 7
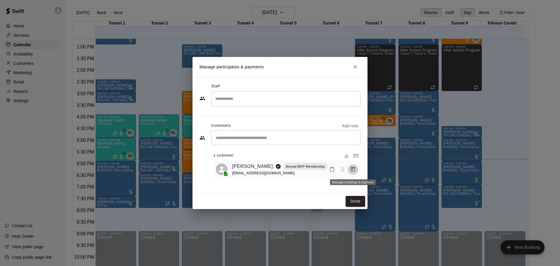
click at [357, 171] on button "Manage bookings & payment" at bounding box center [353, 169] width 11 height 11
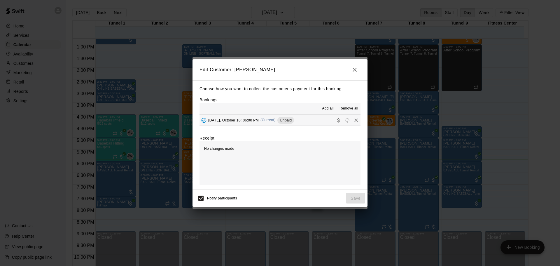
click at [270, 117] on div "[DATE], October 10: 06:00 PM (Current) Unpaid" at bounding box center [247, 120] width 95 height 9
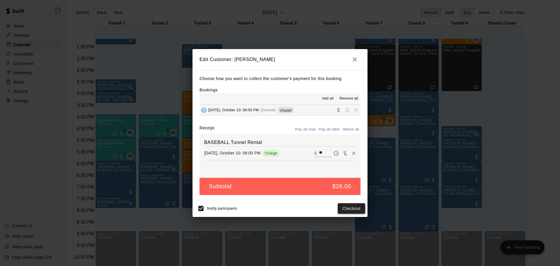
click at [352, 209] on button "Checkout" at bounding box center [351, 208] width 27 height 11
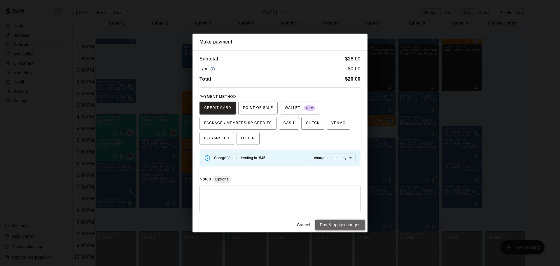
click at [340, 226] on button "Pay & apply changes" at bounding box center [340, 224] width 50 height 11
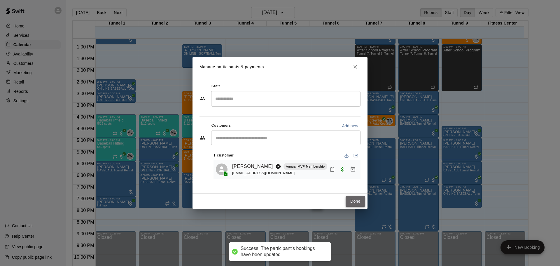
click at [353, 204] on button "Done" at bounding box center [356, 201] width 20 height 11
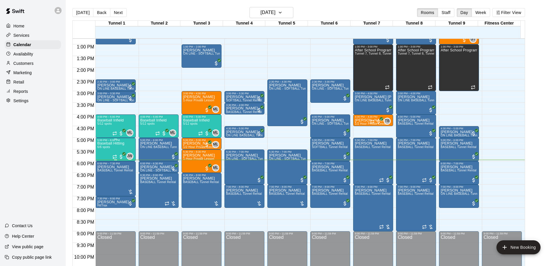
click at [111, 143] on p "Baseball Hitting" at bounding box center [110, 143] width 27 height 0
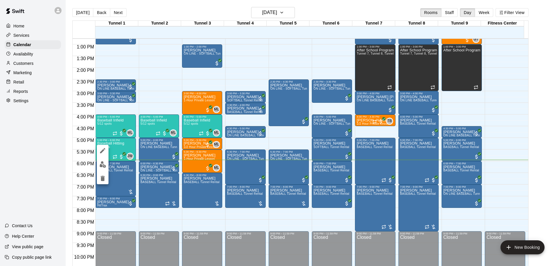
click at [103, 163] on img "edit" at bounding box center [102, 164] width 7 height 7
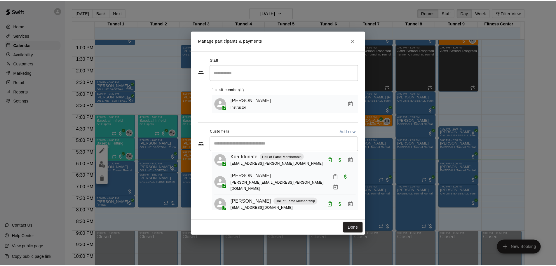
scroll to position [74, 0]
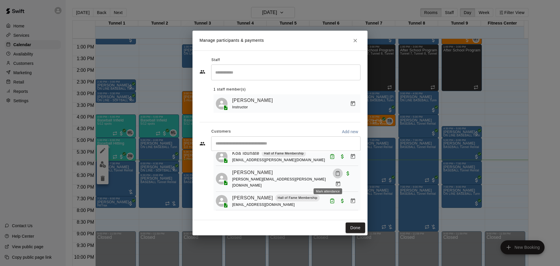
click at [336, 176] on icon "Mark attendance" at bounding box center [338, 174] width 4 height 4
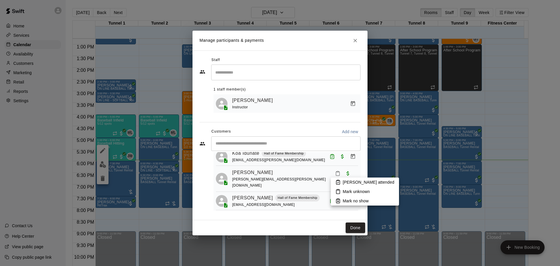
click at [342, 180] on li "[PERSON_NAME] attended" at bounding box center [365, 181] width 68 height 9
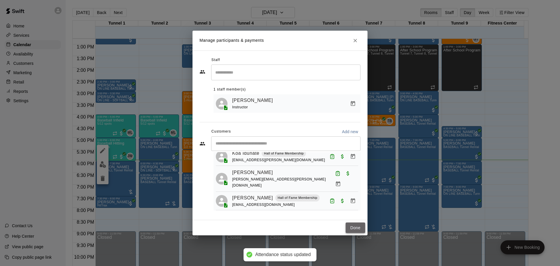
click at [362, 231] on button "Done" at bounding box center [356, 227] width 20 height 11
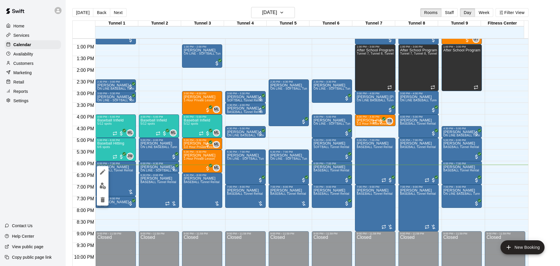
click at [104, 184] on img "edit" at bounding box center [102, 185] width 7 height 7
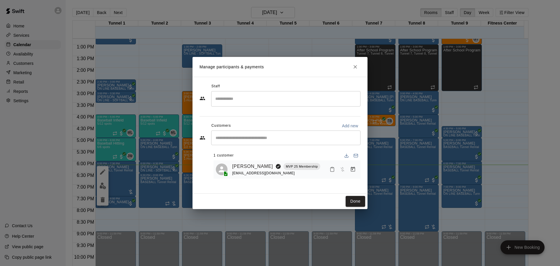
click at [351, 167] on icon "Manage bookings & payment" at bounding box center [353, 169] width 6 height 6
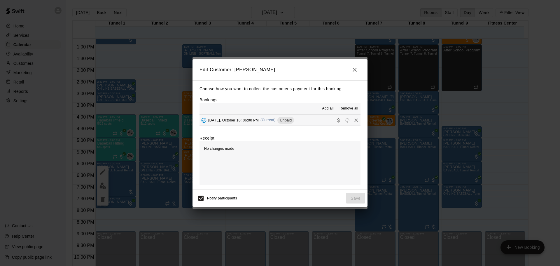
click at [254, 123] on div "[DATE], October 10: 06:00 PM (Current) Unpaid" at bounding box center [247, 120] width 95 height 9
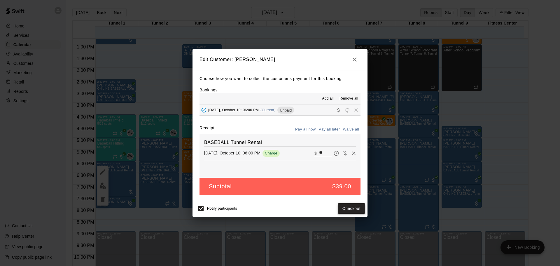
click at [354, 214] on button "Checkout" at bounding box center [351, 208] width 27 height 11
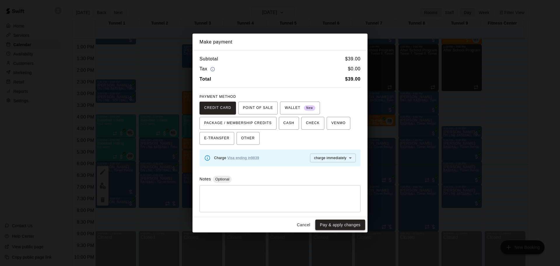
click at [354, 223] on button "Pay & apply changes" at bounding box center [340, 224] width 50 height 11
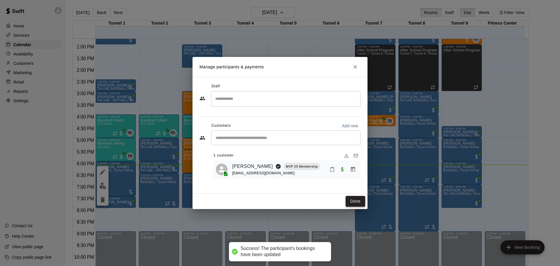
click at [353, 202] on button "Done" at bounding box center [356, 201] width 20 height 11
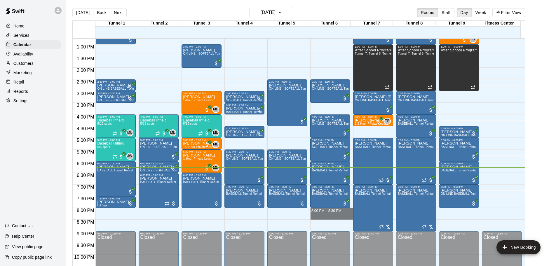
drag, startPoint x: 321, startPoint y: 209, endPoint x: 321, endPoint y: 215, distance: 5.3
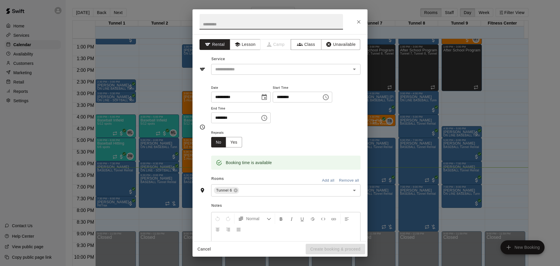
click at [362, 20] on button "Close" at bounding box center [359, 22] width 11 height 11
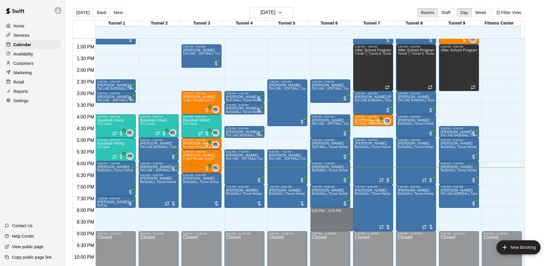
drag, startPoint x: 324, startPoint y: 209, endPoint x: 325, endPoint y: 228, distance: 18.7
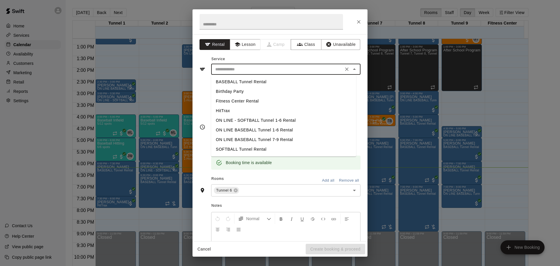
click at [298, 71] on input "text" at bounding box center [277, 69] width 129 height 7
click at [243, 149] on li "SOFTBALL Tunnel Rental" at bounding box center [283, 149] width 145 height 10
type input "**********"
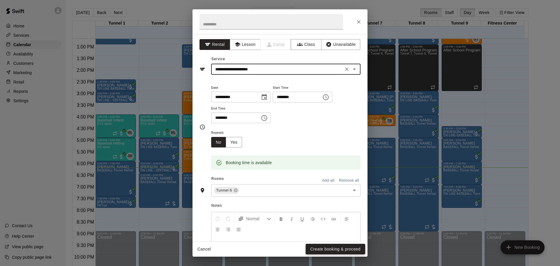
click at [326, 246] on button "Create booking & proceed" at bounding box center [336, 249] width 60 height 11
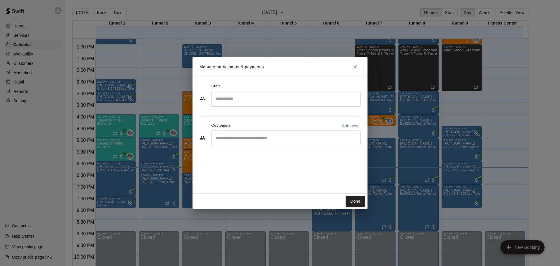
click at [252, 144] on div "​" at bounding box center [285, 137] width 149 height 15
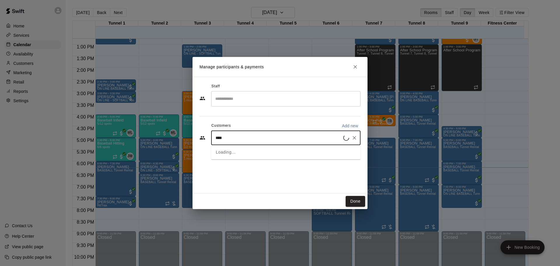
type input "*****"
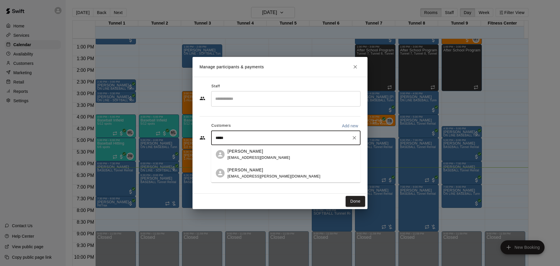
click at [255, 156] on span "[EMAIL_ADDRESS][DOMAIN_NAME]" at bounding box center [259, 158] width 63 height 4
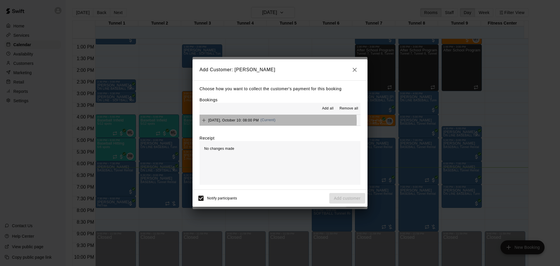
click at [274, 121] on button "[DATE], October 10: 08:00 PM (Current)" at bounding box center [280, 120] width 161 height 11
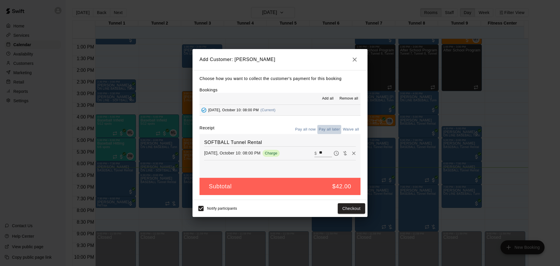
click at [321, 127] on button "Pay all later" at bounding box center [329, 129] width 24 height 9
click at [354, 209] on button "Add customer" at bounding box center [347, 208] width 36 height 11
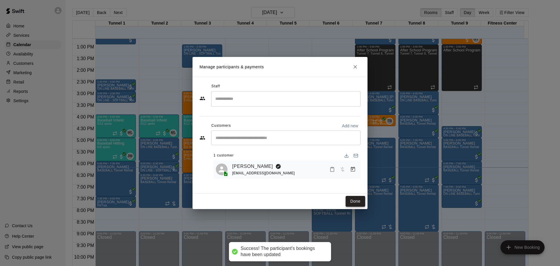
click at [353, 201] on button "Done" at bounding box center [356, 201] width 20 height 11
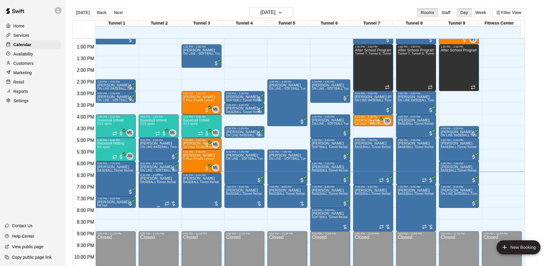
click at [162, 183] on span "BASEBALL Tunnel Rental" at bounding box center [158, 181] width 36 height 3
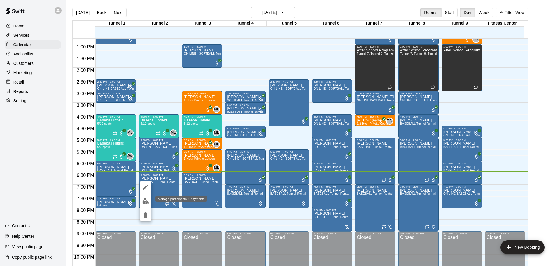
click at [149, 200] on button "edit" at bounding box center [146, 200] width 12 height 11
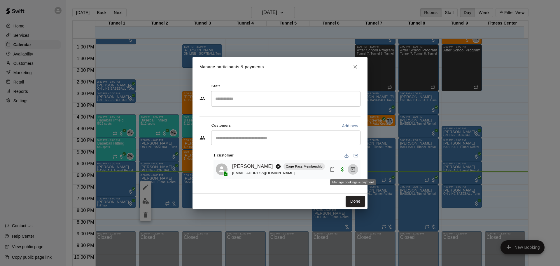
click at [351, 167] on icon "Manage bookings & payment" at bounding box center [353, 169] width 6 height 6
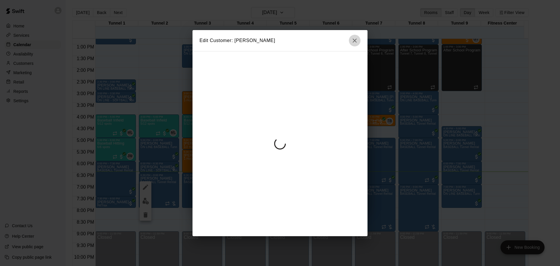
click at [352, 39] on icon "button" at bounding box center [354, 40] width 7 height 7
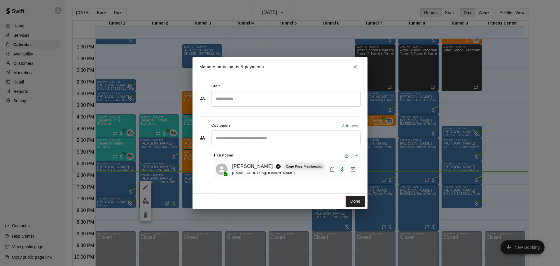
click at [366, 62] on h2 "Manage participants & payments" at bounding box center [280, 67] width 175 height 20
click at [360, 66] on button "Close" at bounding box center [355, 67] width 11 height 11
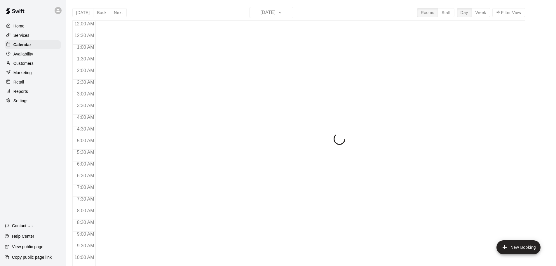
scroll to position [309, 0]
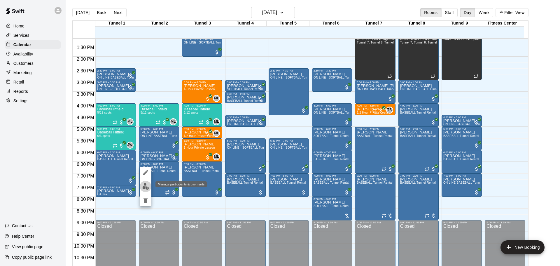
click at [148, 185] on img "edit" at bounding box center [145, 186] width 7 height 7
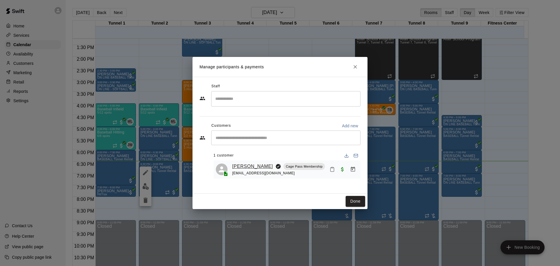
click at [257, 163] on link "[PERSON_NAME]" at bounding box center [252, 167] width 41 height 8
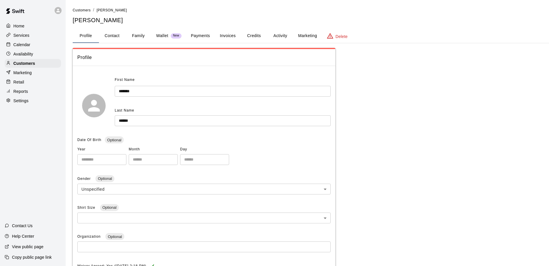
click at [201, 34] on button "Payments" at bounding box center [200, 36] width 28 height 14
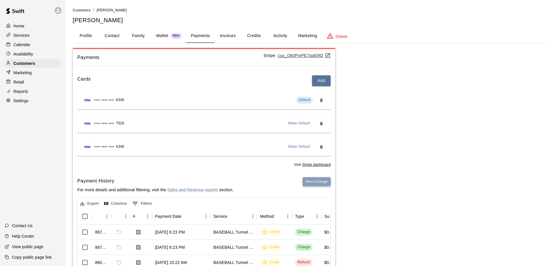
click at [312, 185] on button "New Charge" at bounding box center [317, 181] width 28 height 9
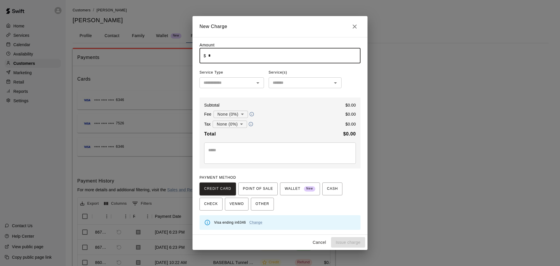
click at [223, 51] on input "*" at bounding box center [284, 55] width 152 height 15
click at [258, 88] on div "​" at bounding box center [232, 82] width 64 height 11
type input "****"
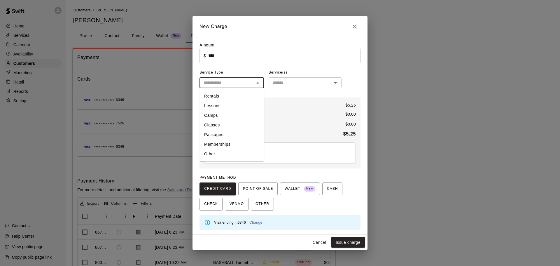
click at [234, 150] on li "Other" at bounding box center [232, 154] width 64 height 10
type input "*****"
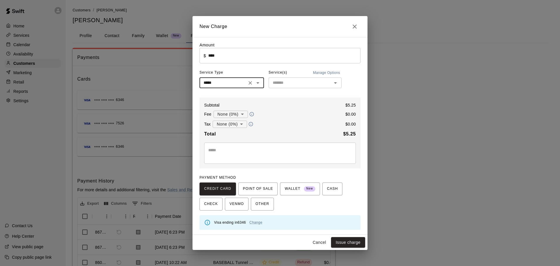
click at [295, 78] on div "​" at bounding box center [305, 82] width 73 height 11
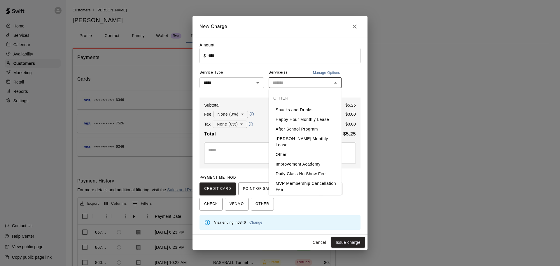
click at [294, 105] on li "Snacks and Drinks" at bounding box center [305, 110] width 73 height 10
type input "**********"
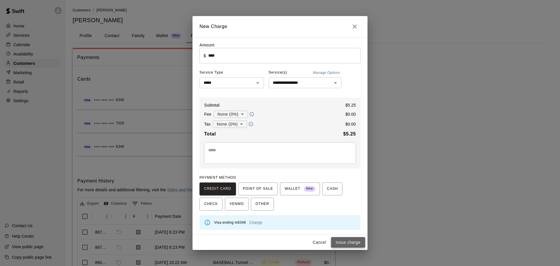
click at [345, 244] on button "Issue charge" at bounding box center [348, 242] width 34 height 11
type input "*"
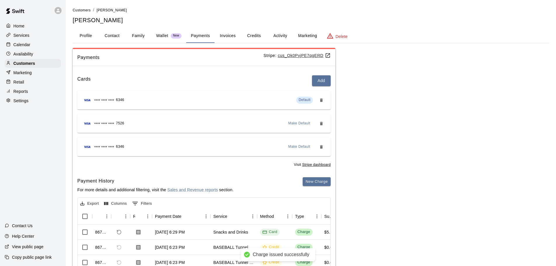
click at [24, 45] on p "Calendar" at bounding box center [21, 45] width 17 height 6
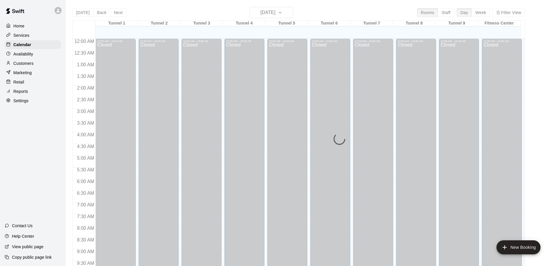
scroll to position [309, 0]
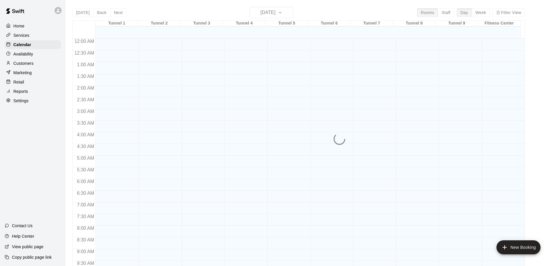
scroll to position [309, 0]
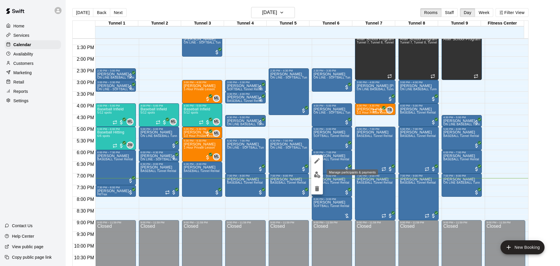
click at [317, 173] on img "edit" at bounding box center [317, 174] width 7 height 7
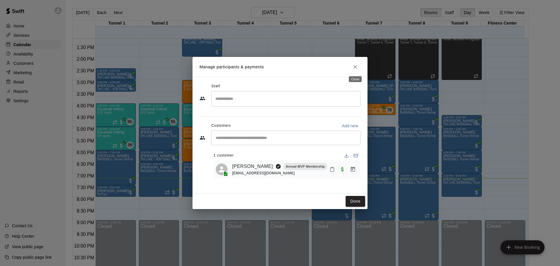
click at [357, 70] on button "Close" at bounding box center [355, 67] width 11 height 11
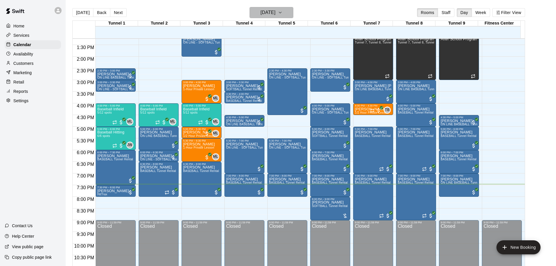
click at [273, 8] on h6 "[DATE]" at bounding box center [268, 12] width 15 height 8
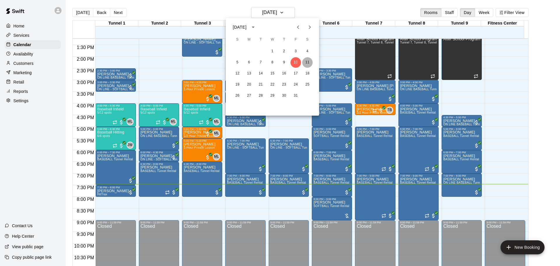
click at [310, 62] on button "11" at bounding box center [307, 62] width 11 height 11
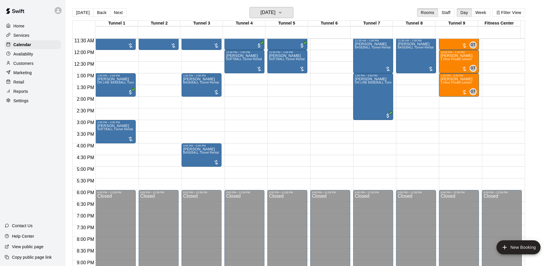
scroll to position [192, 0]
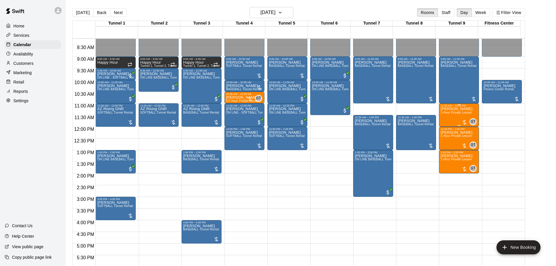
drag, startPoint x: 362, startPoint y: 118, endPoint x: 469, endPoint y: 123, distance: 106.6
click at [417, 104] on div "12:00 AM 12:30 AM 1:00 AM 1:30 AM 2:00 AM 2:30 AM 3:00 AM 3:30 AM 4:00 AM 4:30 …" at bounding box center [299, 155] width 452 height 234
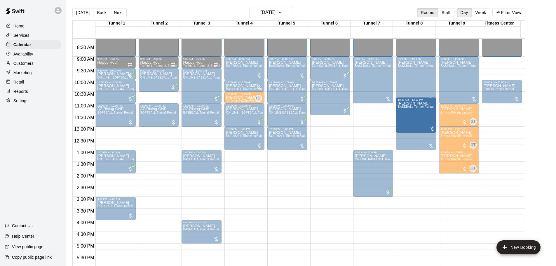
click at [375, 141] on div "Andrew Hill BASEBALL Tunnel Rental" at bounding box center [373, 252] width 36 height 266
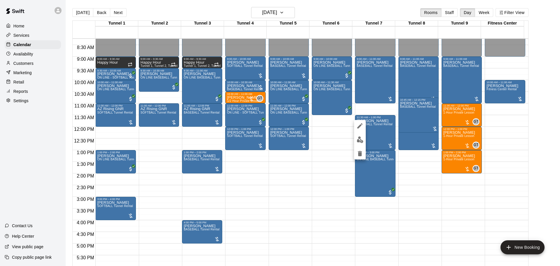
click at [403, 163] on div at bounding box center [280, 133] width 560 height 266
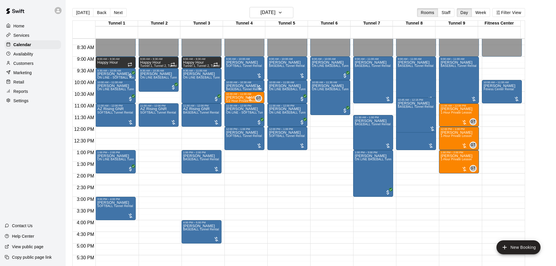
click at [411, 128] on div "Andrew Hill BASEBALL Tunnel Rental" at bounding box center [416, 234] width 36 height 266
click at [411, 123] on div "Andrew Hill BASEBALL Tunnel Rental" at bounding box center [416, 234] width 36 height 266
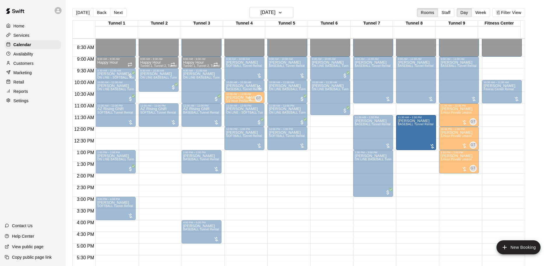
drag, startPoint x: 411, startPoint y: 118, endPoint x: 397, endPoint y: 136, distance: 22.5
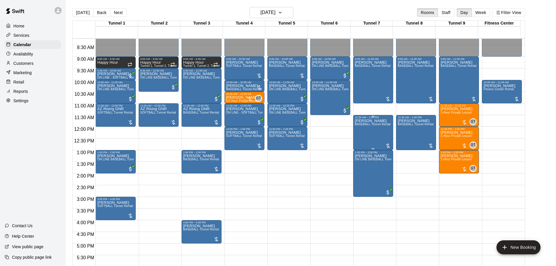
click at [384, 135] on div "Andrew Hill BASEBALL Tunnel Rental" at bounding box center [373, 252] width 36 height 266
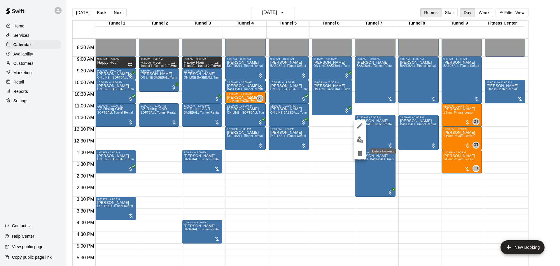
click at [358, 155] on icon "delete" at bounding box center [360, 153] width 7 height 7
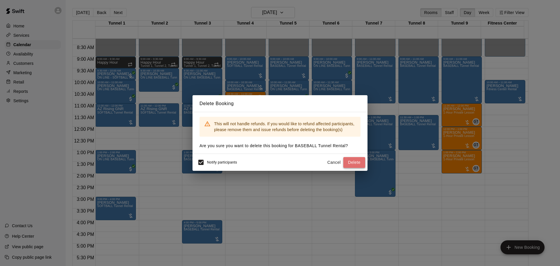
click at [359, 165] on button "Delete" at bounding box center [354, 162] width 22 height 11
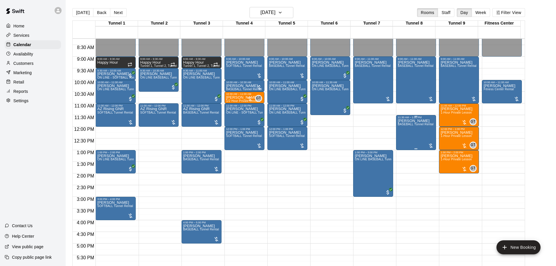
click at [413, 126] on span "BASEBALL Tunnel Rental" at bounding box center [416, 124] width 36 height 3
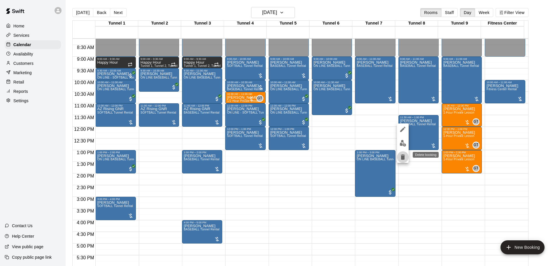
click at [403, 155] on icon "delete" at bounding box center [403, 156] width 4 height 5
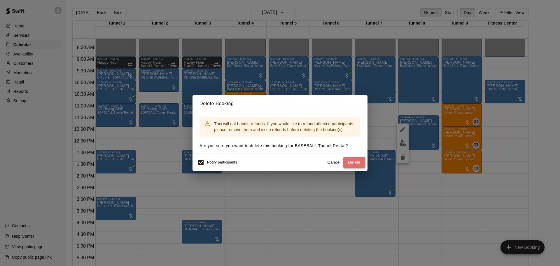
click at [354, 163] on button "Delete" at bounding box center [354, 162] width 22 height 11
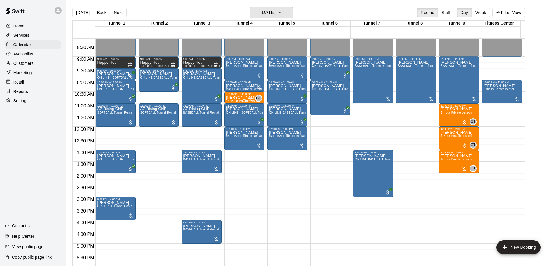
click at [268, 11] on h6 "Saturday Oct 11" at bounding box center [268, 12] width 15 height 8
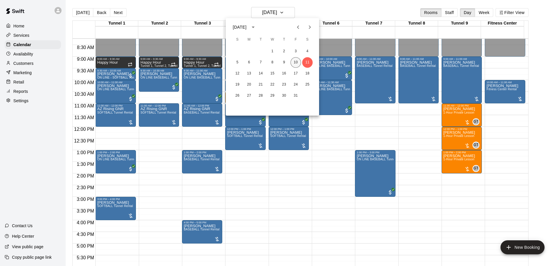
click at [298, 57] on button "10" at bounding box center [296, 62] width 11 height 11
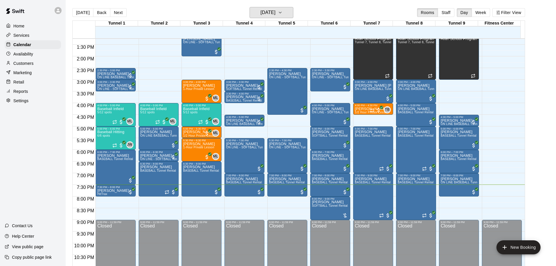
scroll to position [327, 0]
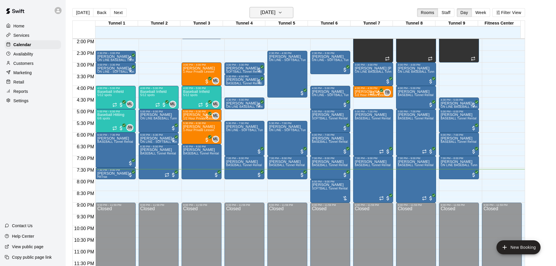
click at [273, 11] on h6 "[DATE]" at bounding box center [268, 12] width 15 height 8
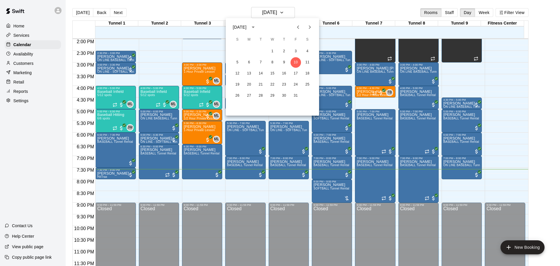
click at [367, 10] on div at bounding box center [280, 133] width 560 height 266
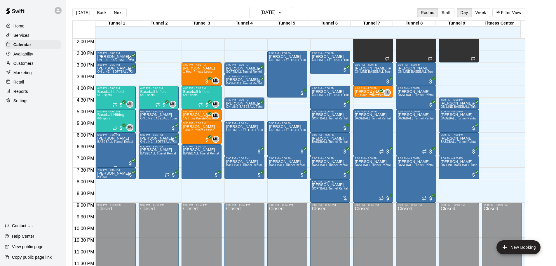
click at [121, 145] on div "[PERSON_NAME] BASEBALL Tunnel Rental" at bounding box center [115, 269] width 36 height 266
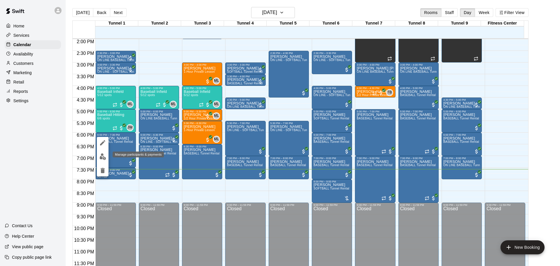
click at [100, 155] on img "edit" at bounding box center [102, 156] width 7 height 7
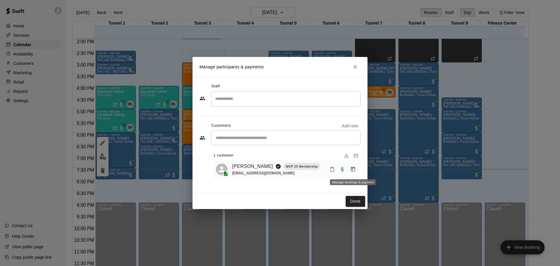
click at [353, 170] on icon "Manage bookings & payment" at bounding box center [353, 169] width 4 height 5
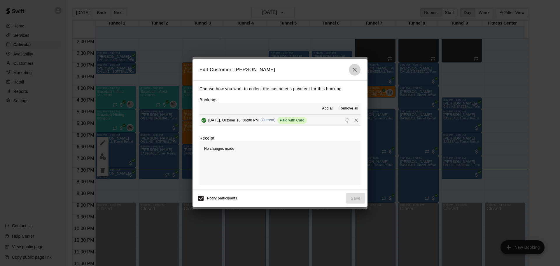
click at [355, 71] on icon "button" at bounding box center [354, 69] width 7 height 7
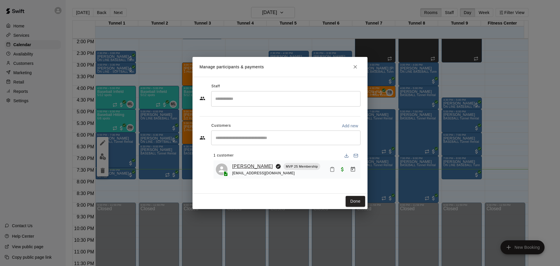
click at [253, 167] on link "[PERSON_NAME]" at bounding box center [252, 167] width 41 height 8
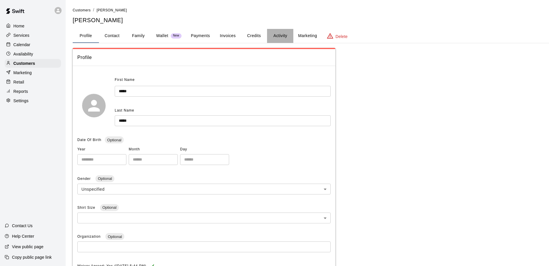
click at [271, 33] on button "Activity" at bounding box center [280, 36] width 26 height 14
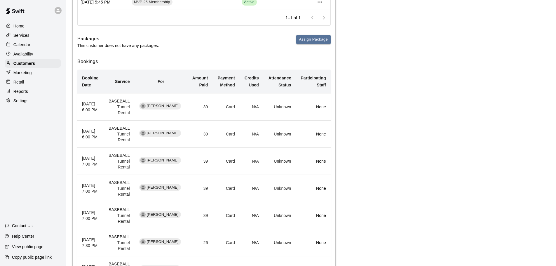
scroll to position [146, 0]
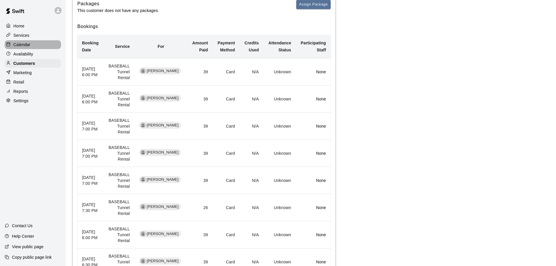
click at [28, 46] on p "Calendar" at bounding box center [21, 45] width 17 height 6
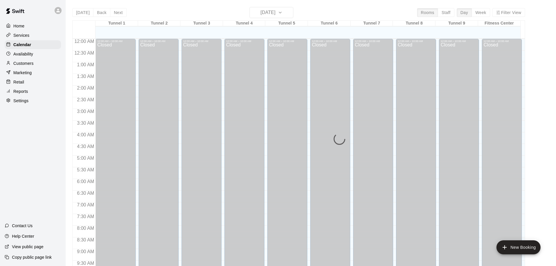
scroll to position [309, 0]
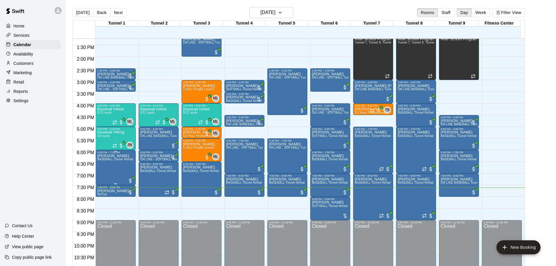
click at [108, 160] on span "BASEBALL Tunnel Rental" at bounding box center [115, 159] width 36 height 3
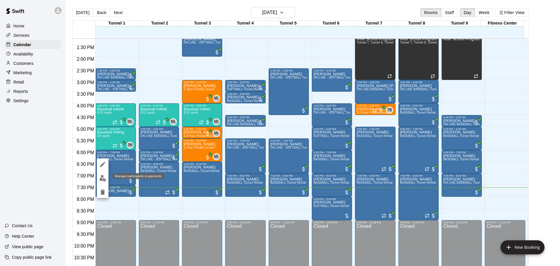
click at [105, 177] on img "edit" at bounding box center [102, 178] width 7 height 7
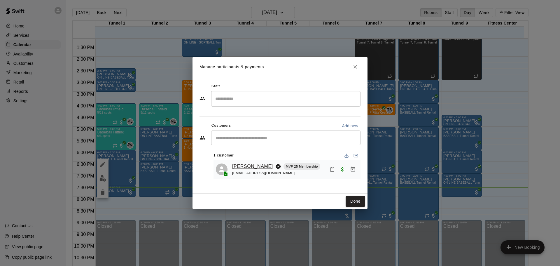
click at [246, 169] on link "[PERSON_NAME]" at bounding box center [252, 167] width 41 height 8
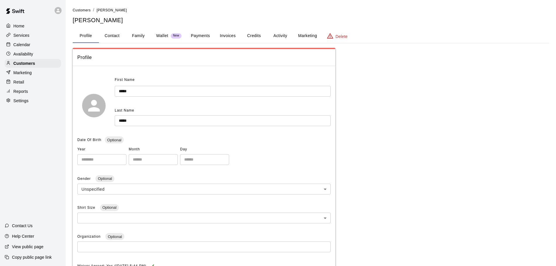
click at [268, 36] on button "Activity" at bounding box center [280, 36] width 26 height 14
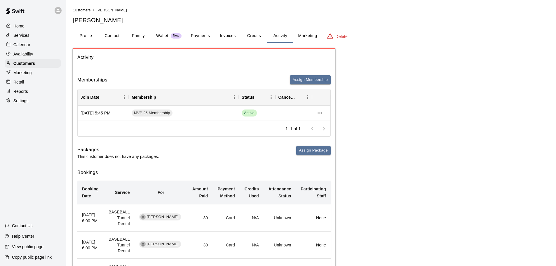
click at [43, 44] on div "Calendar" at bounding box center [33, 44] width 56 height 9
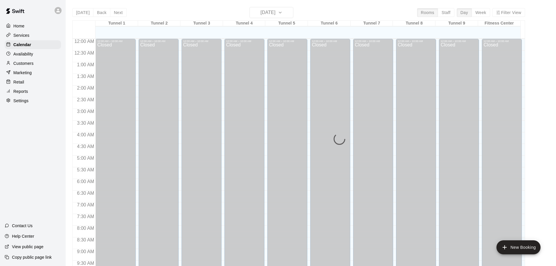
scroll to position [309, 0]
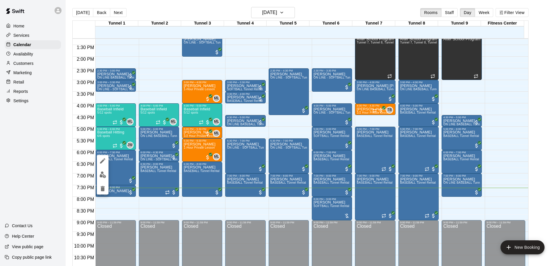
click at [139, 213] on div at bounding box center [280, 133] width 560 height 266
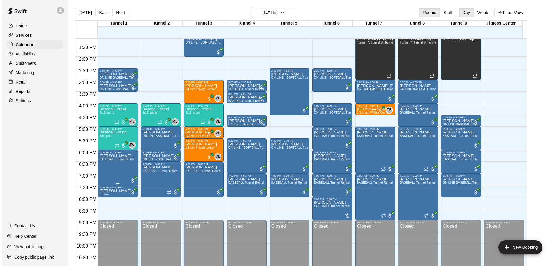
scroll to position [327, 0]
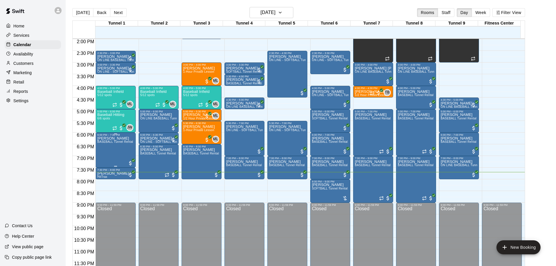
click at [101, 145] on div "[PERSON_NAME] BASEBALL Tunnel Rental" at bounding box center [115, 269] width 36 height 266
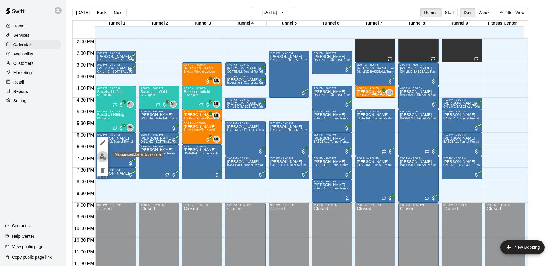
click at [105, 157] on img "edit" at bounding box center [102, 156] width 7 height 7
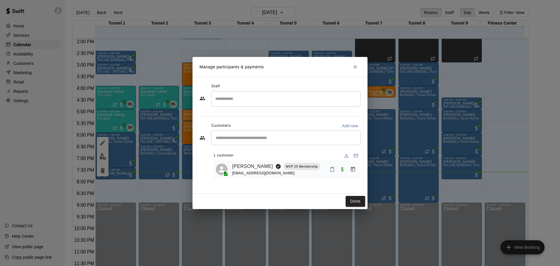
click at [177, 115] on div "Manage participants & payments Staff ​ Customers Add new ​ 1 customer Ruben Aya…" at bounding box center [280, 133] width 560 height 266
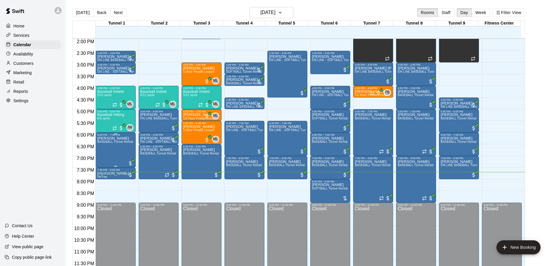
click at [101, 144] on div "[PERSON_NAME] BASEBALL Tunnel Rental" at bounding box center [115, 269] width 36 height 266
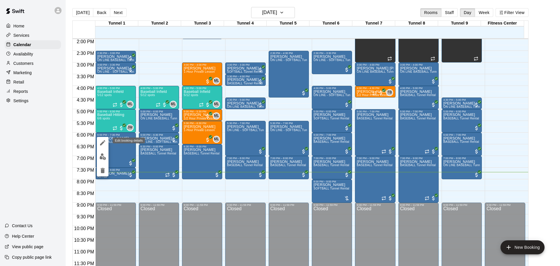
click at [100, 145] on icon "edit" at bounding box center [102, 142] width 5 height 5
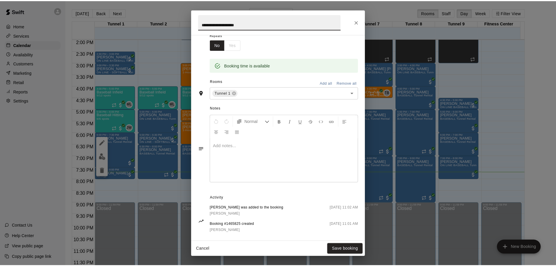
scroll to position [106, 0]
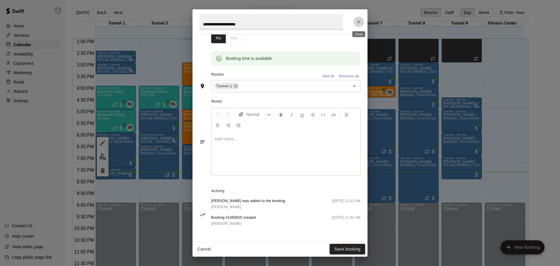
click at [359, 25] on button "Close" at bounding box center [359, 22] width 11 height 11
